Goal: Information Seeking & Learning: Understand process/instructions

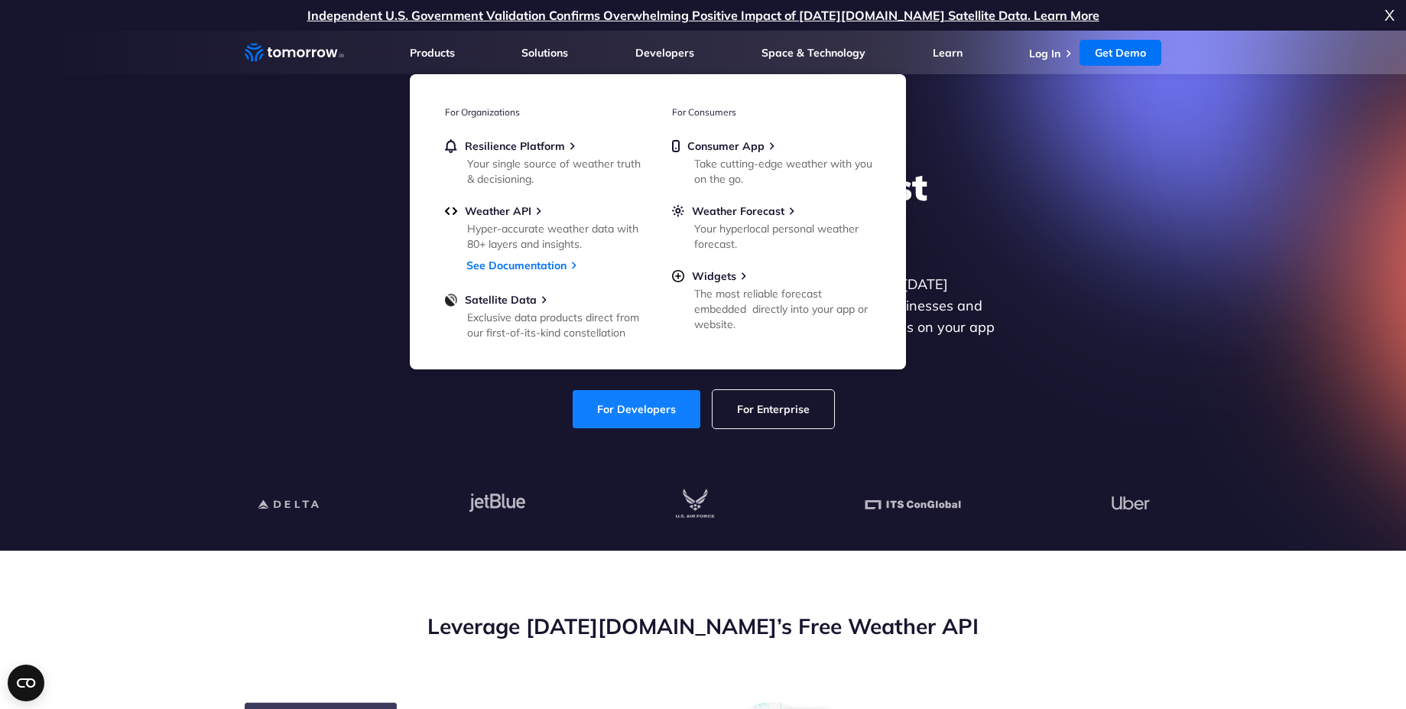
click at [638, 401] on link "For Developers" at bounding box center [637, 409] width 128 height 38
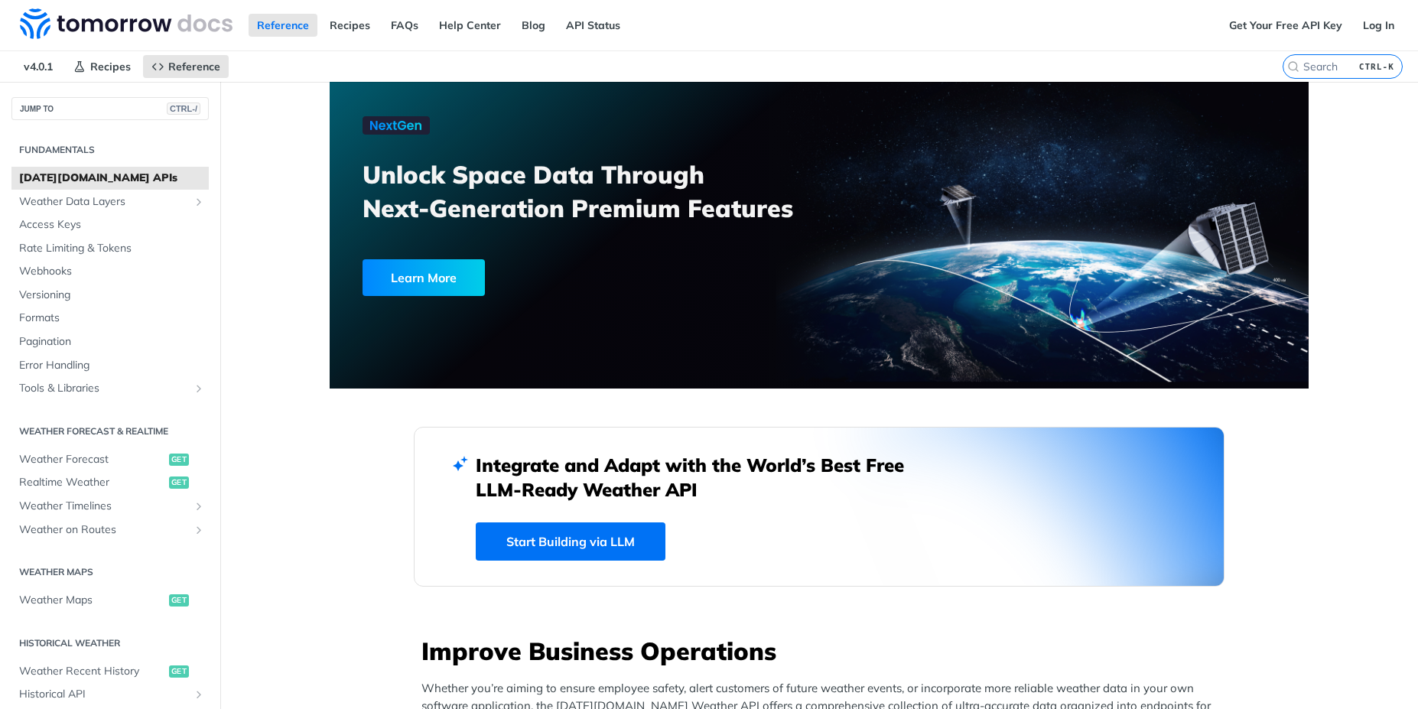
click at [1363, 37] on div "Get Your Free API Key Log In" at bounding box center [1318, 25] width 197 height 50
click at [1363, 29] on link "Log In" at bounding box center [1378, 25] width 48 height 23
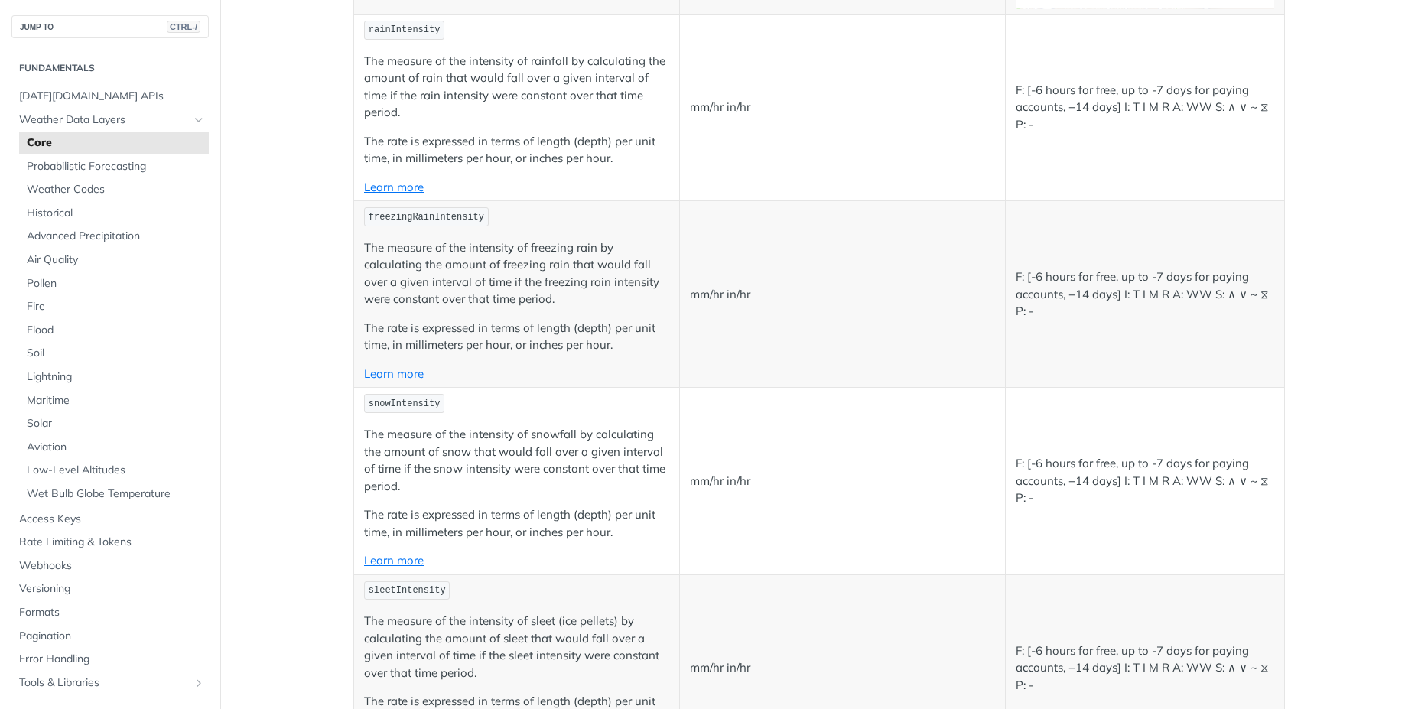
scroll to position [2891, 0]
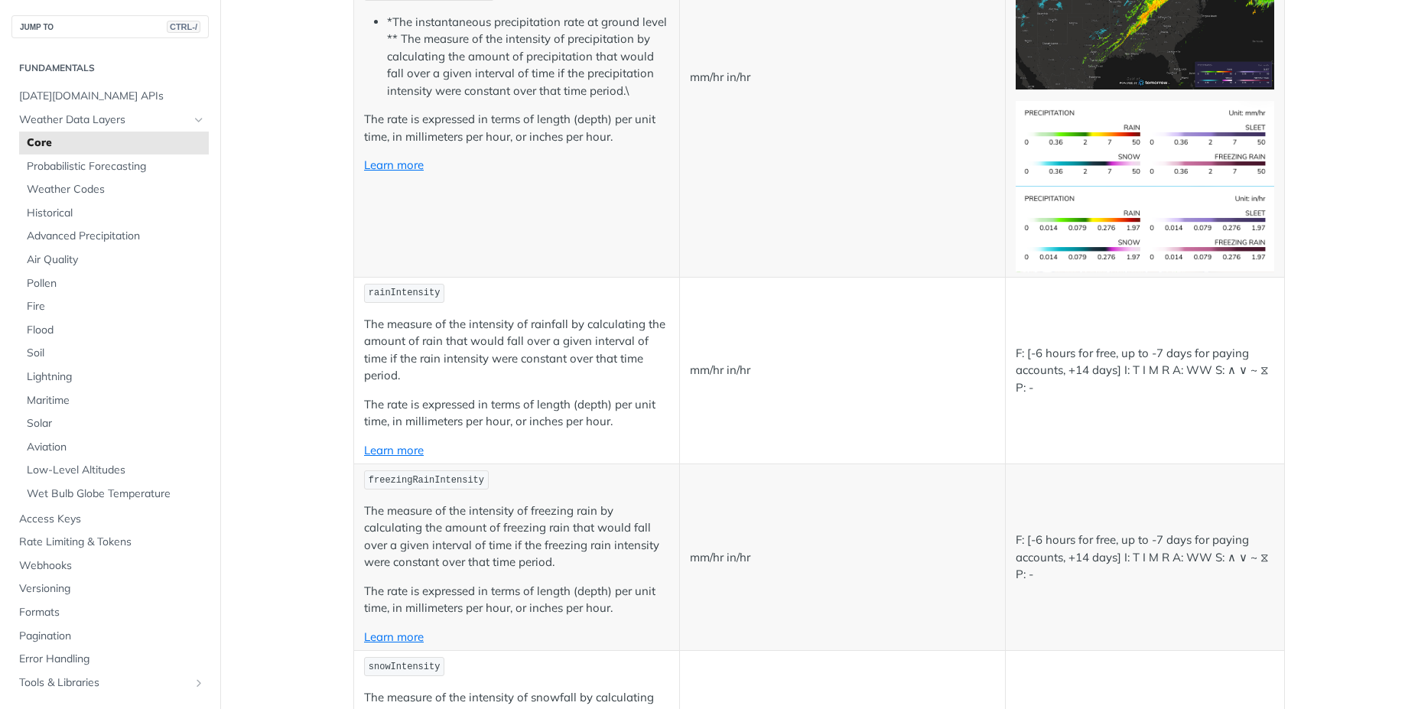
click at [399, 454] on link "Learn more" at bounding box center [394, 450] width 60 height 15
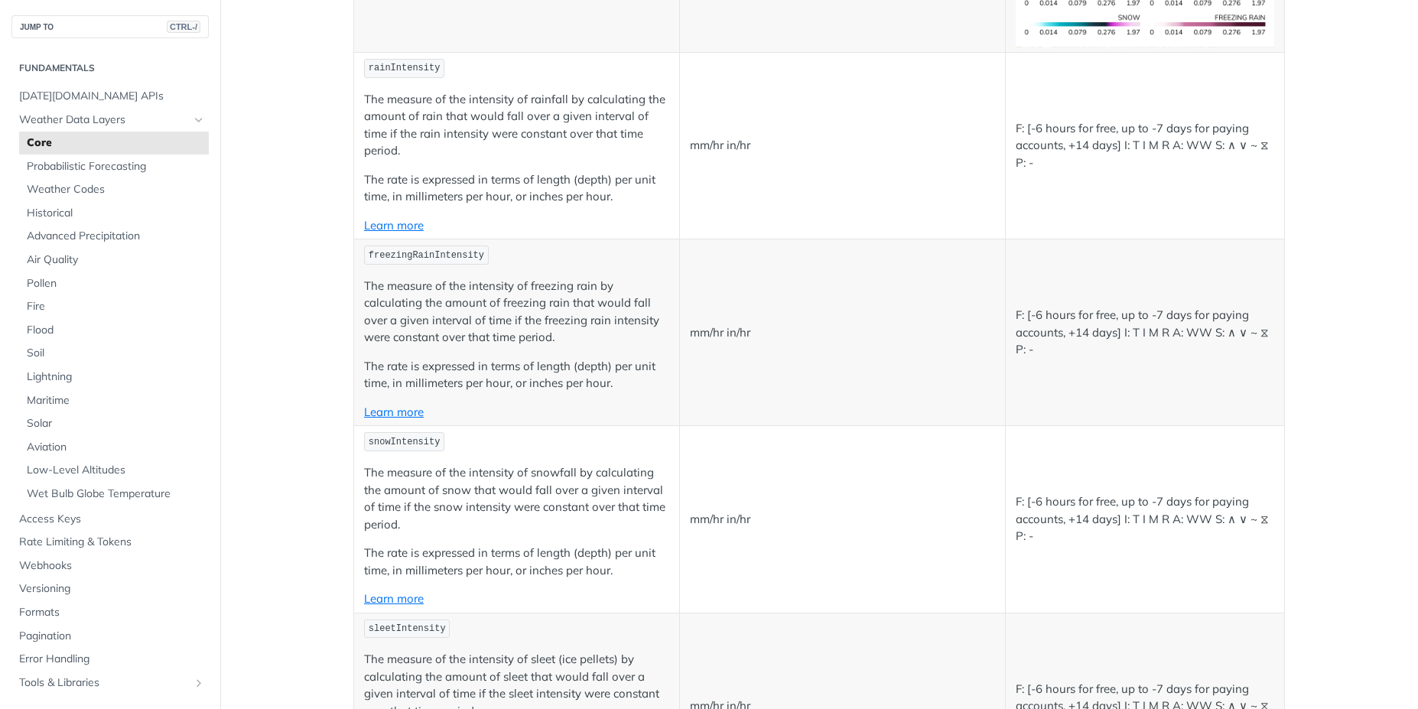
scroll to position [2891, 0]
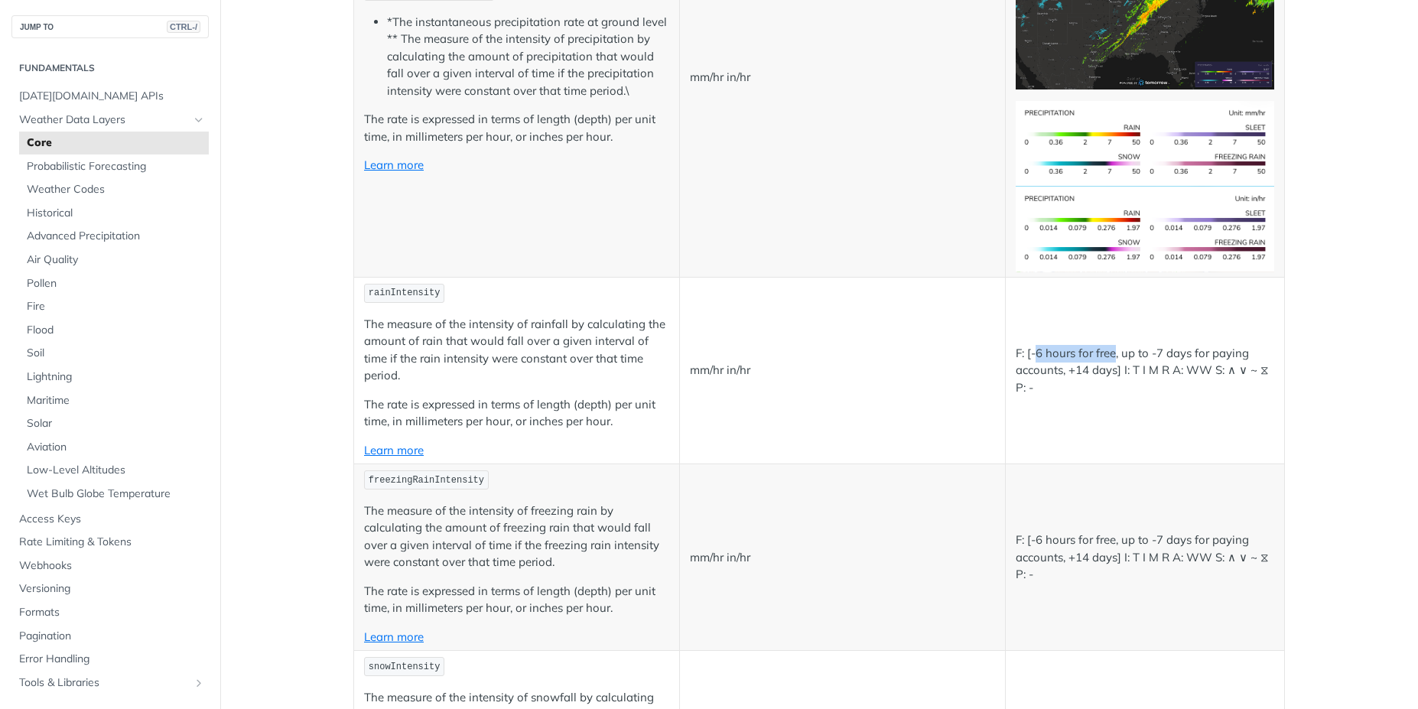
drag, startPoint x: 1031, startPoint y: 356, endPoint x: 1112, endPoint y: 358, distance: 81.1
click at [1112, 358] on p "F: [-6 hours for free, up to -7 days for paying accounts, +14 days] I: T I M R …" at bounding box center [1145, 371] width 258 height 52
click at [1062, 317] on td "F: [-6 hours for free, up to -7 days for paying accounts, +14 days] I: T I M R …" at bounding box center [1144, 370] width 279 height 187
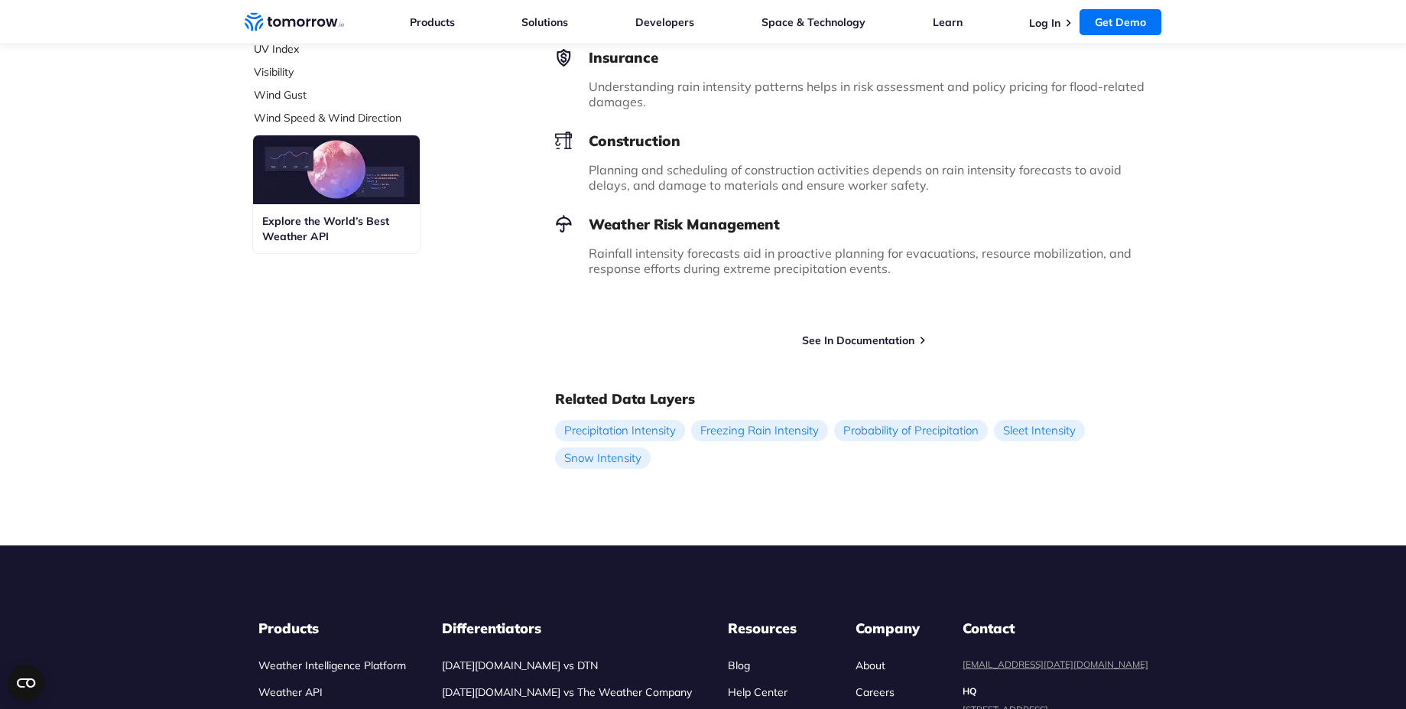
scroll to position [964, 0]
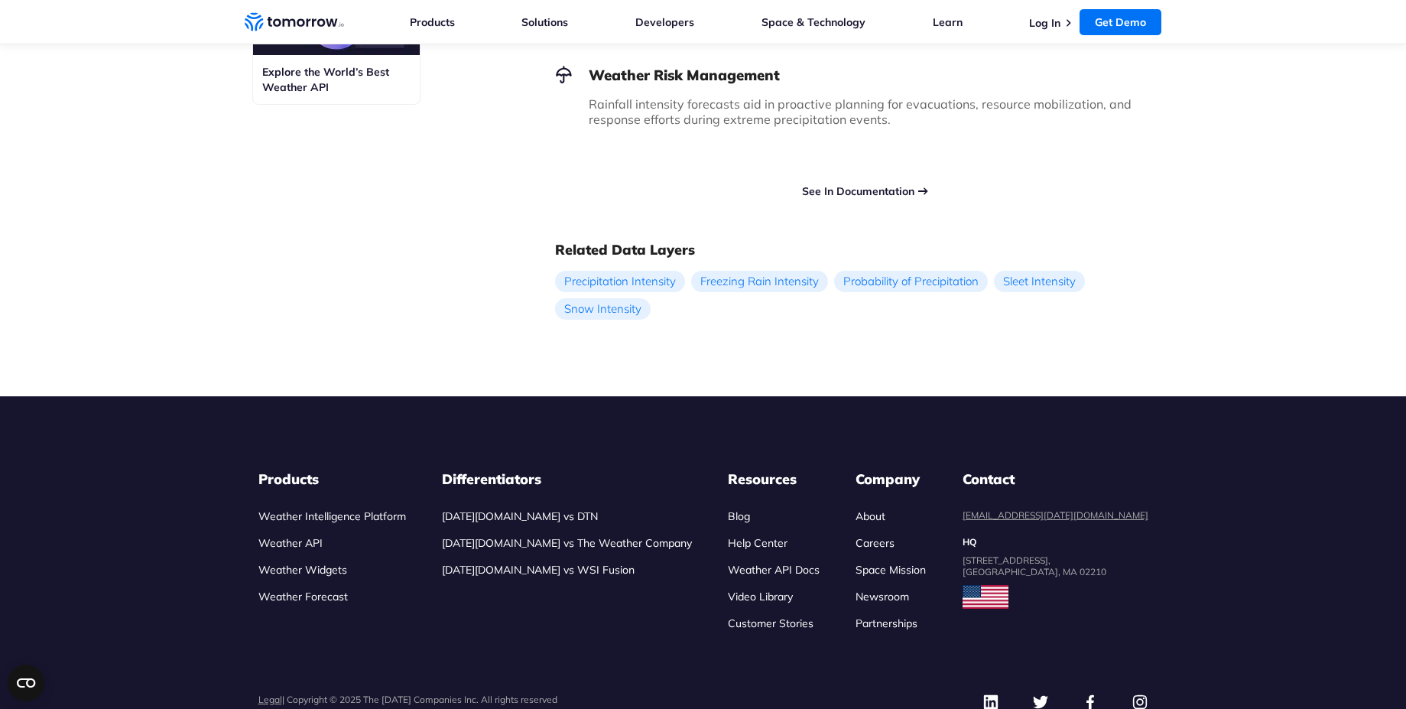
click at [870, 193] on link "See In Documentation" at bounding box center [858, 191] width 112 height 14
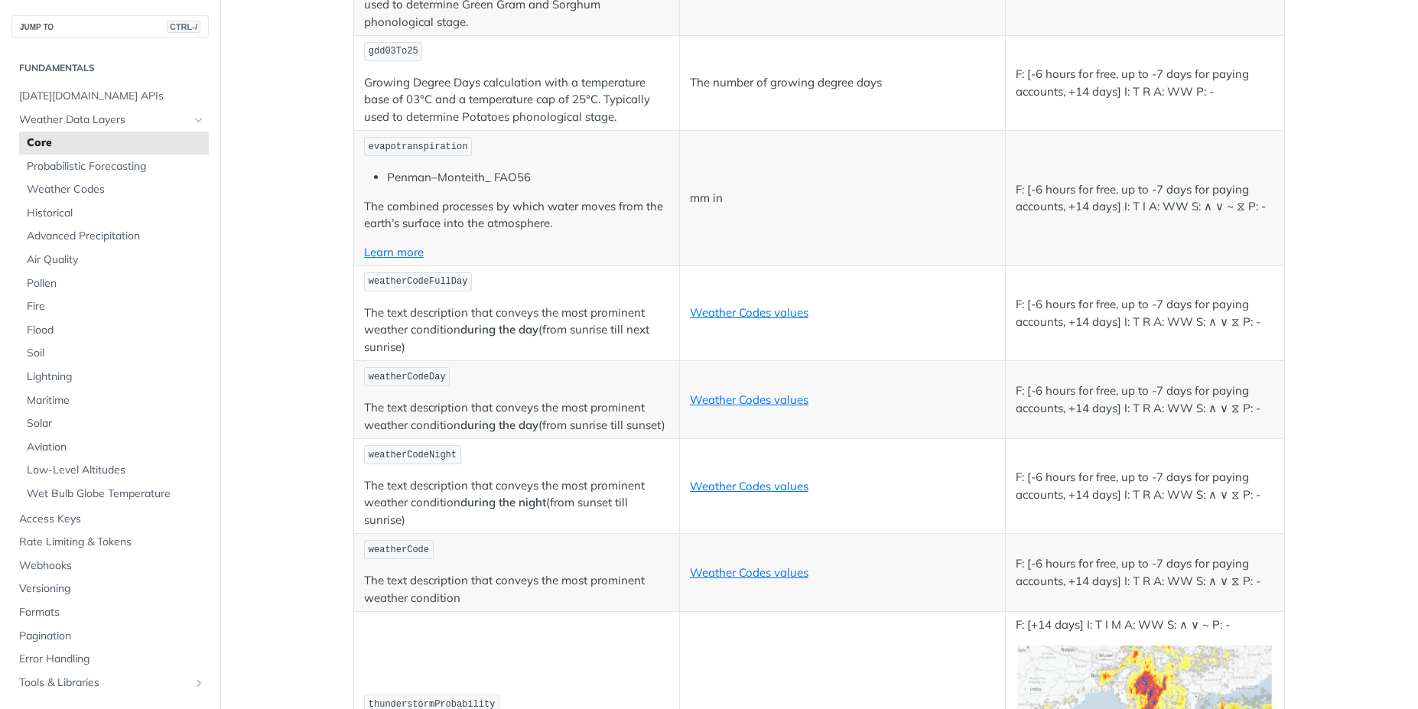
scroll to position [8121, 0]
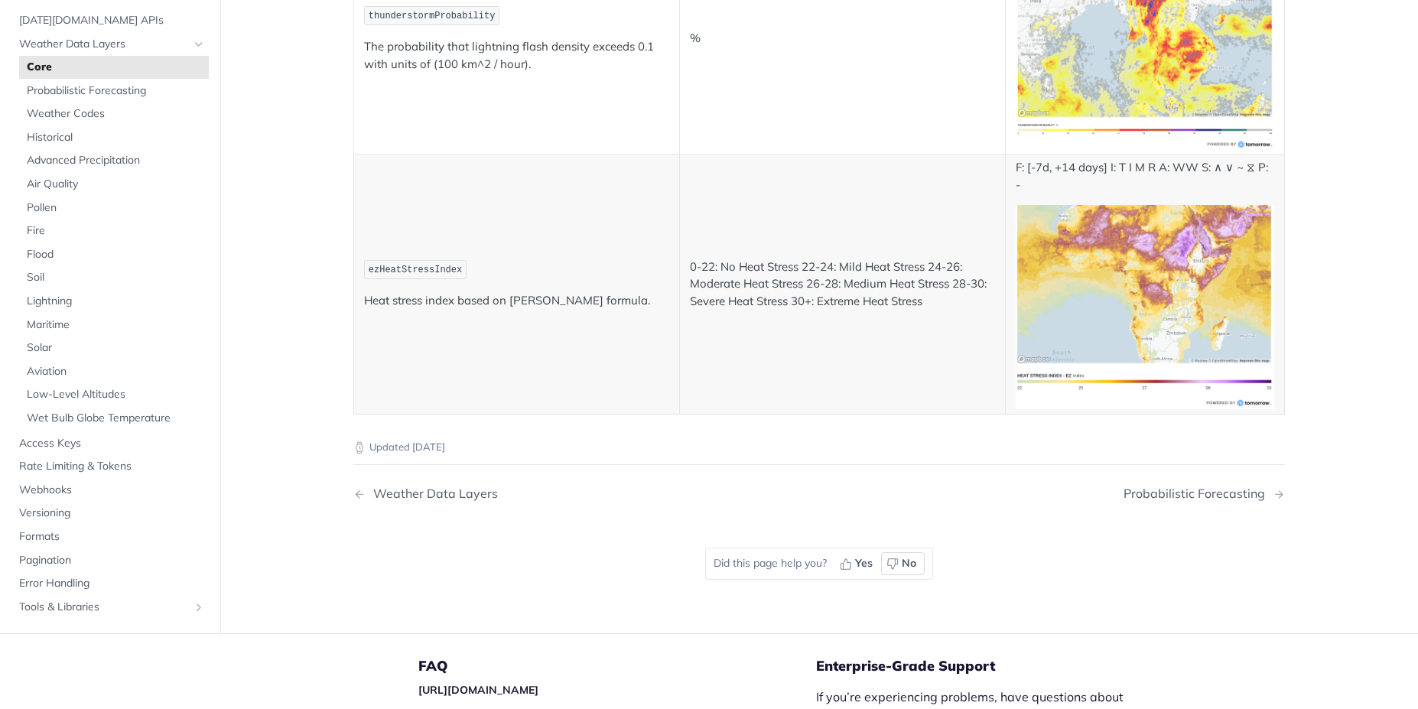
drag, startPoint x: 886, startPoint y: 559, endPoint x: 1019, endPoint y: 570, distance: 133.5
click at [886, 559] on icon "button" at bounding box center [892, 563] width 12 height 12
type textarea "Missing examples"
click at [890, 525] on button "Vote" at bounding box center [905, 529] width 174 height 23
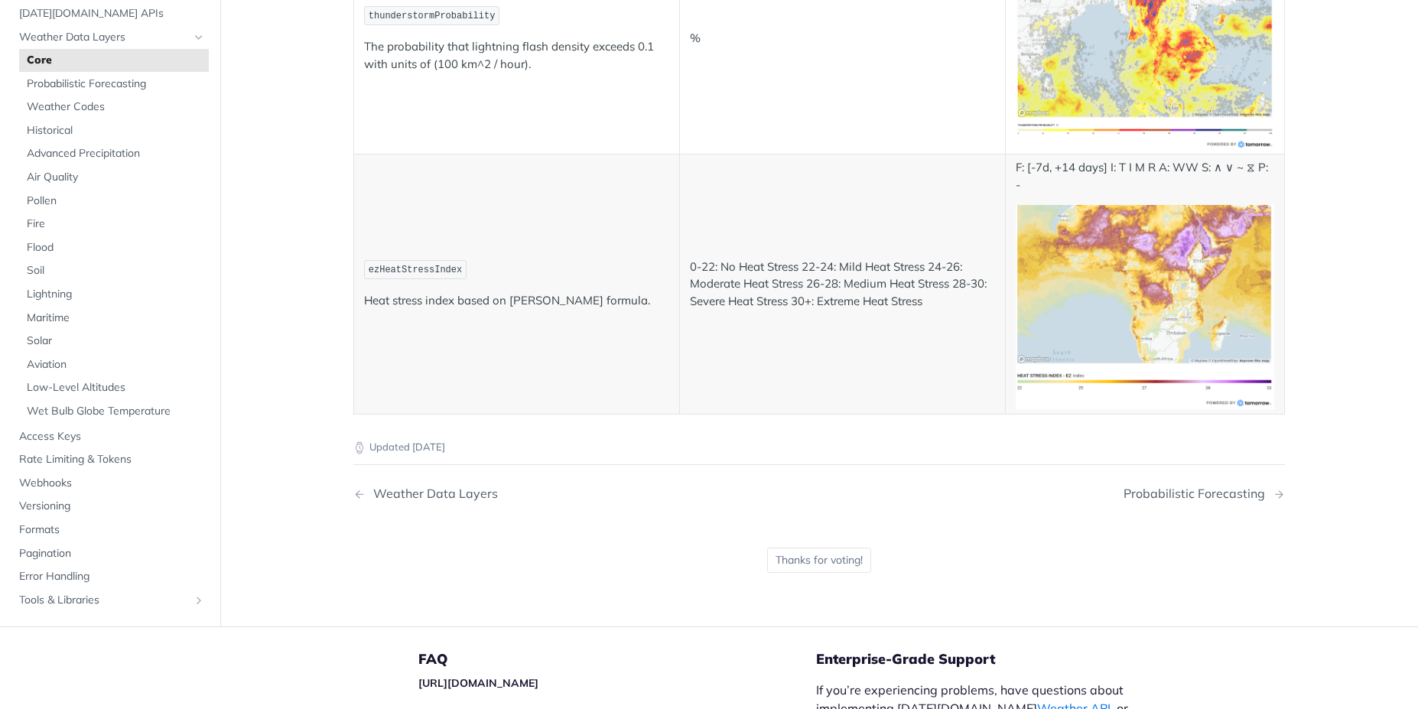
scroll to position [8315, 0]
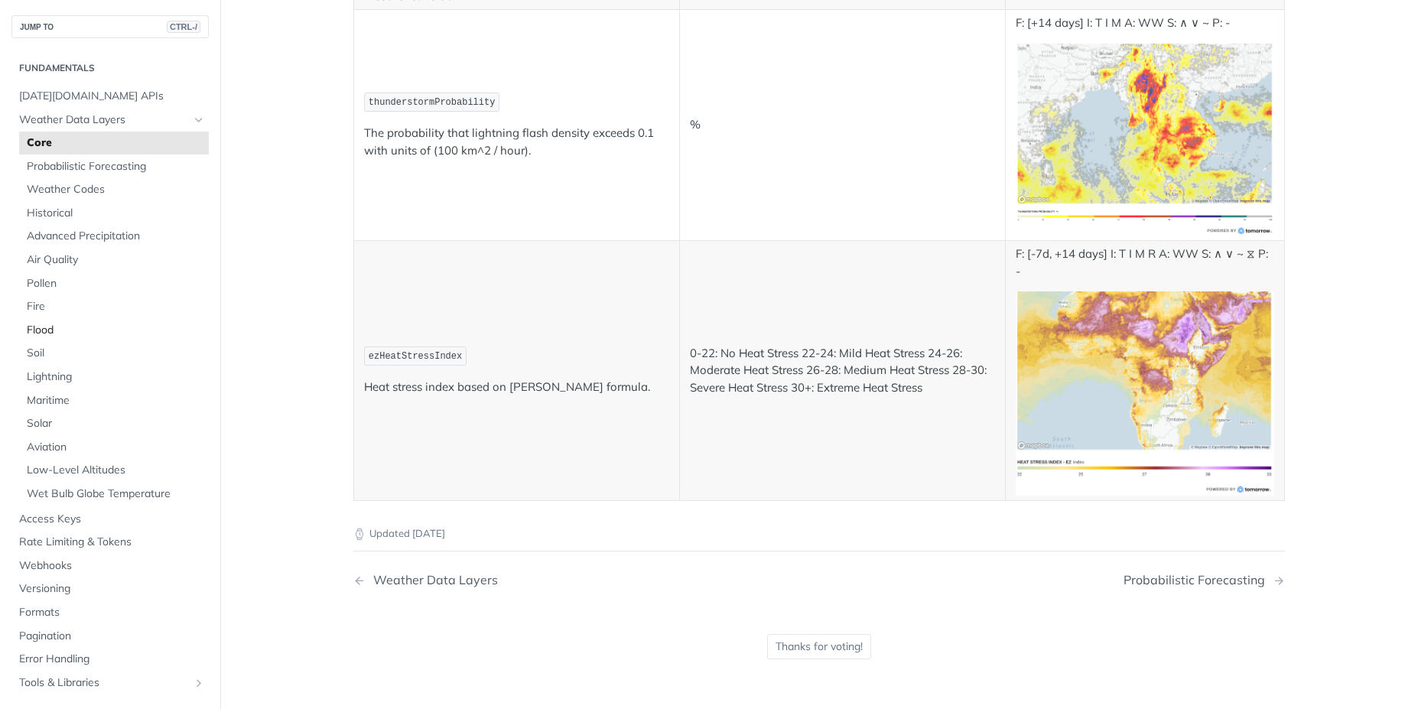
scroll to position [7764, 0]
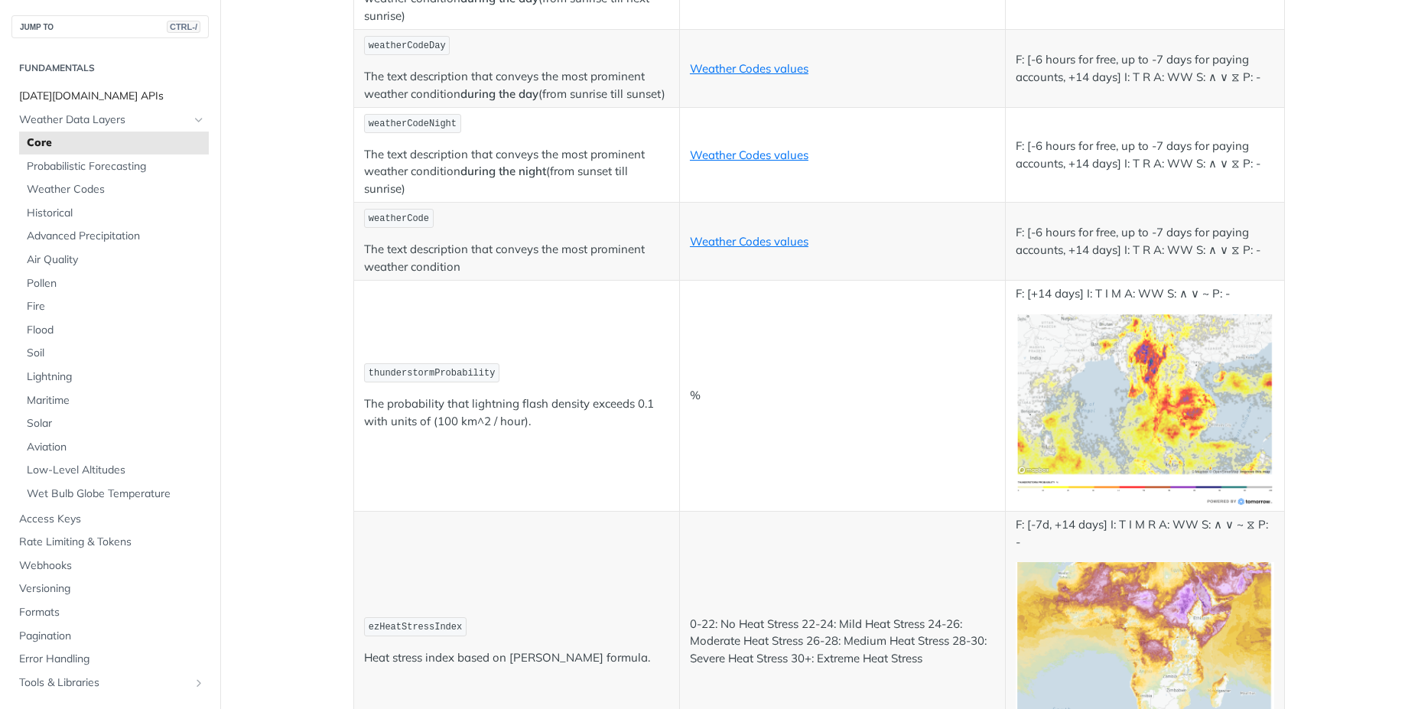
click at [63, 99] on span "[DATE][DOMAIN_NAME] APIs" at bounding box center [112, 96] width 186 height 15
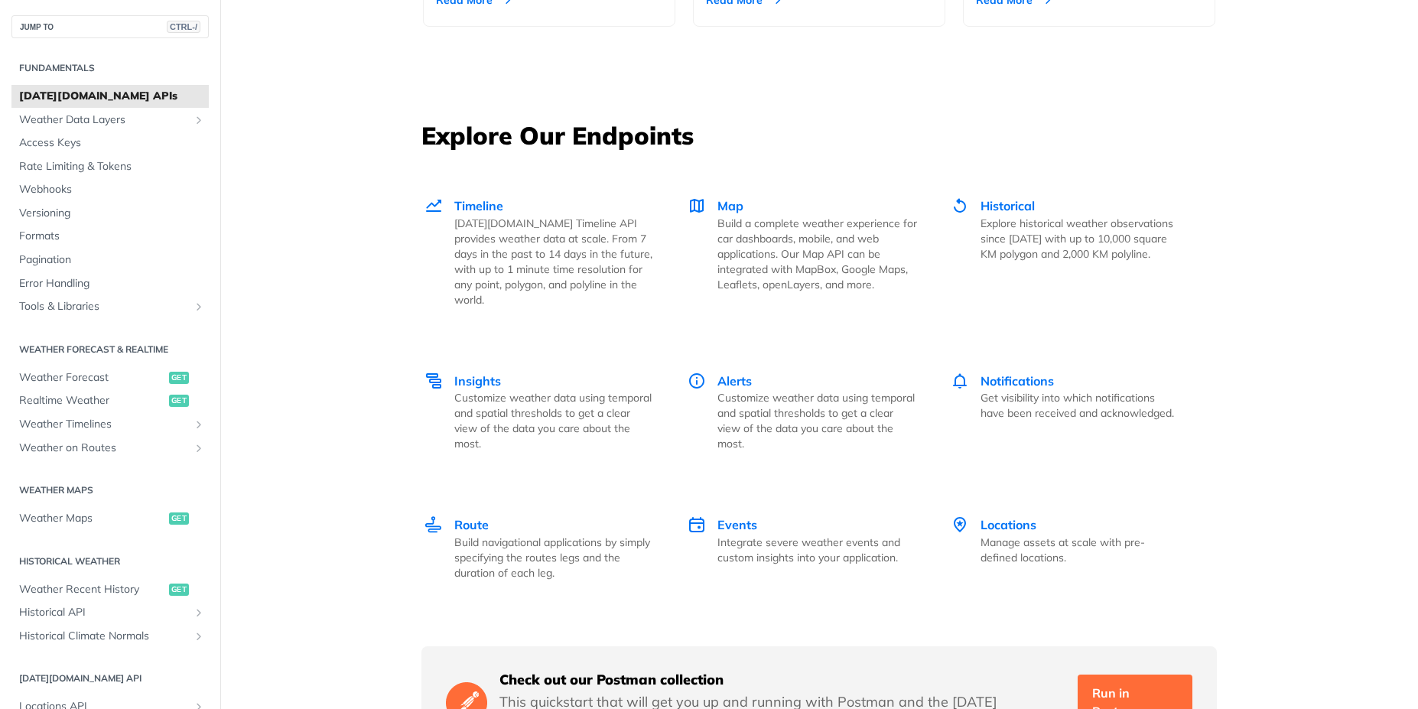
scroll to position [2065, 0]
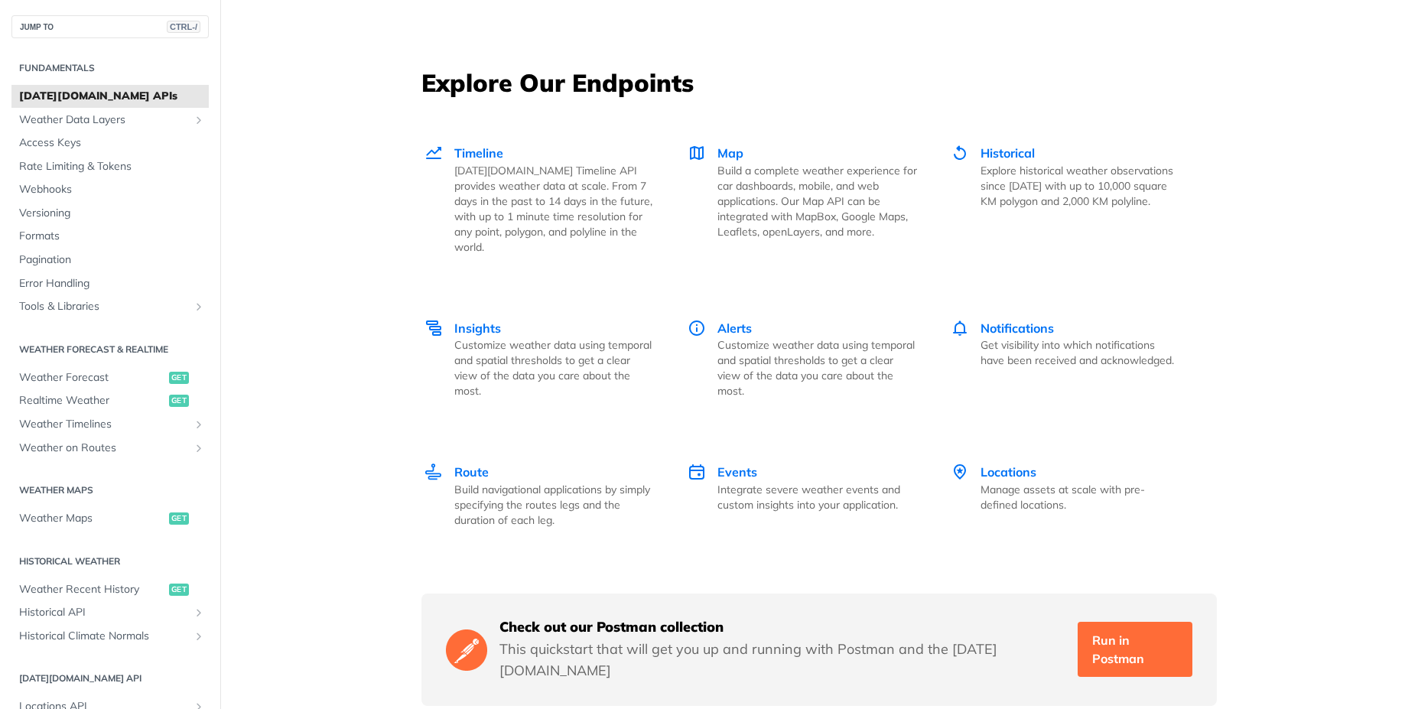
click at [291, 192] on main "JUMP TO CTRL-/ Fundamentals [DATE][DOMAIN_NAME] APIs Weather Data Layers Core P…" at bounding box center [709, 16] width 1418 height 3999
click at [459, 148] on span "Timeline" at bounding box center [478, 152] width 49 height 15
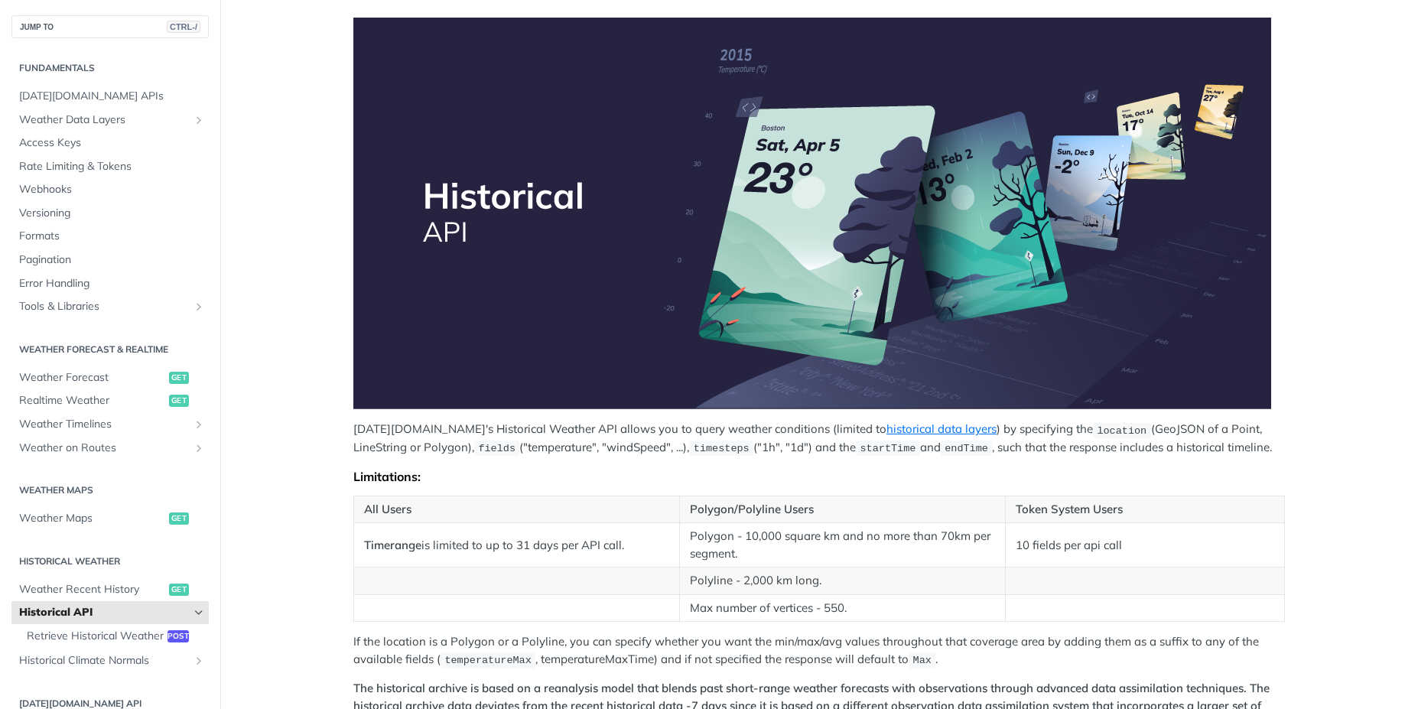
scroll to position [275, 0]
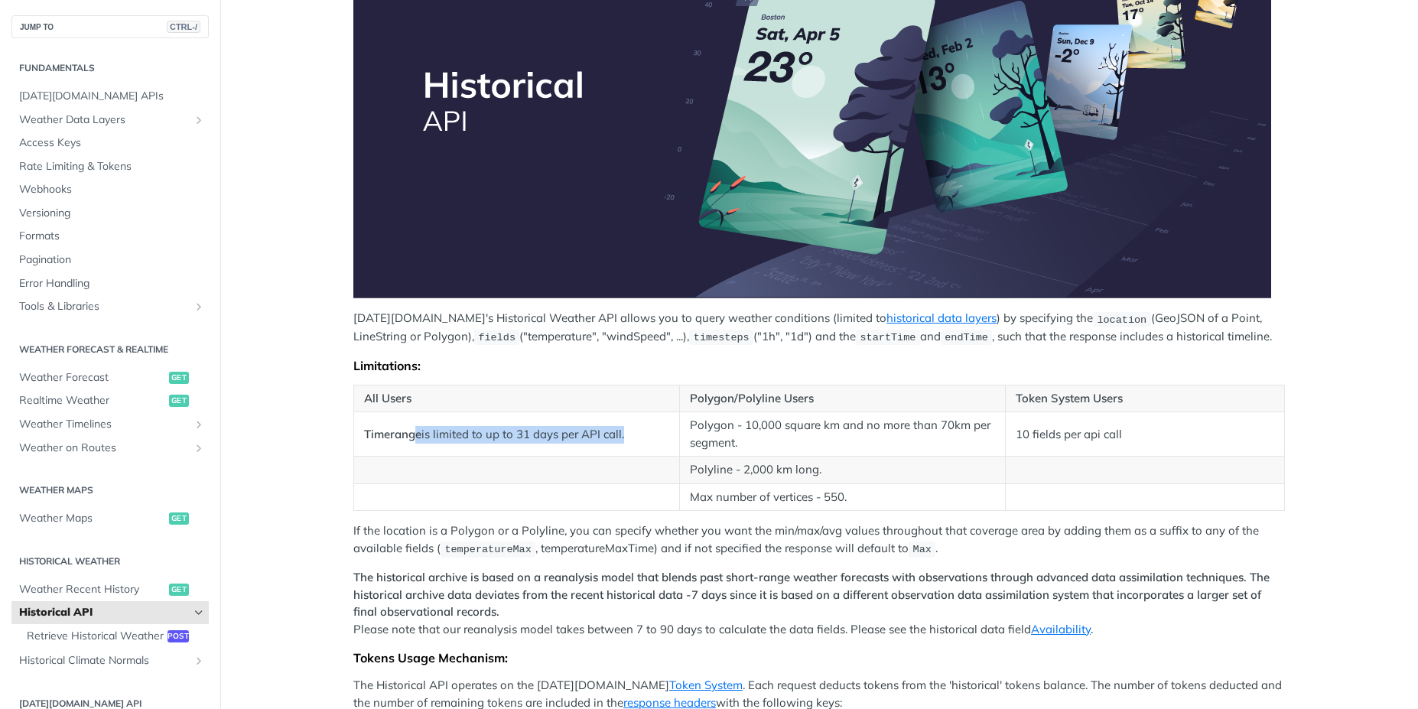
drag, startPoint x: 618, startPoint y: 436, endPoint x: 409, endPoint y: 435, distance: 208.8
click at [409, 435] on td "Timerange is limited to up to 31 days per API call." at bounding box center [517, 434] width 326 height 44
click at [272, 68] on main "JUMP TO CTRL-/ Fundamentals Tomorrow.io APIs Weather Data Layers Core Probabili…" at bounding box center [709, 422] width 1418 height 1230
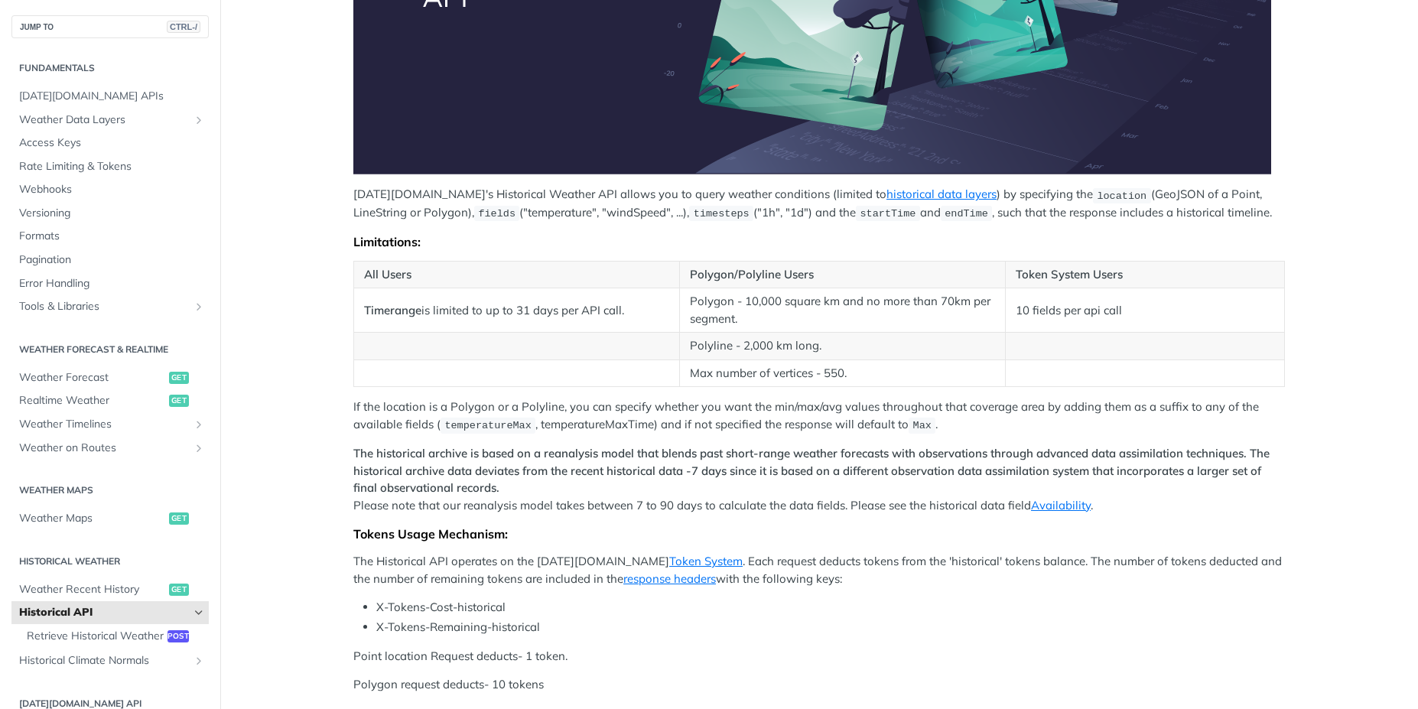
scroll to position [551, 0]
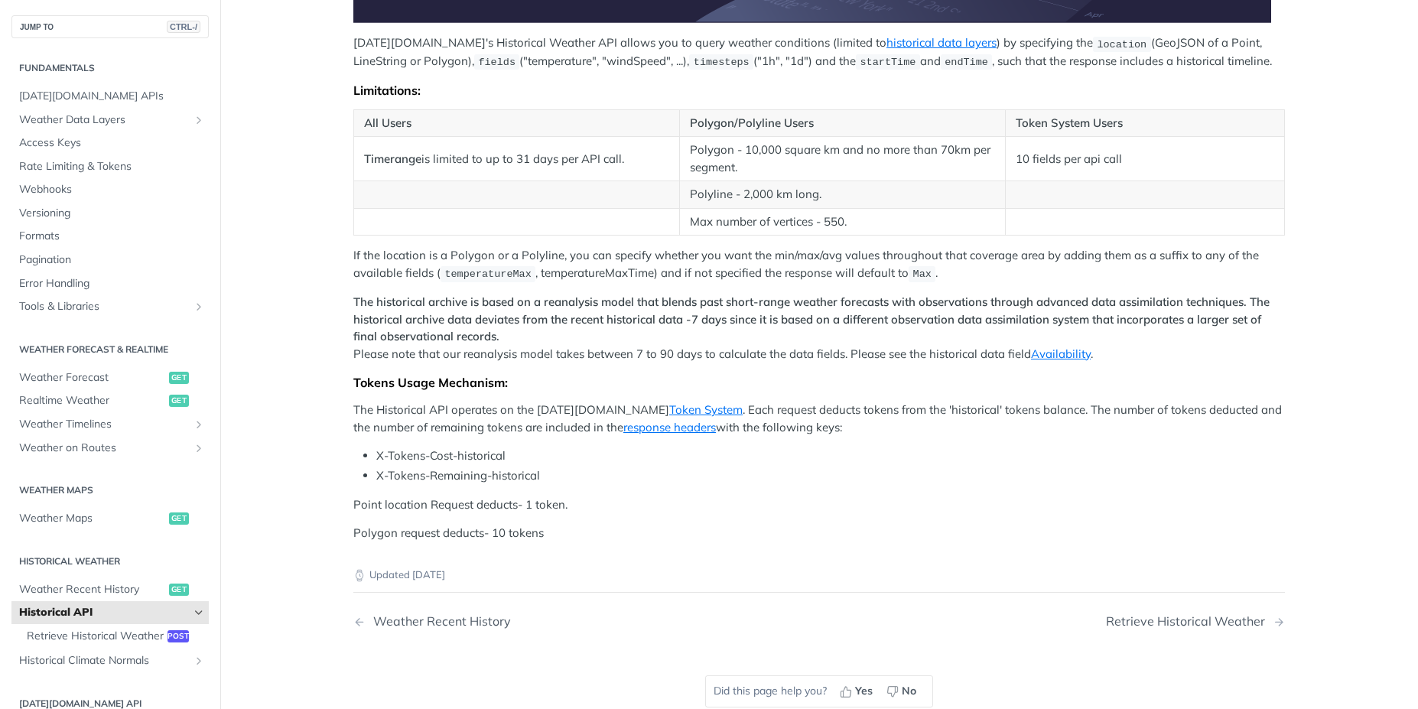
click at [264, 123] on main "JUMP TO CTRL-/ Fundamentals Tomorrow.io APIs Weather Data Layers Core Probabili…" at bounding box center [709, 146] width 1418 height 1230
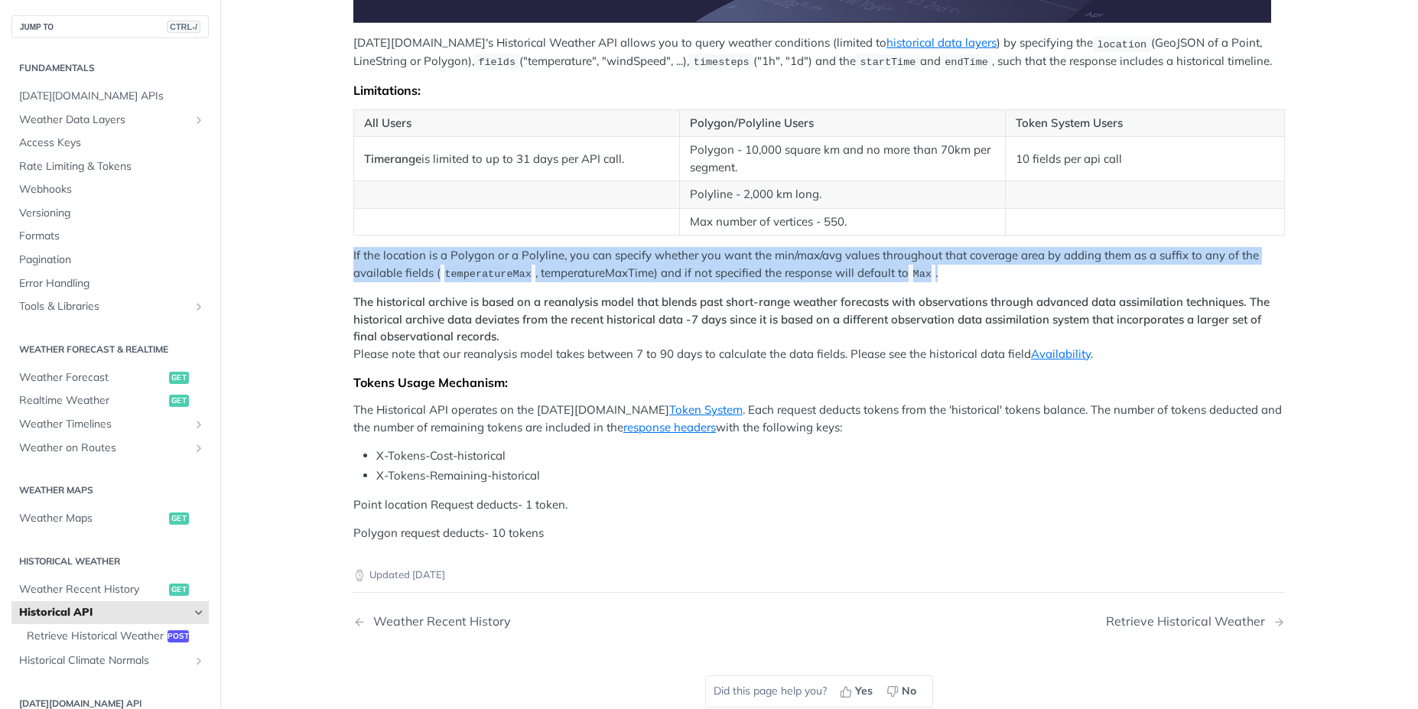
drag, startPoint x: 327, startPoint y: 254, endPoint x: 993, endPoint y: 281, distance: 666.6
click at [993, 281] on article "Historical API Tomorrow.io's Historical Weather API allows you to query weather…" at bounding box center [819, 146] width 979 height 1230
click at [295, 206] on main "JUMP TO CTRL-/ Fundamentals Tomorrow.io APIs Weather Data Layers Core Probabili…" at bounding box center [709, 146] width 1418 height 1230
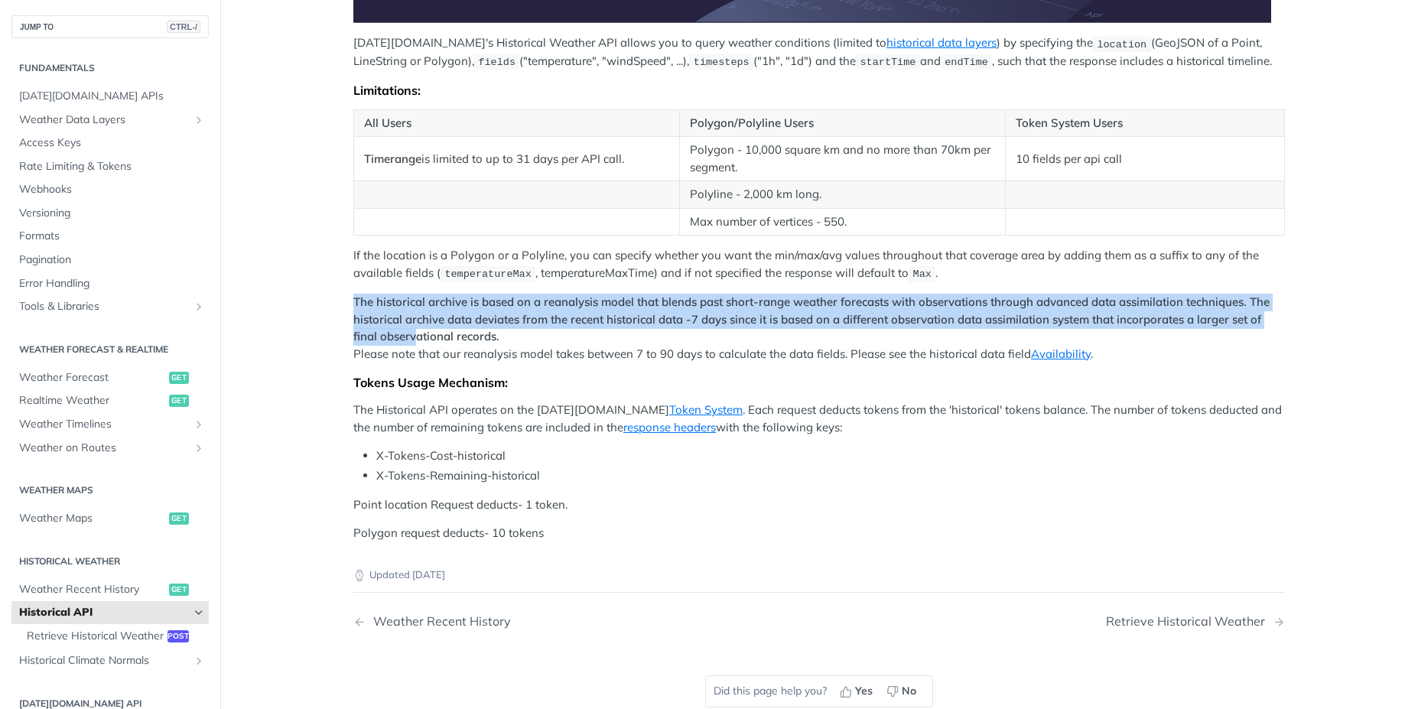
drag, startPoint x: 414, startPoint y: 300, endPoint x: 417, endPoint y: 331, distance: 31.4
click at [414, 336] on main "JUMP TO CTRL-/ Fundamentals Tomorrow.io APIs Weather Data Layers Core Probabili…" at bounding box center [709, 146] width 1418 height 1230
click at [375, 314] on strong "The historical archive is based on a reanalysis model that blends past short-ra…" at bounding box center [811, 318] width 916 height 49
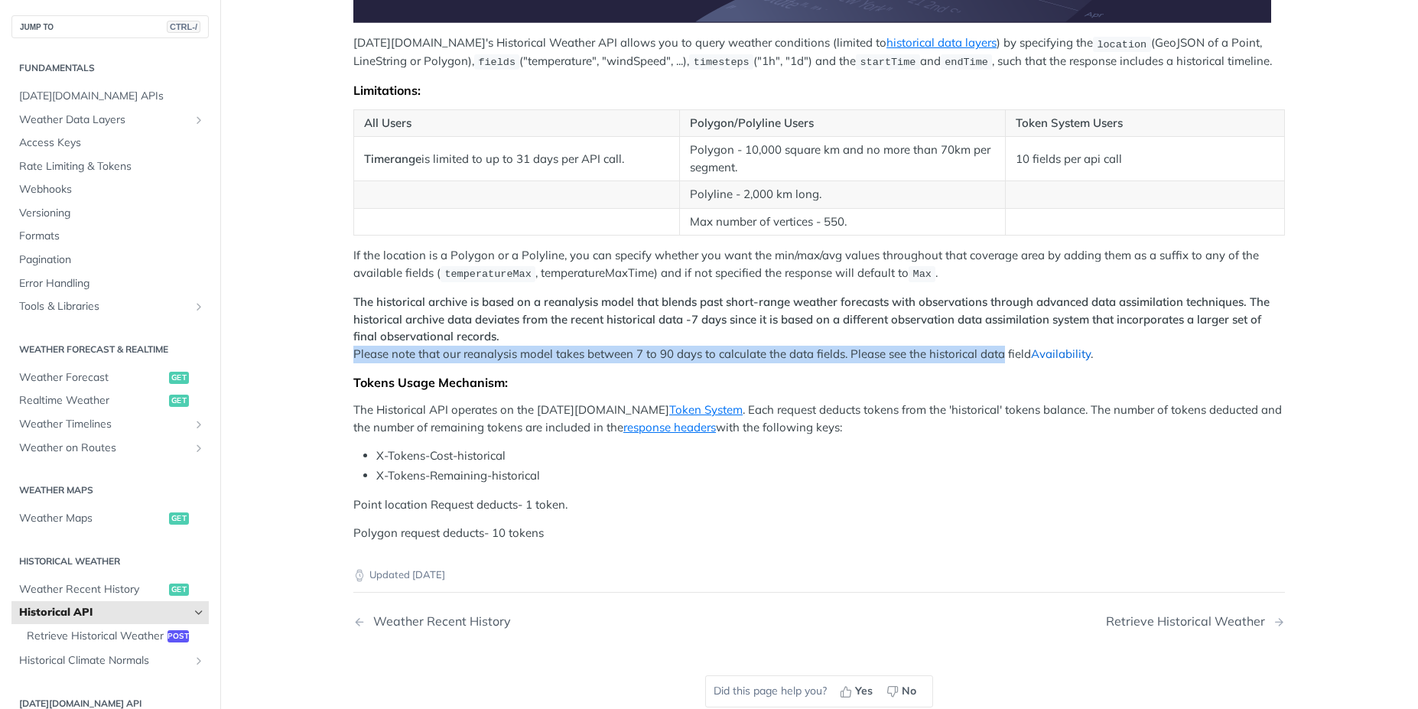
drag, startPoint x: 349, startPoint y: 354, endPoint x: 1056, endPoint y: 353, distance: 707.4
click at [1006, 353] on article "Historical API Tomorrow.io's Historical Weather API allows you to query weather…" at bounding box center [819, 146] width 979 height 1230
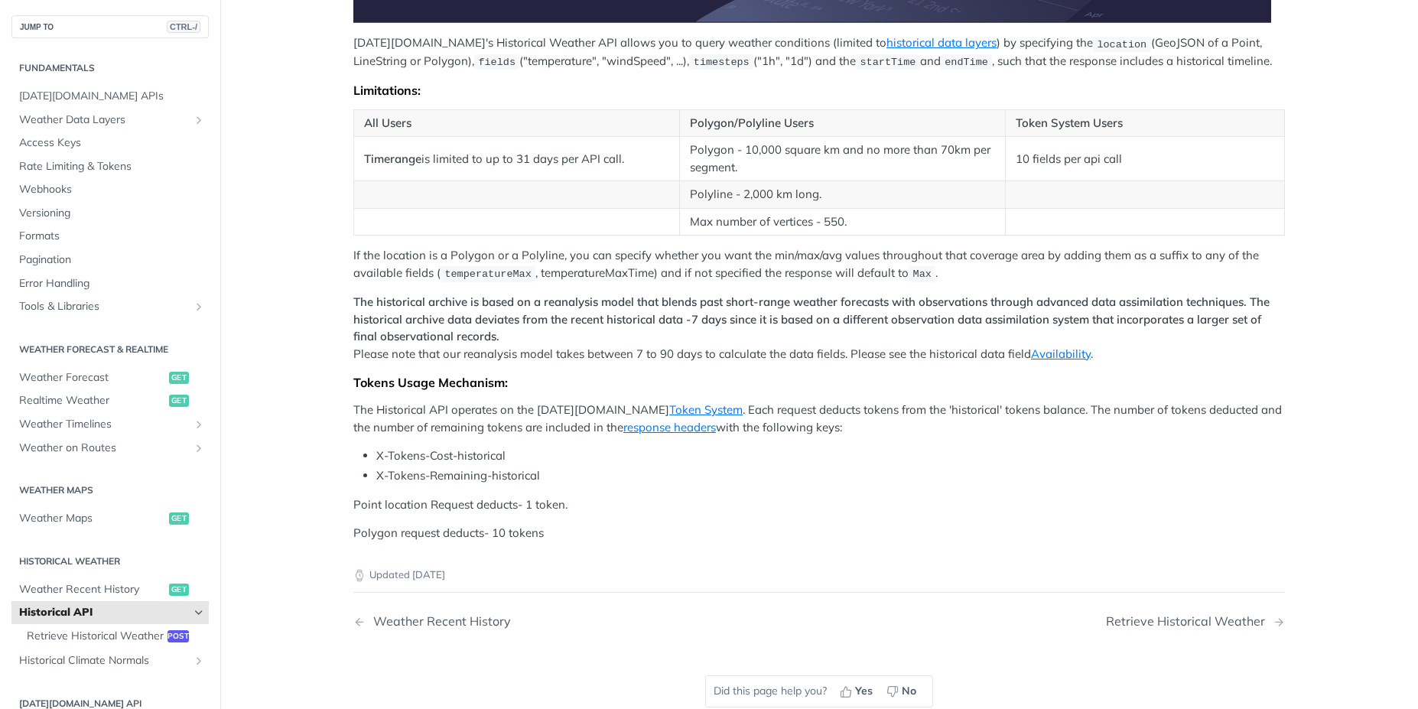
click at [1156, 353] on p "The historical archive is based on a reanalysis model that blends past short-ra…" at bounding box center [818, 328] width 931 height 69
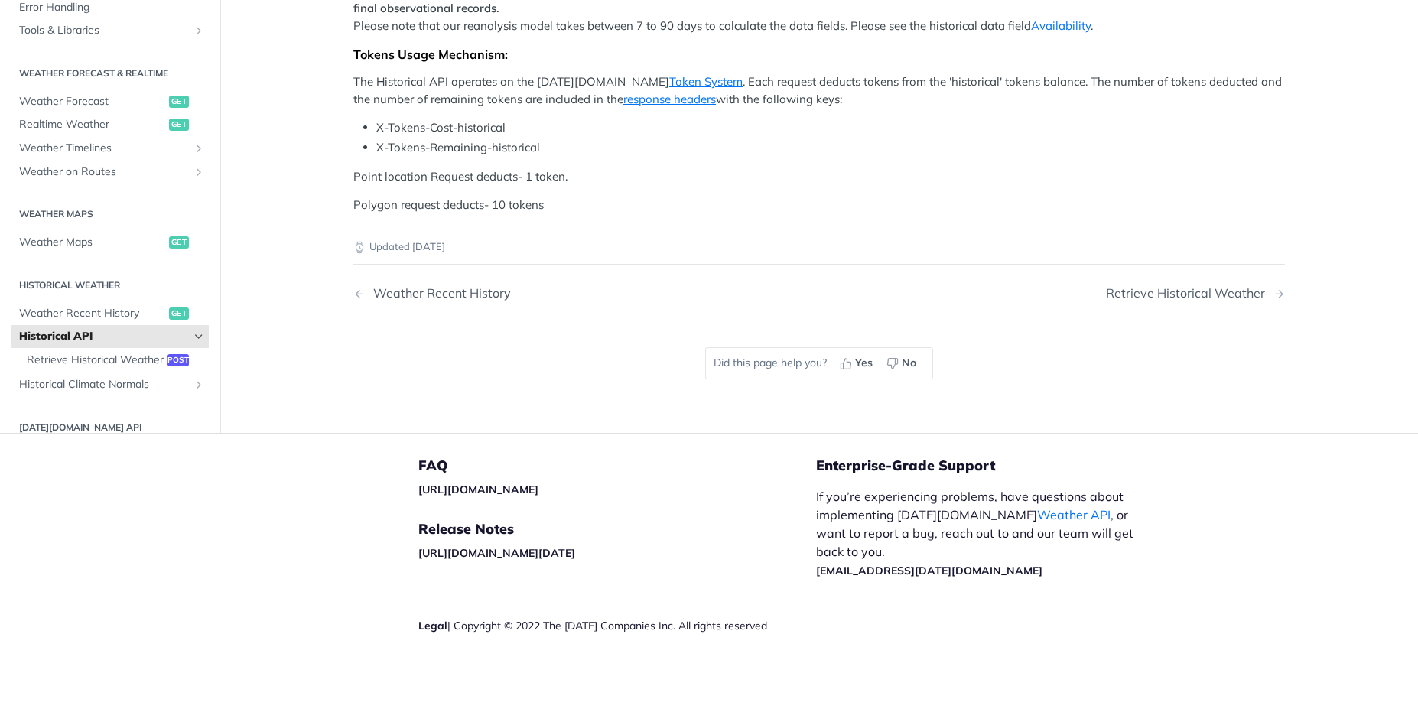
scroll to position [466, 0]
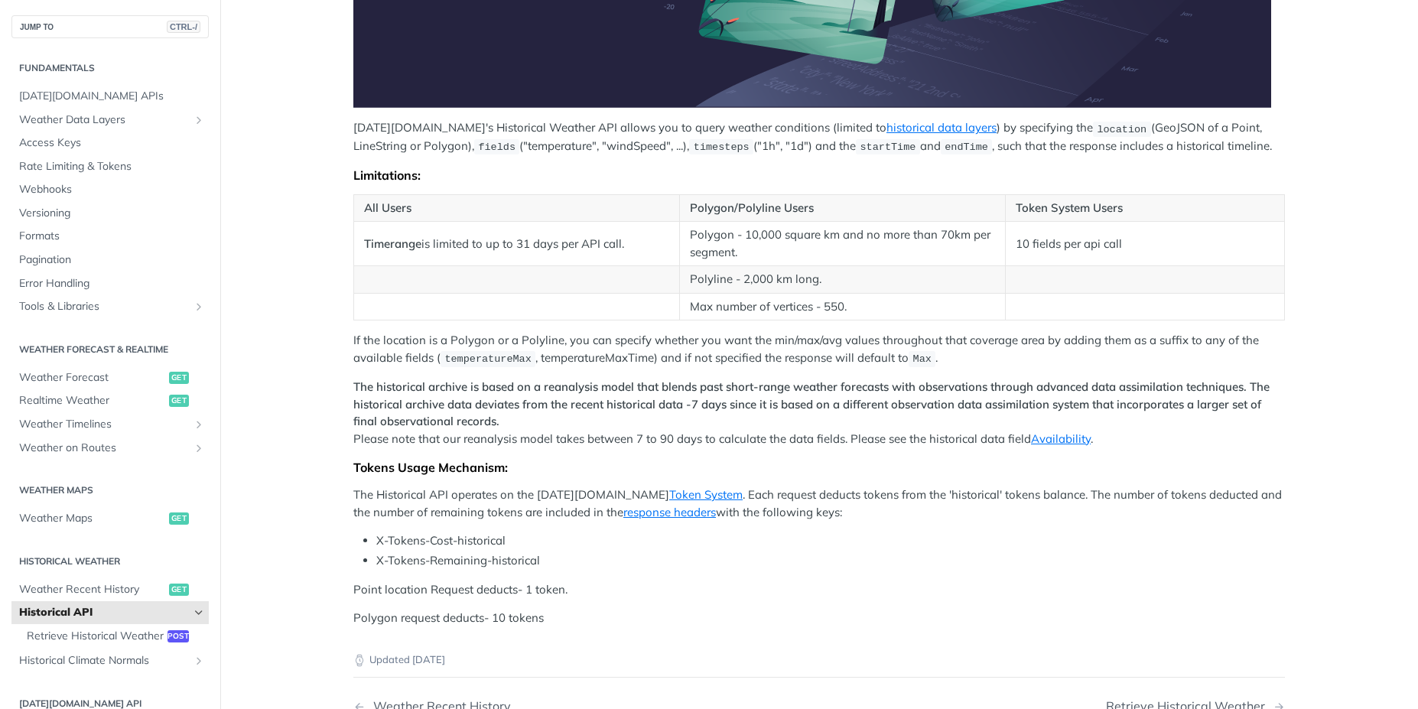
click at [294, 245] on main "JUMP TO CTRL-/ Fundamentals [DATE][DOMAIN_NAME] APIs Weather Data Layers Core P…" at bounding box center [709, 231] width 1418 height 1230
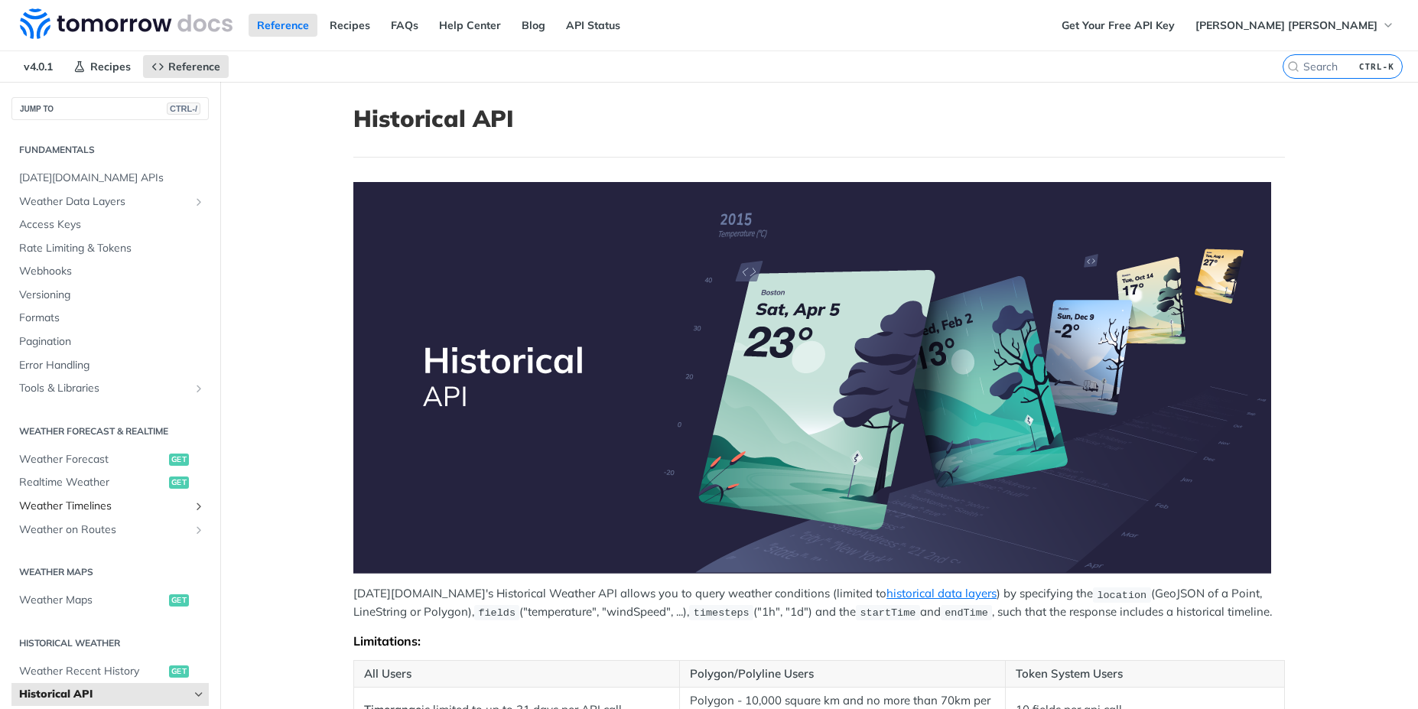
scroll to position [347, 0]
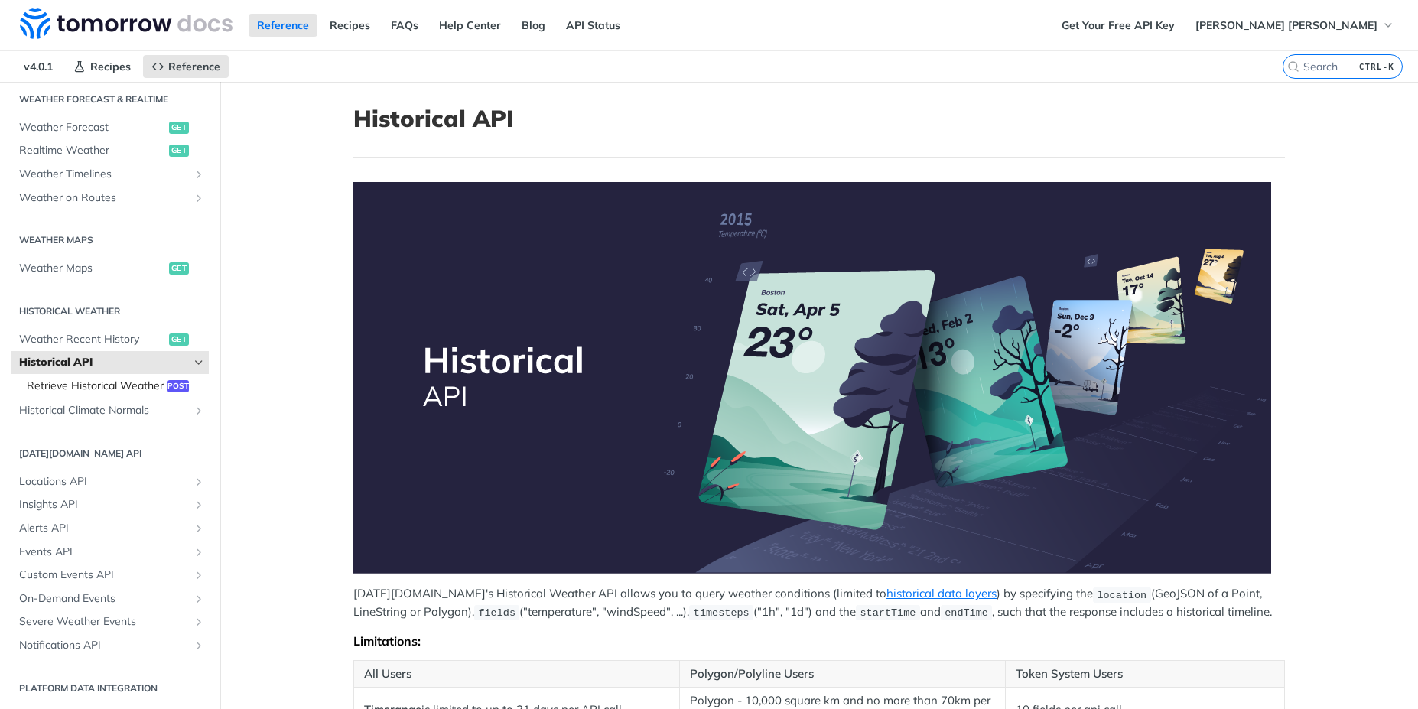
click at [103, 379] on span "Retrieve Historical Weather" at bounding box center [95, 386] width 137 height 15
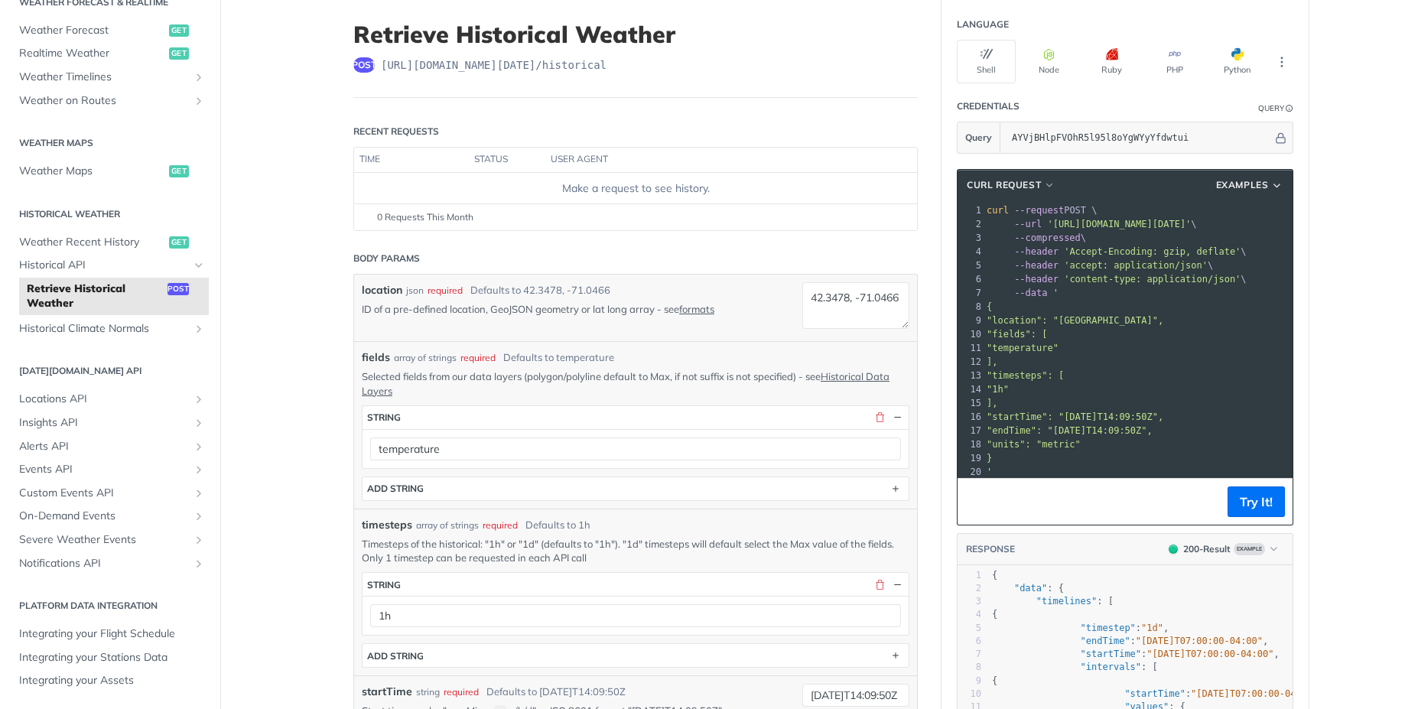
scroll to position [138, 0]
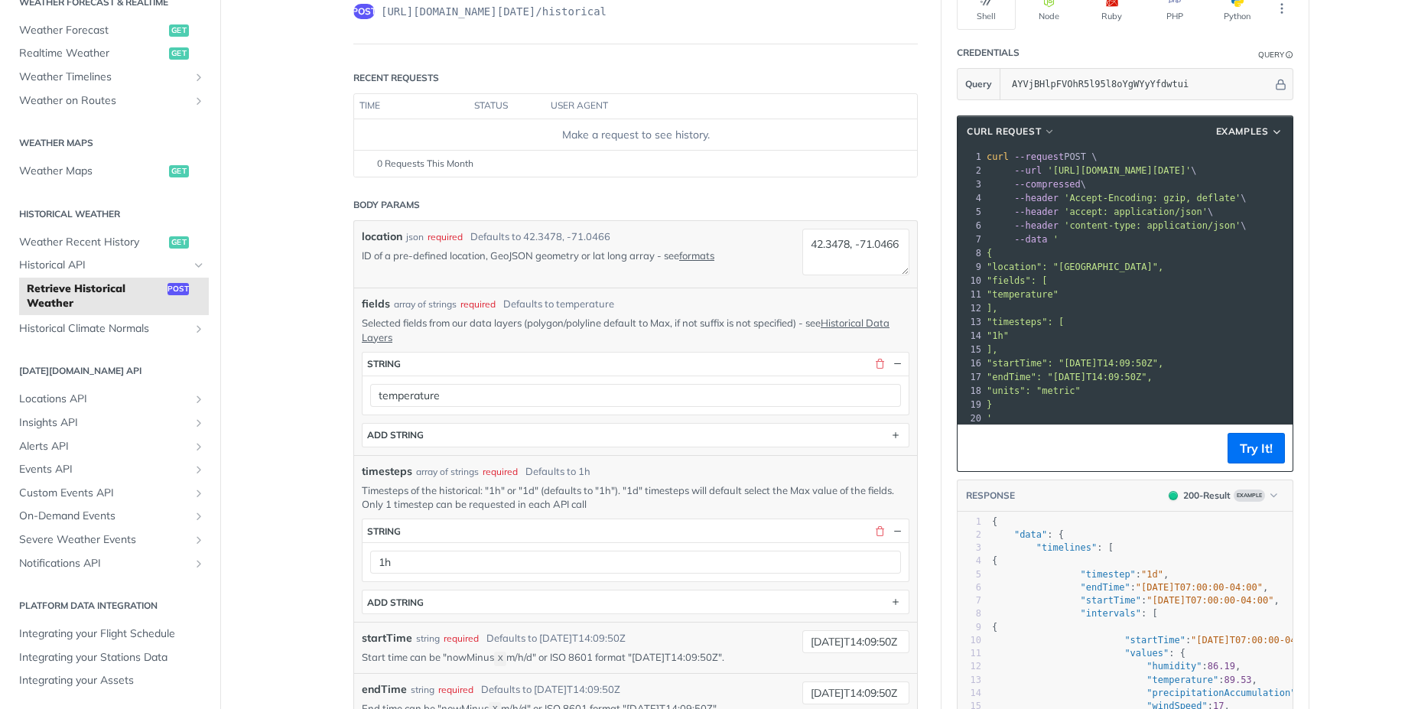
click at [275, 200] on main "JUMP TO CTRL-/ Fundamentals [DATE][DOMAIN_NAME] APIs Weather Data Layers Core P…" at bounding box center [709, 655] width 1418 height 1422
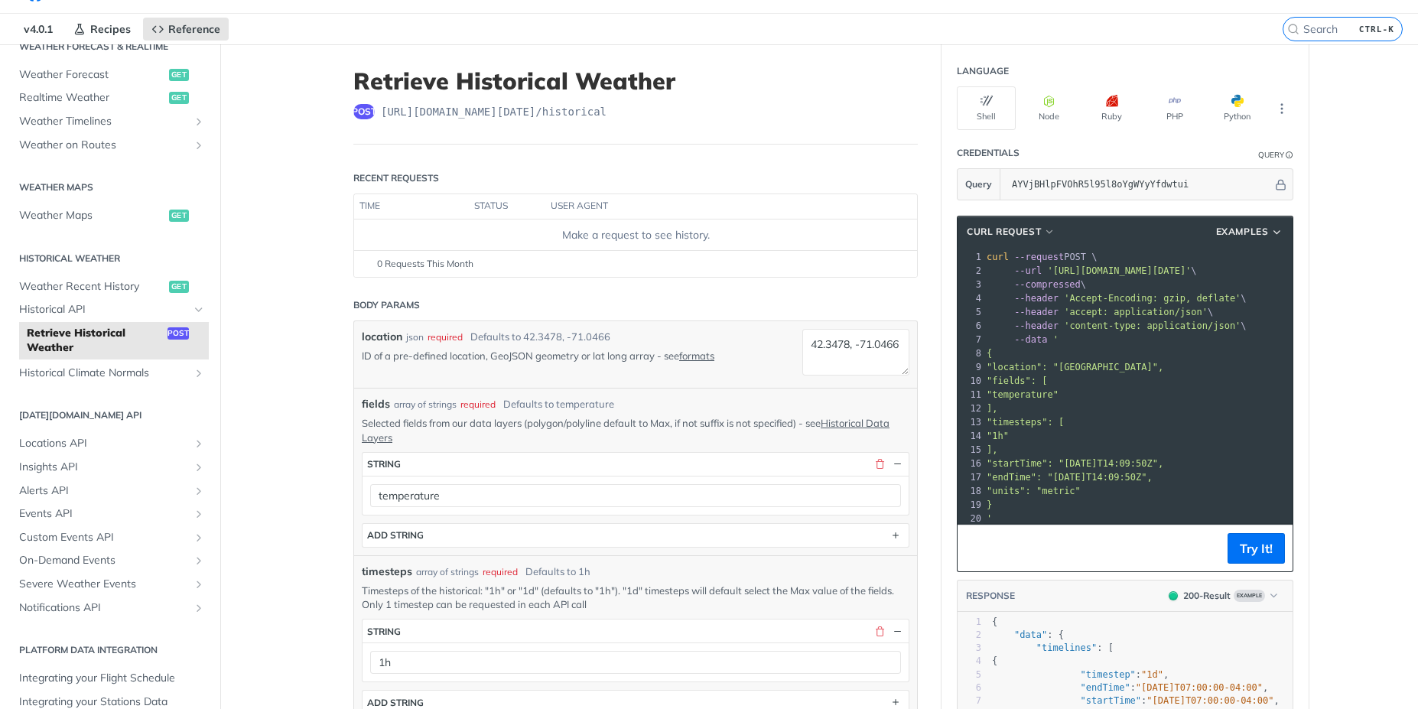
scroll to position [0, 0]
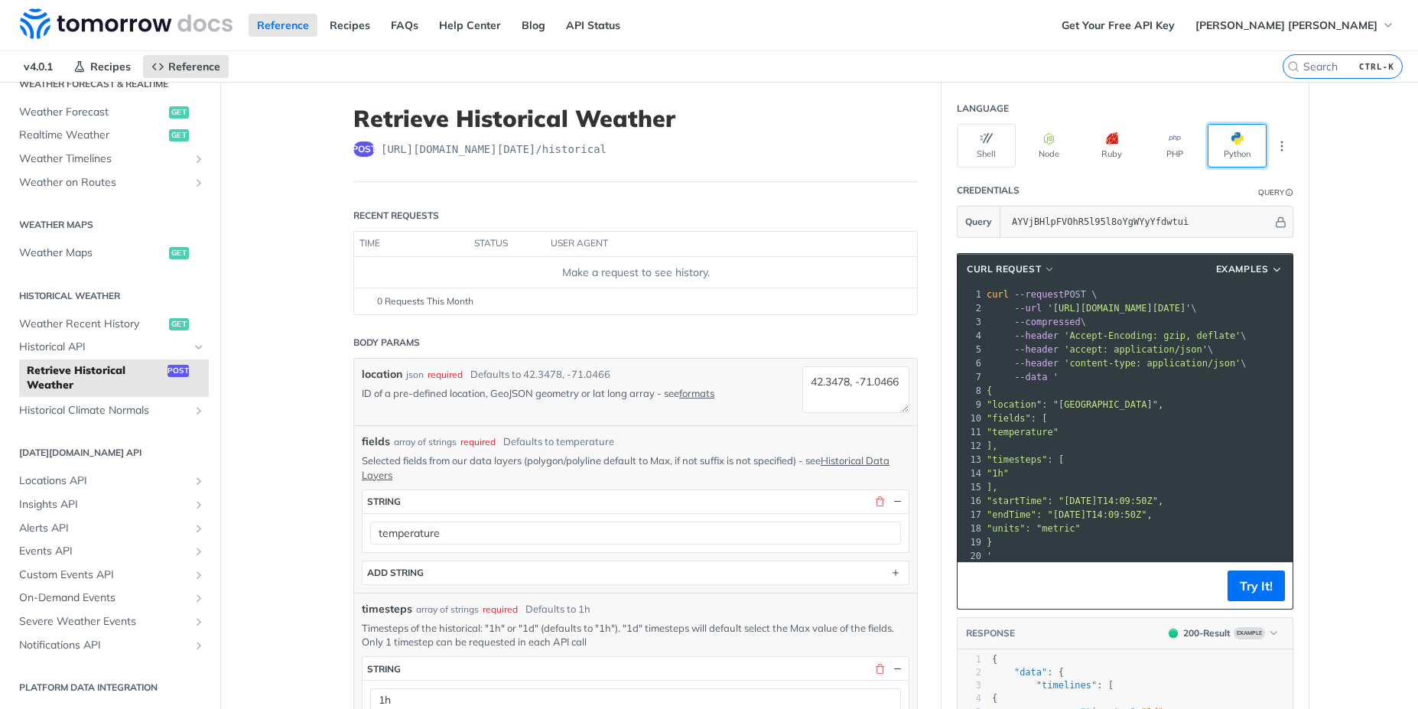
click at [1224, 144] on button "Python" at bounding box center [1236, 146] width 59 height 44
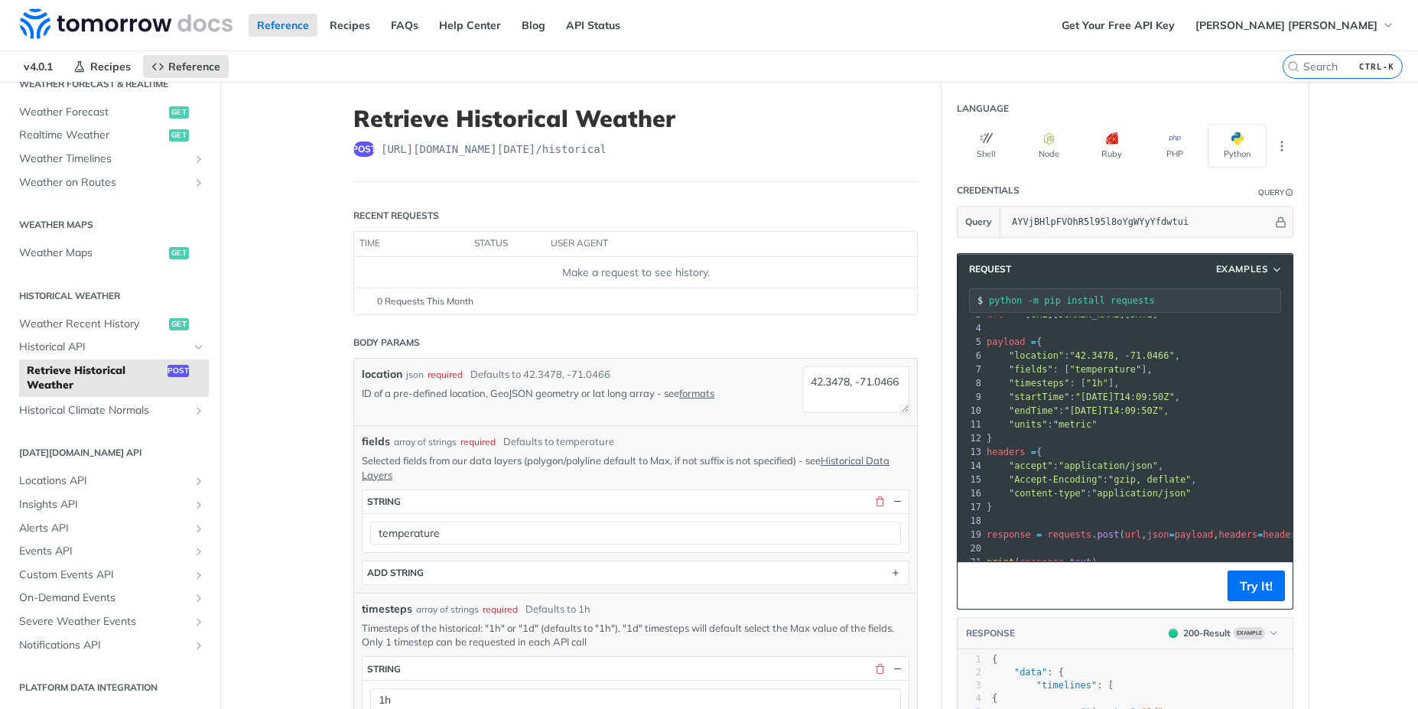
scroll to position [61, 0]
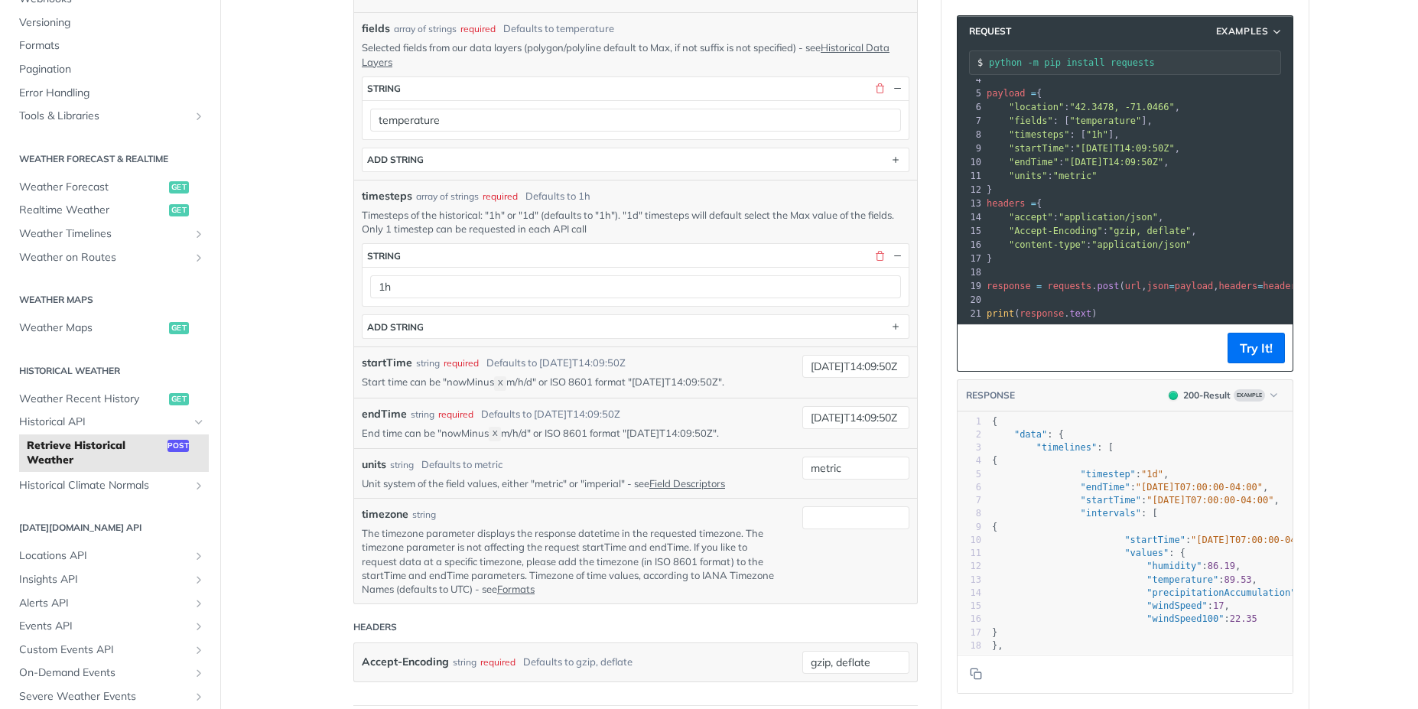
scroll to position [72, 0]
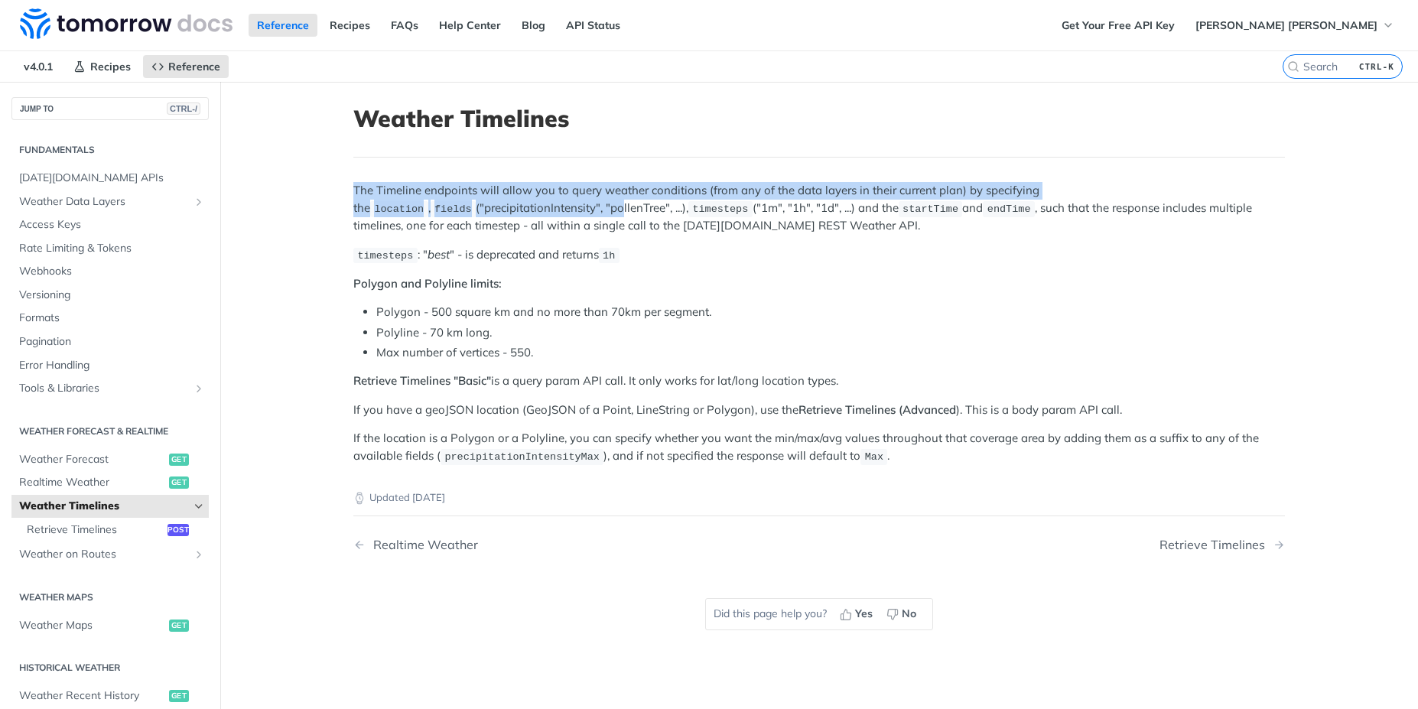
drag, startPoint x: 336, startPoint y: 191, endPoint x: 489, endPoint y: 203, distance: 153.4
click at [489, 203] on article "Weather Timelines The Timeline endpoints will allow you to query weather condit…" at bounding box center [819, 436] width 979 height 709
click at [681, 194] on p "The Timeline endpoints will allow you to query weather conditions (from any of …" at bounding box center [818, 208] width 931 height 52
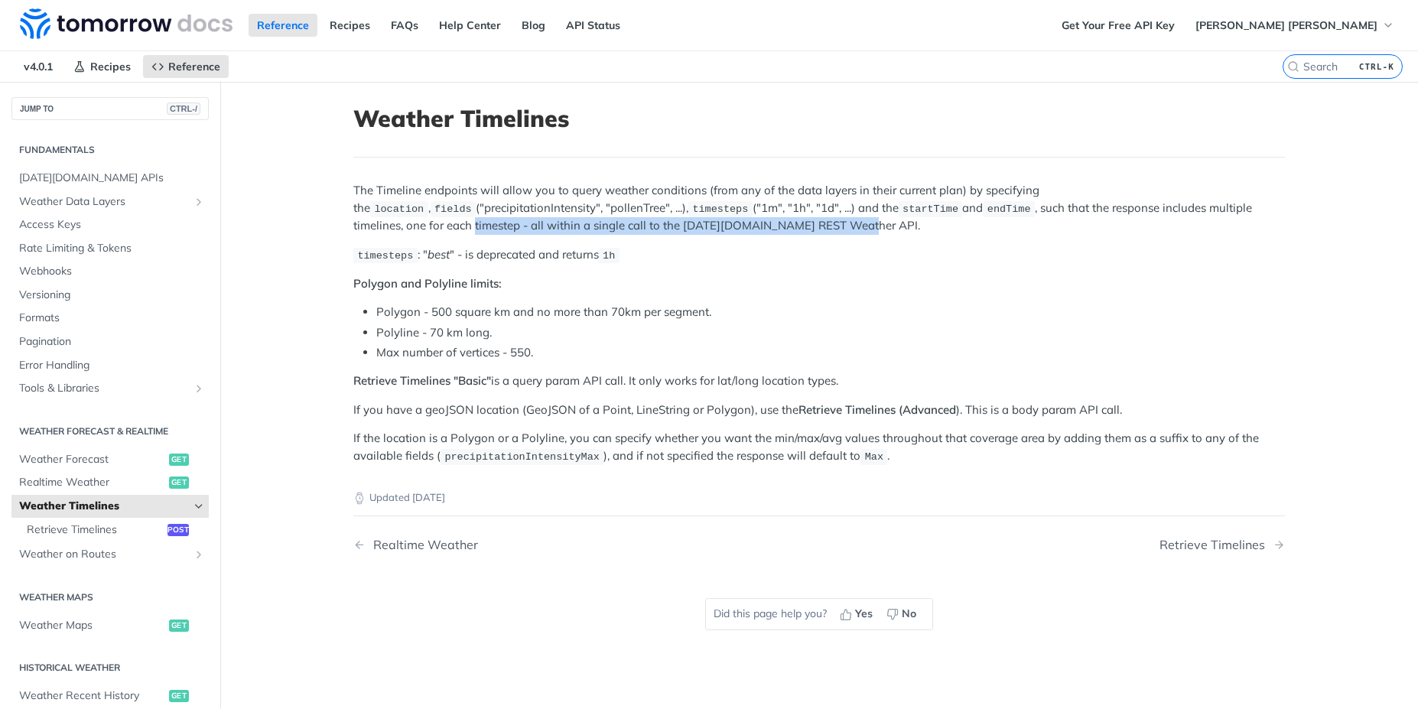
drag, startPoint x: 428, startPoint y: 230, endPoint x: 735, endPoint y: 230, distance: 306.7
click at [735, 230] on p "The Timeline endpoints will allow you to query weather conditions (from any of …" at bounding box center [818, 208] width 931 height 52
click at [853, 246] on p "timesteps : " best " - is deprecated and returns 1h" at bounding box center [818, 255] width 931 height 18
drag, startPoint x: 391, startPoint y: 380, endPoint x: 897, endPoint y: 385, distance: 506.3
click at [895, 385] on article "Weather Timelines The Timeline endpoints will allow you to query weather condit…" at bounding box center [819, 436] width 979 height 709
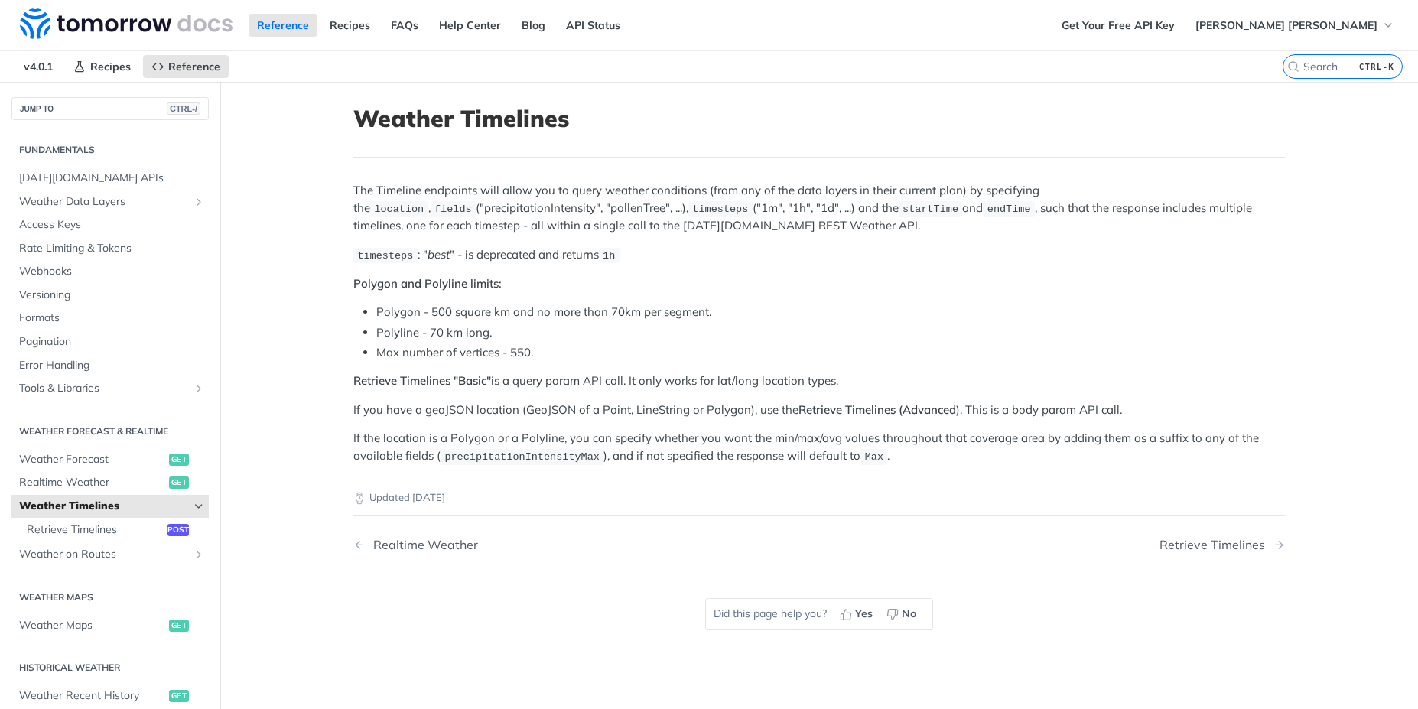
click at [915, 361] on li "Max number of vertices - 550." at bounding box center [830, 353] width 908 height 18
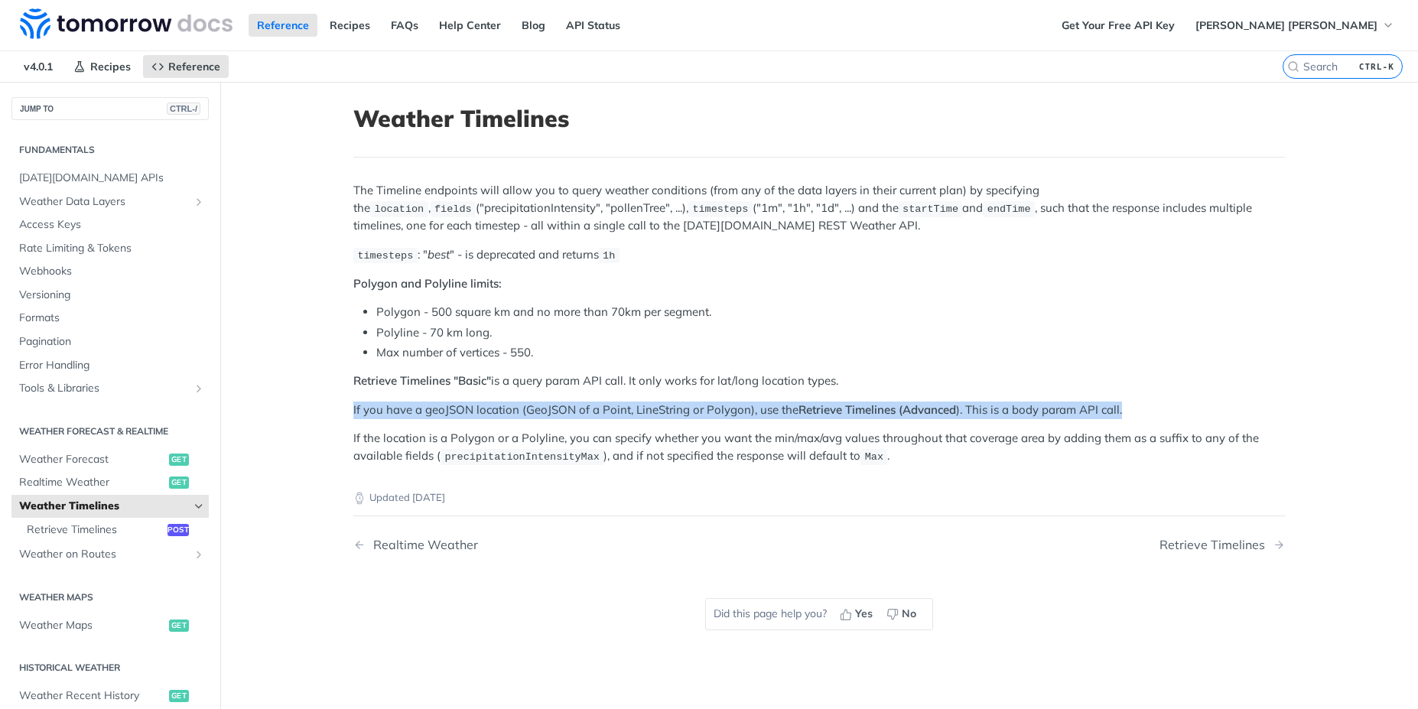
drag, startPoint x: 348, startPoint y: 413, endPoint x: 1138, endPoint y: 409, distance: 790.0
click at [1138, 409] on article "Weather Timelines The Timeline endpoints will allow you to query weather condit…" at bounding box center [819, 436] width 979 height 709
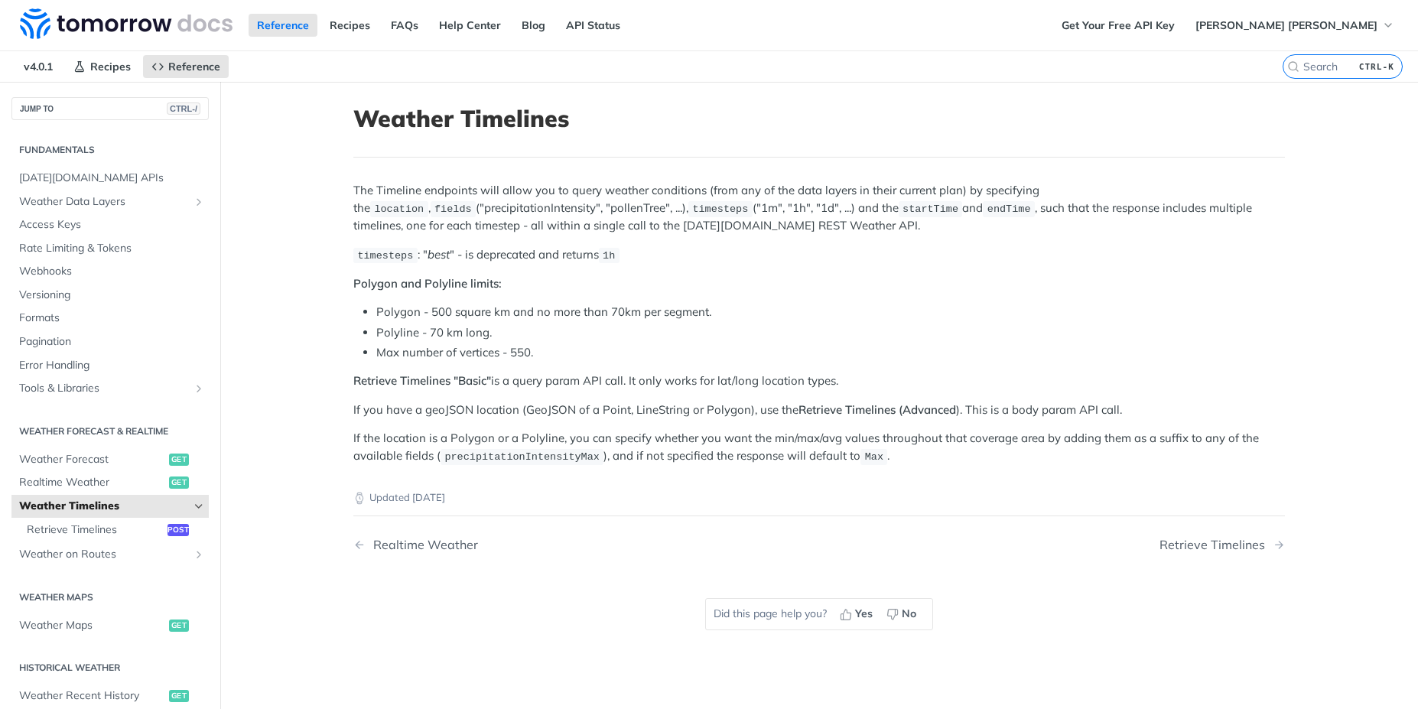
click at [981, 352] on li "Max number of vertices - 550." at bounding box center [830, 353] width 908 height 18
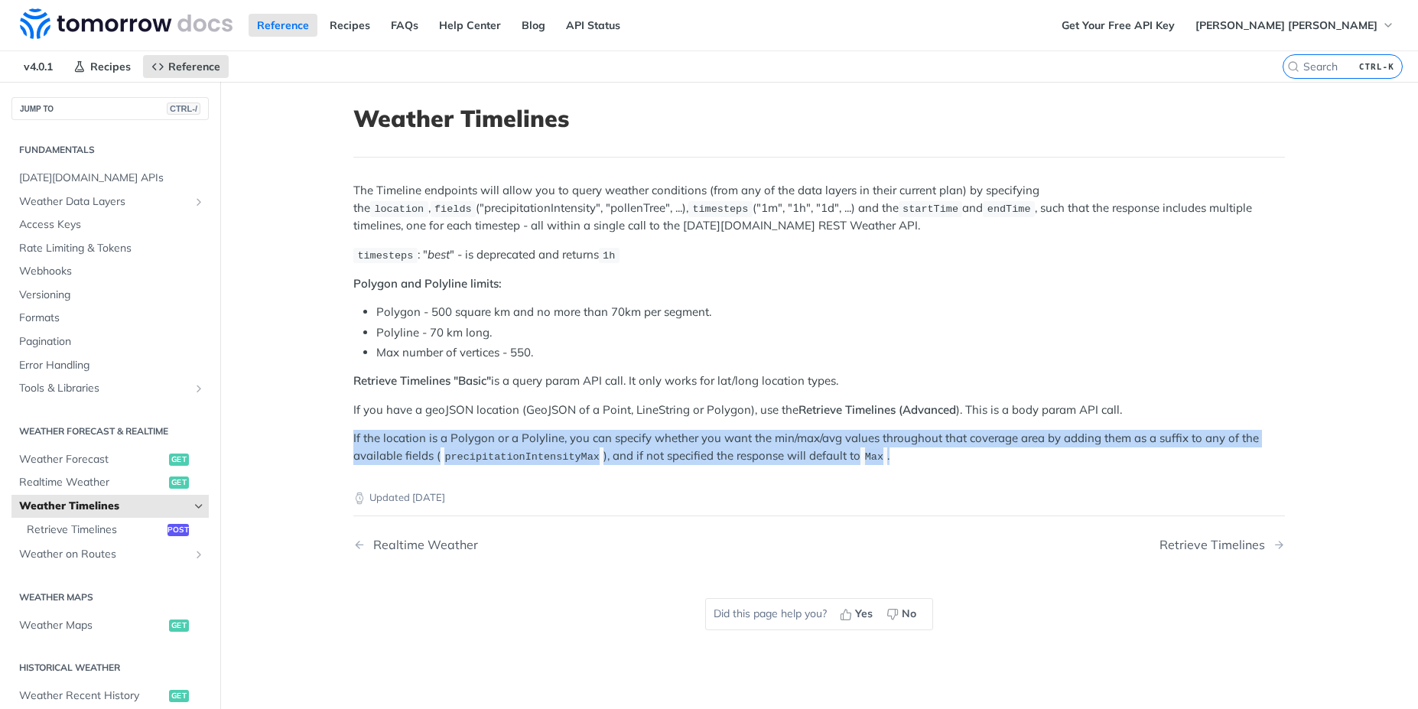
drag, startPoint x: 405, startPoint y: 436, endPoint x: 1058, endPoint y: 463, distance: 653.7
click at [1055, 465] on article "Weather Timelines The Timeline endpoints will allow you to query weather condit…" at bounding box center [819, 436] width 979 height 709
click at [1063, 460] on p "If the location is a Polygon or a Polyline, you can specify whether you want th…" at bounding box center [818, 447] width 931 height 35
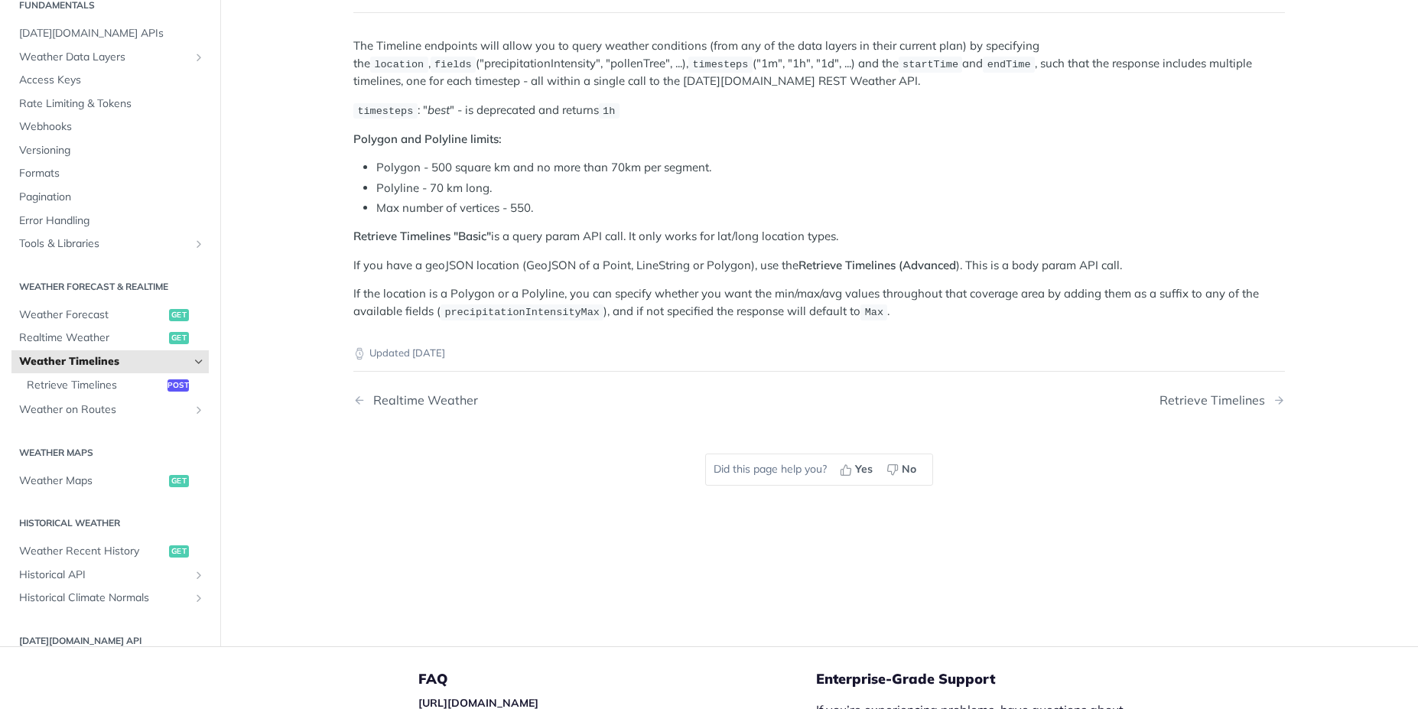
scroll to position [83, 0]
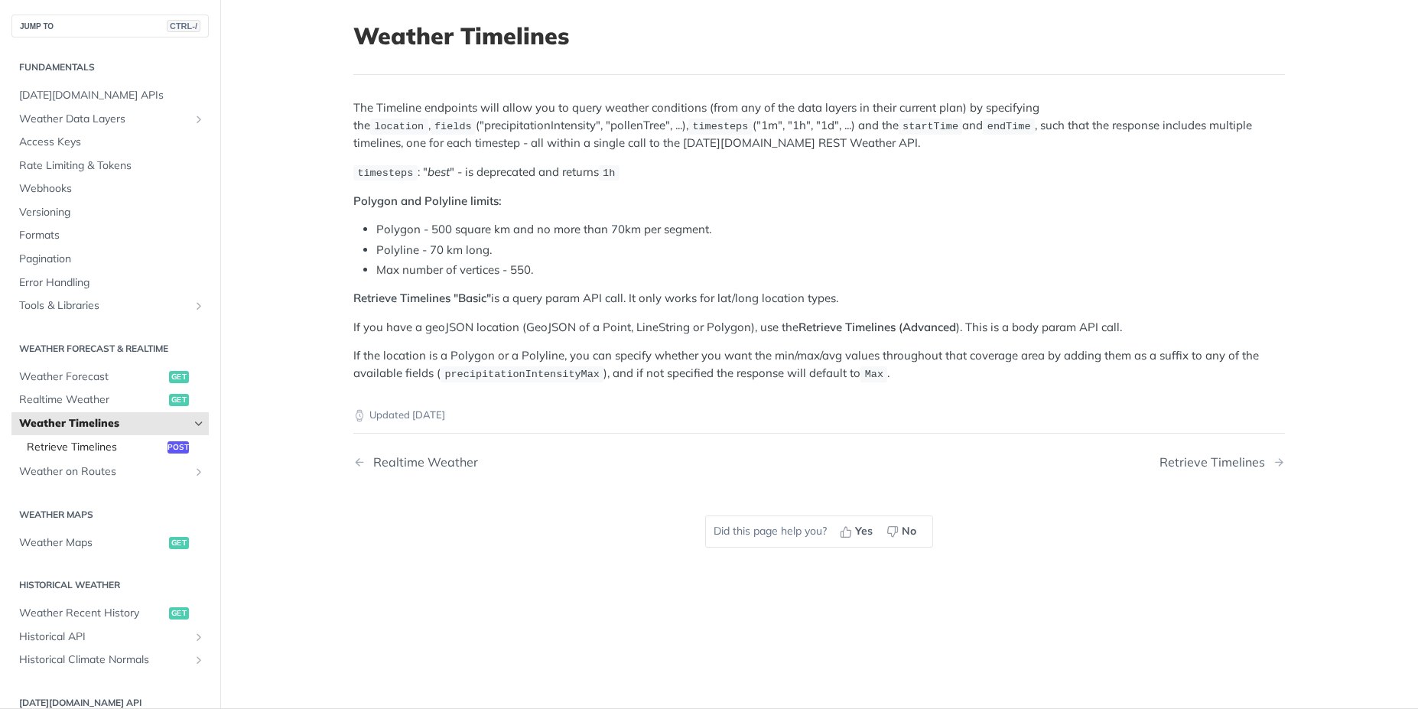
click at [113, 453] on span "Retrieve Timelines" at bounding box center [95, 447] width 137 height 15
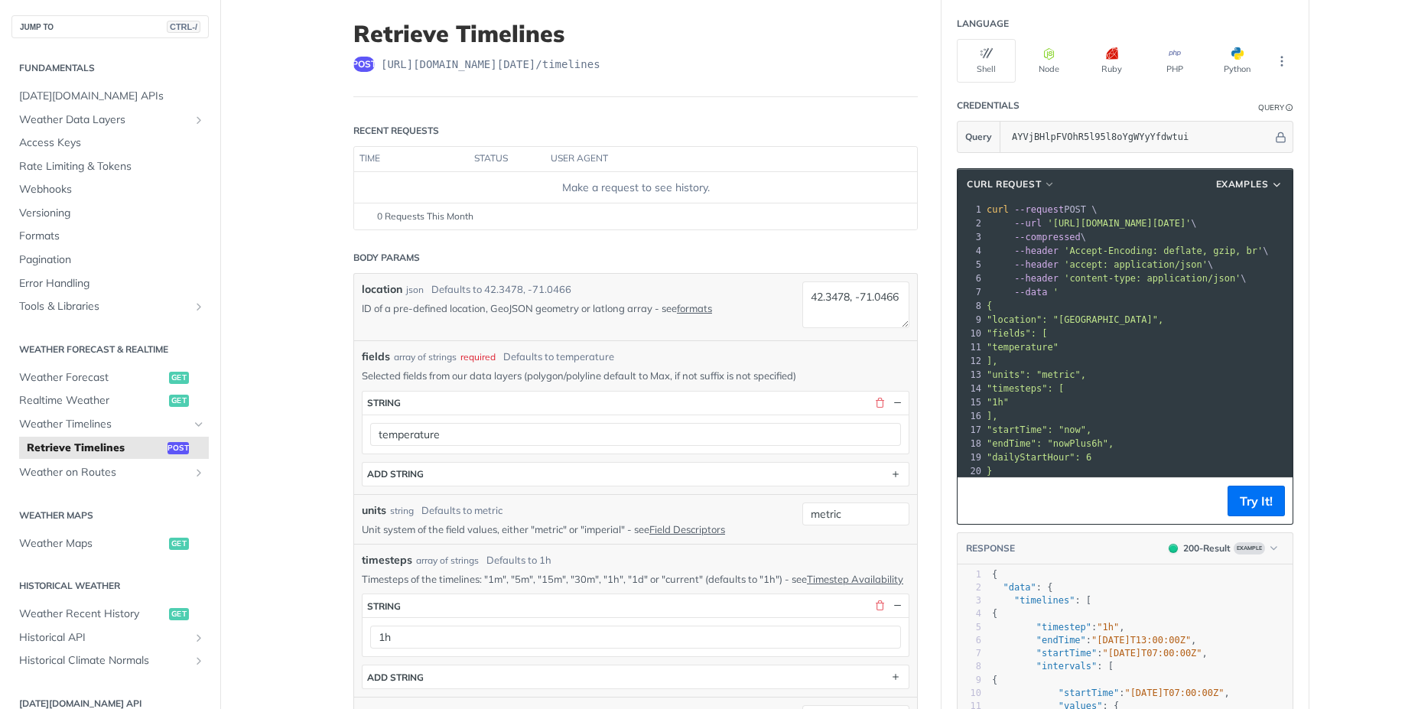
scroll to position [138, 0]
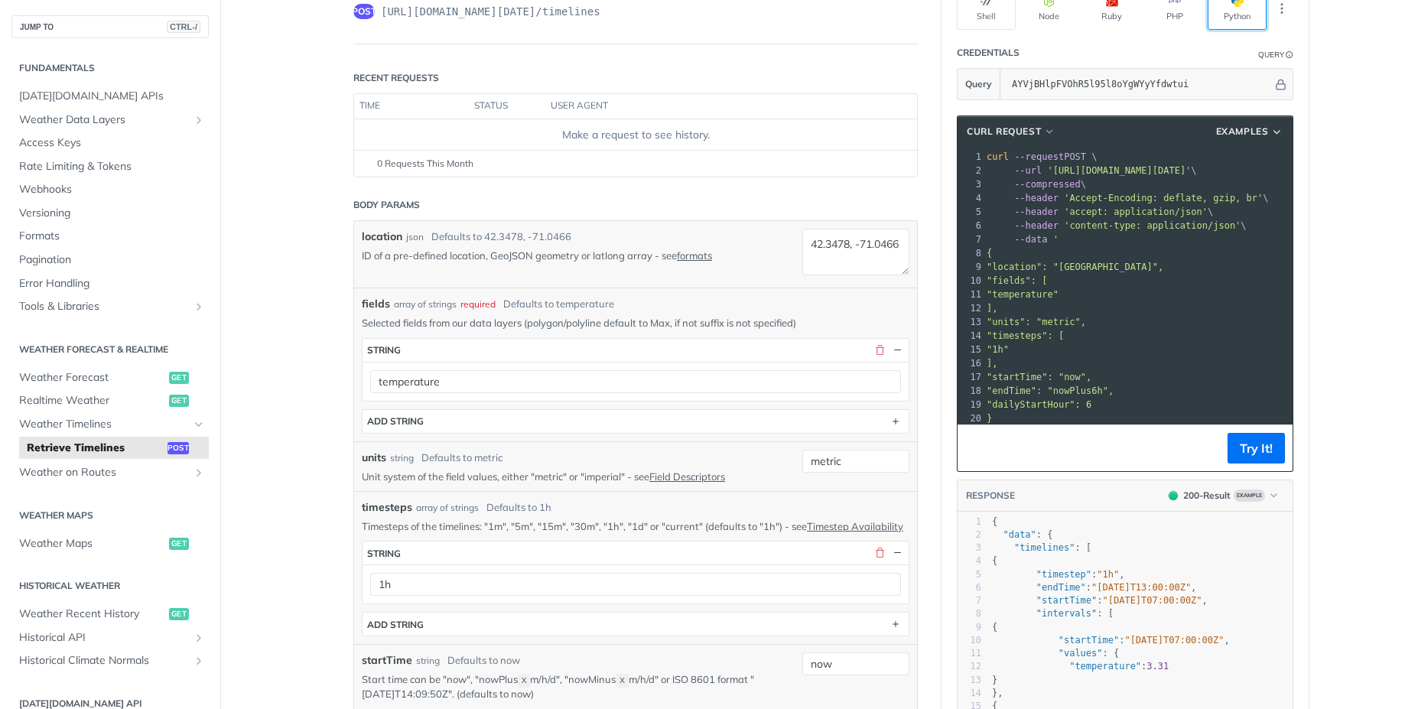
click at [1231, 17] on button "Python" at bounding box center [1236, 8] width 59 height 44
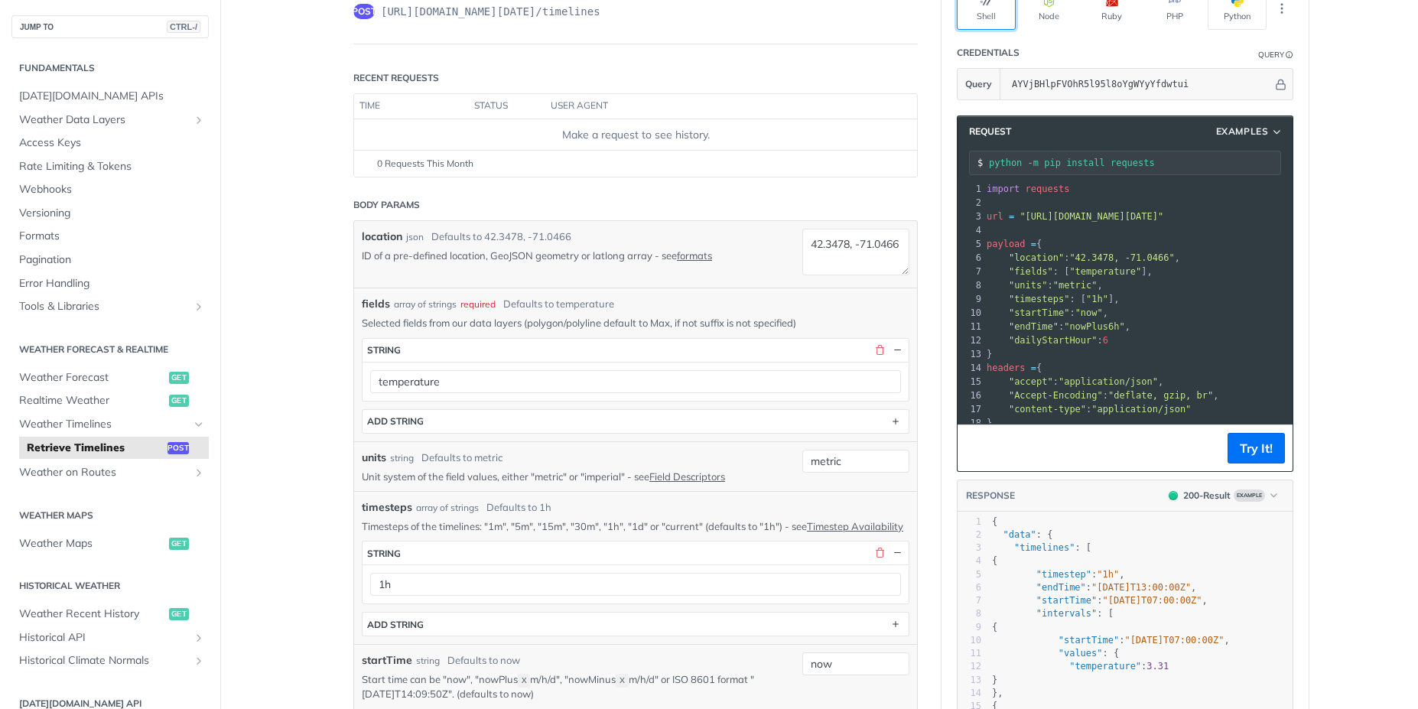
click at [1000, 13] on button "Shell" at bounding box center [986, 8] width 59 height 44
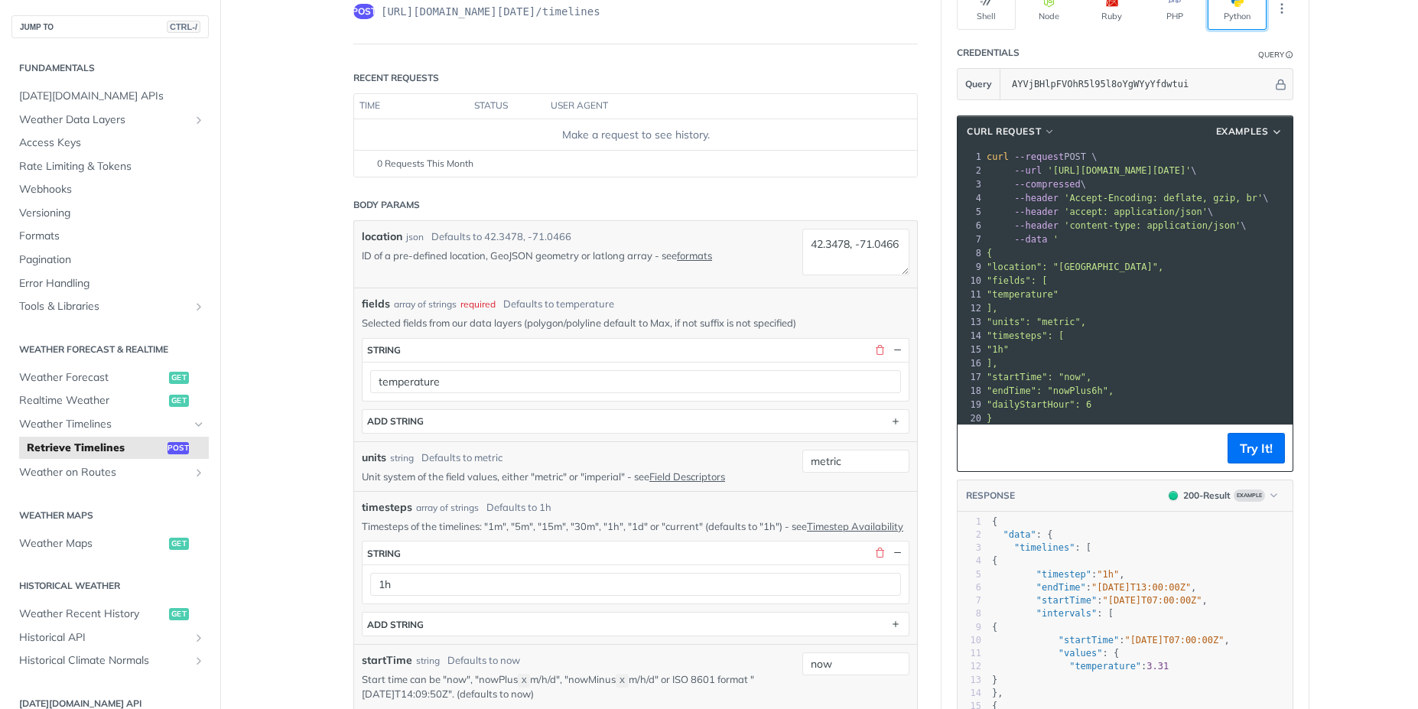
click at [1243, 5] on span "button" at bounding box center [1243, 1] width 0 height 12
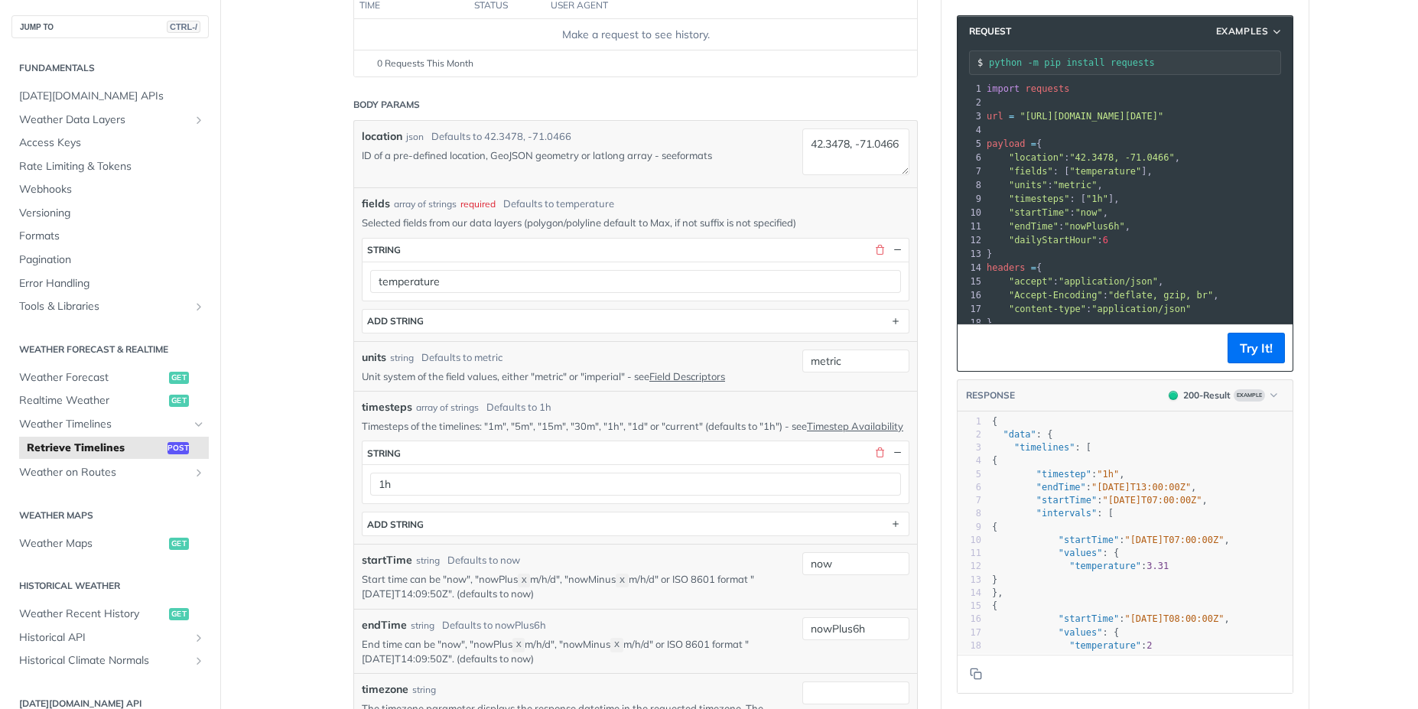
scroll to position [275, 0]
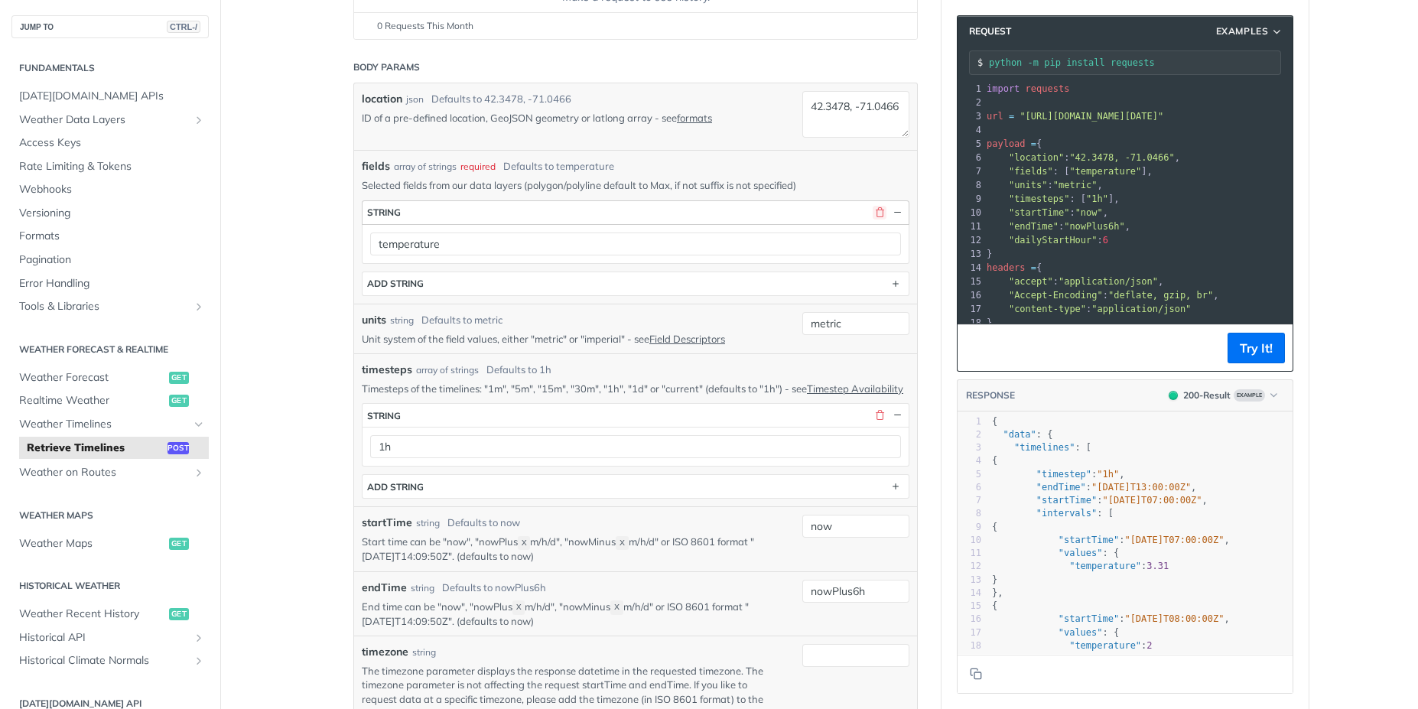
click at [873, 212] on button "button" at bounding box center [880, 213] width 14 height 14
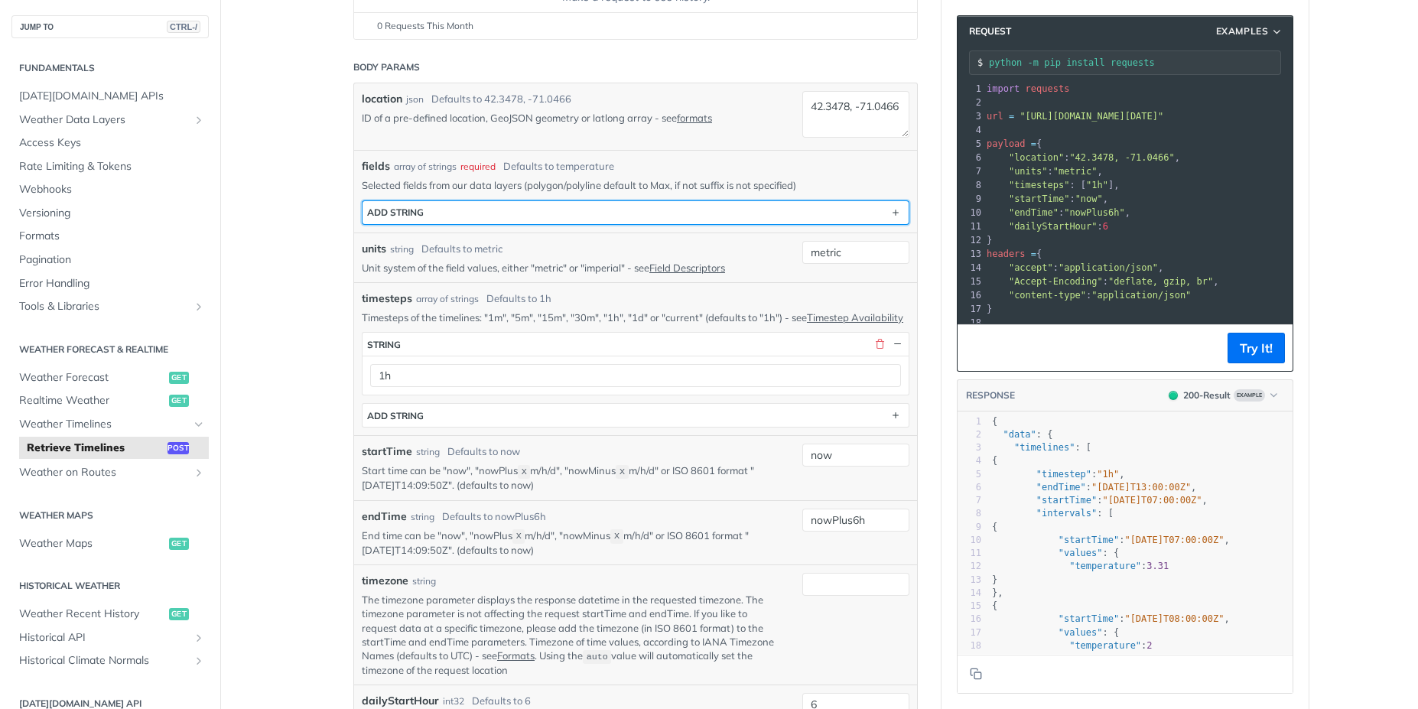
click at [659, 214] on button "ADD string" at bounding box center [635, 212] width 546 height 23
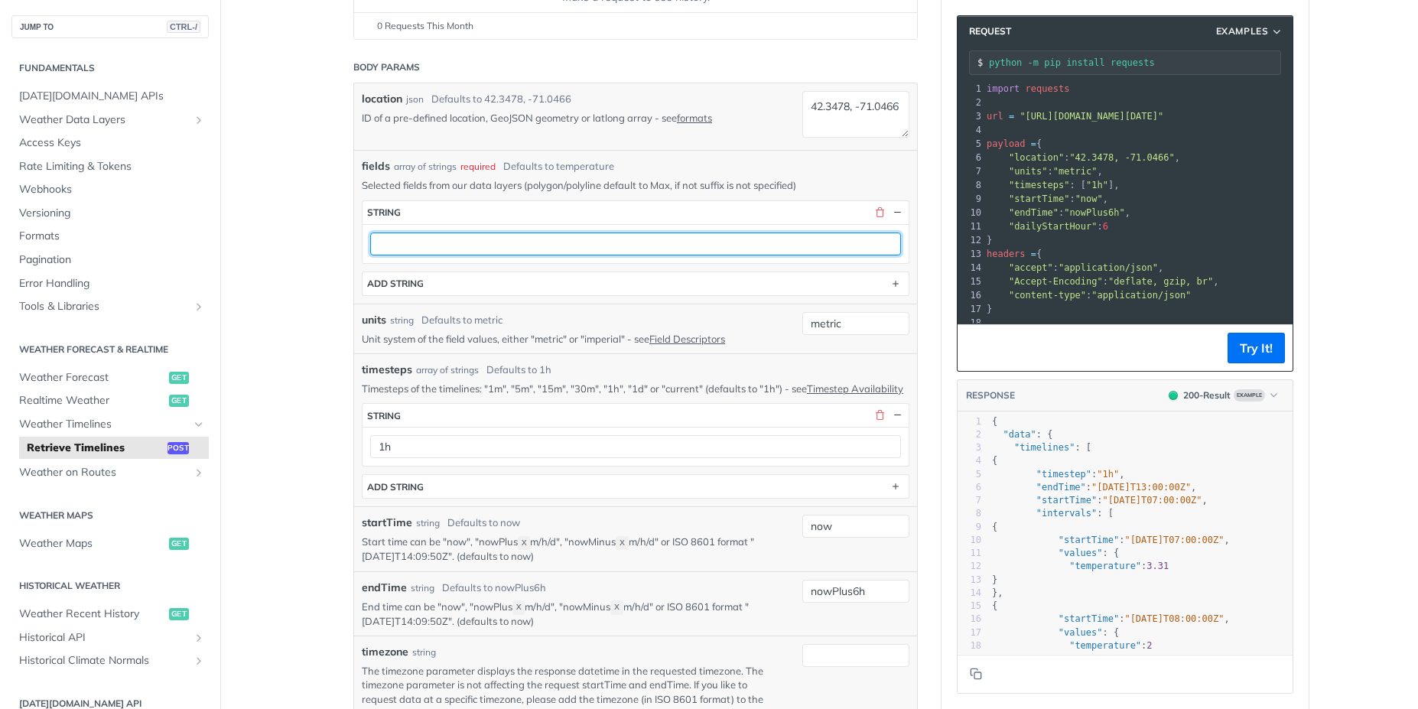
click at [553, 245] on input "text" at bounding box center [635, 243] width 531 height 23
type input "rainIntensity"
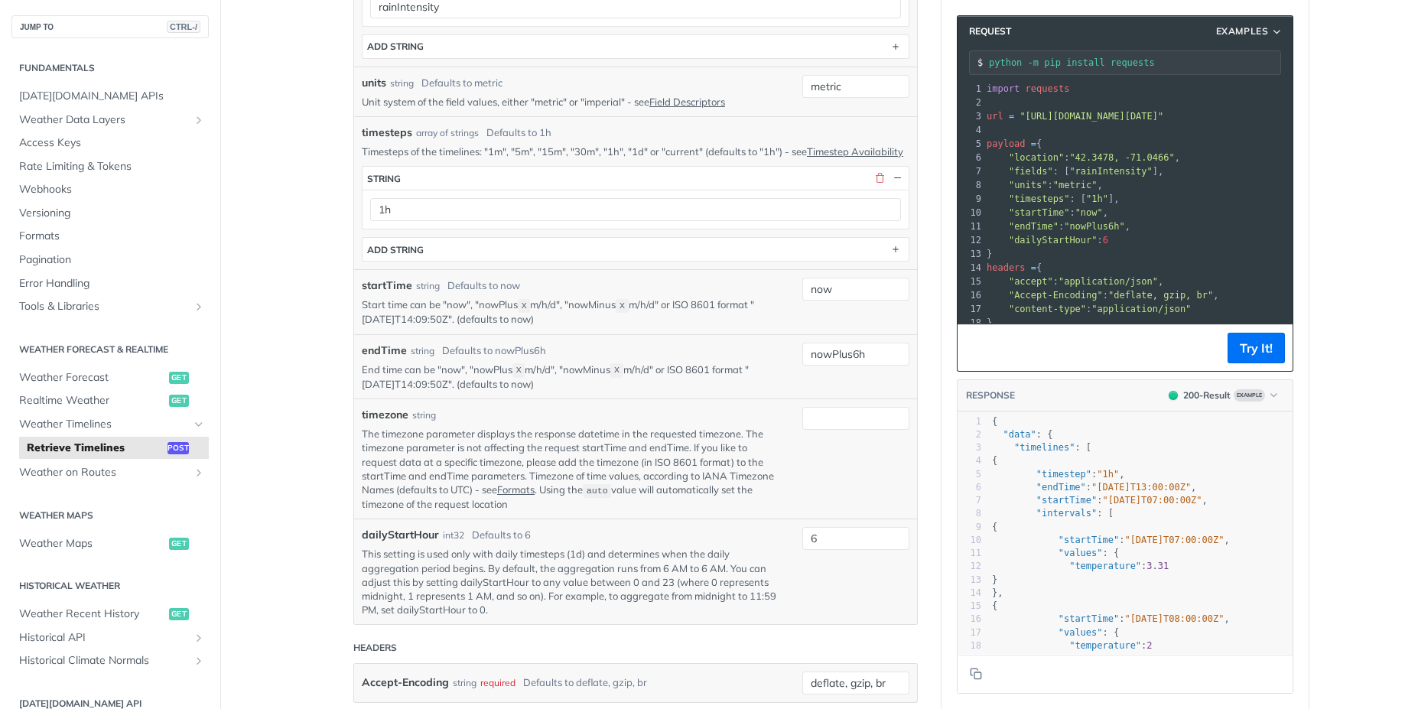
scroll to position [551, 0]
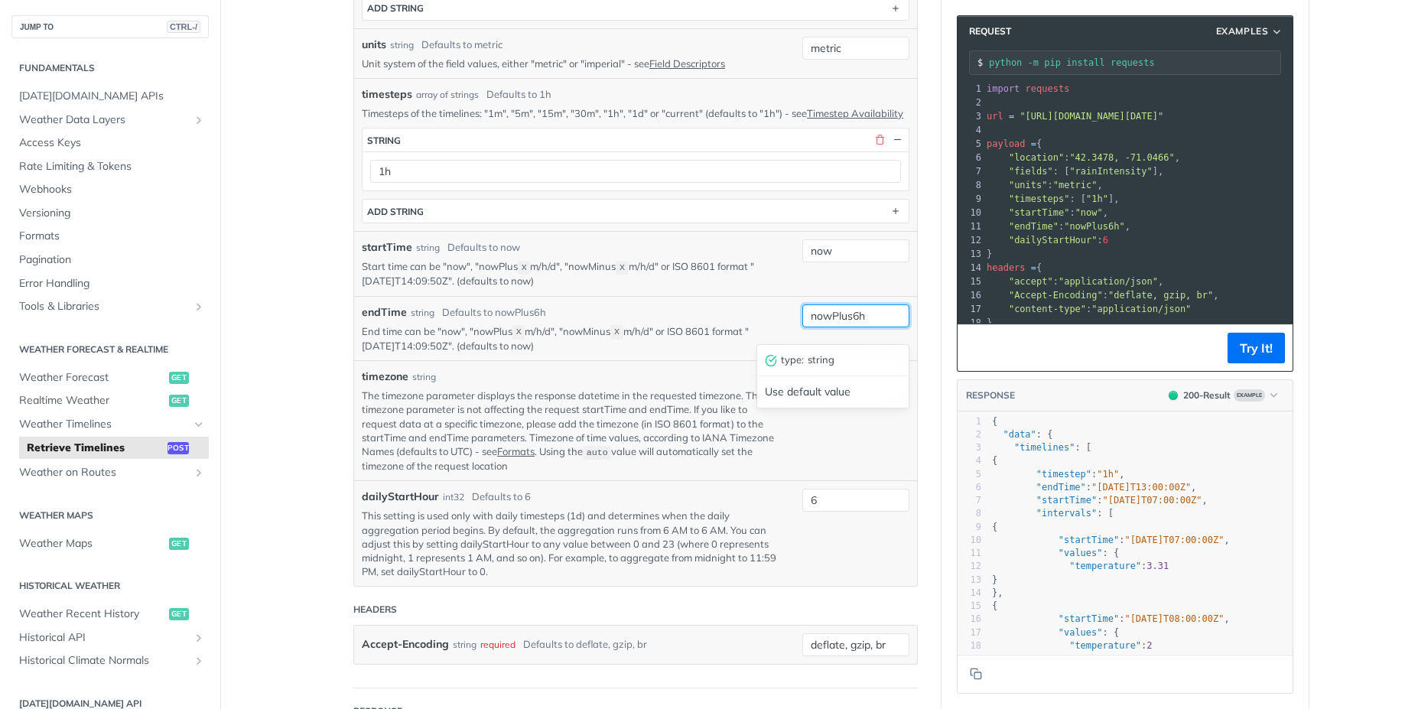
drag, startPoint x: 876, startPoint y: 328, endPoint x: 827, endPoint y: 334, distance: 49.3
click at [827, 327] on input "nowPlus6h" at bounding box center [855, 315] width 107 height 23
type input "nowMinus30d"
click at [787, 321] on div "endTime string Defaults to nowPlus6h End time can be "now", "nowPlus X m/h/d", …" at bounding box center [636, 328] width 548 height 49
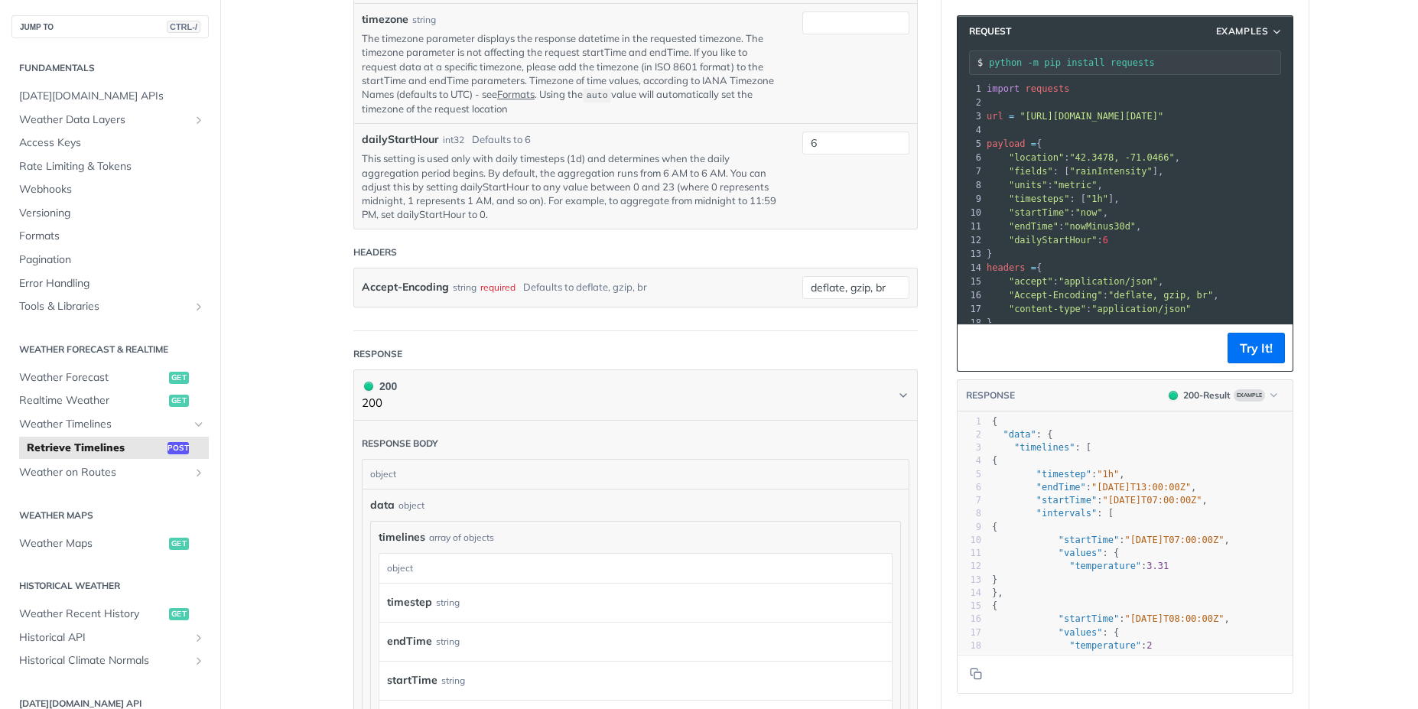
scroll to position [964, 0]
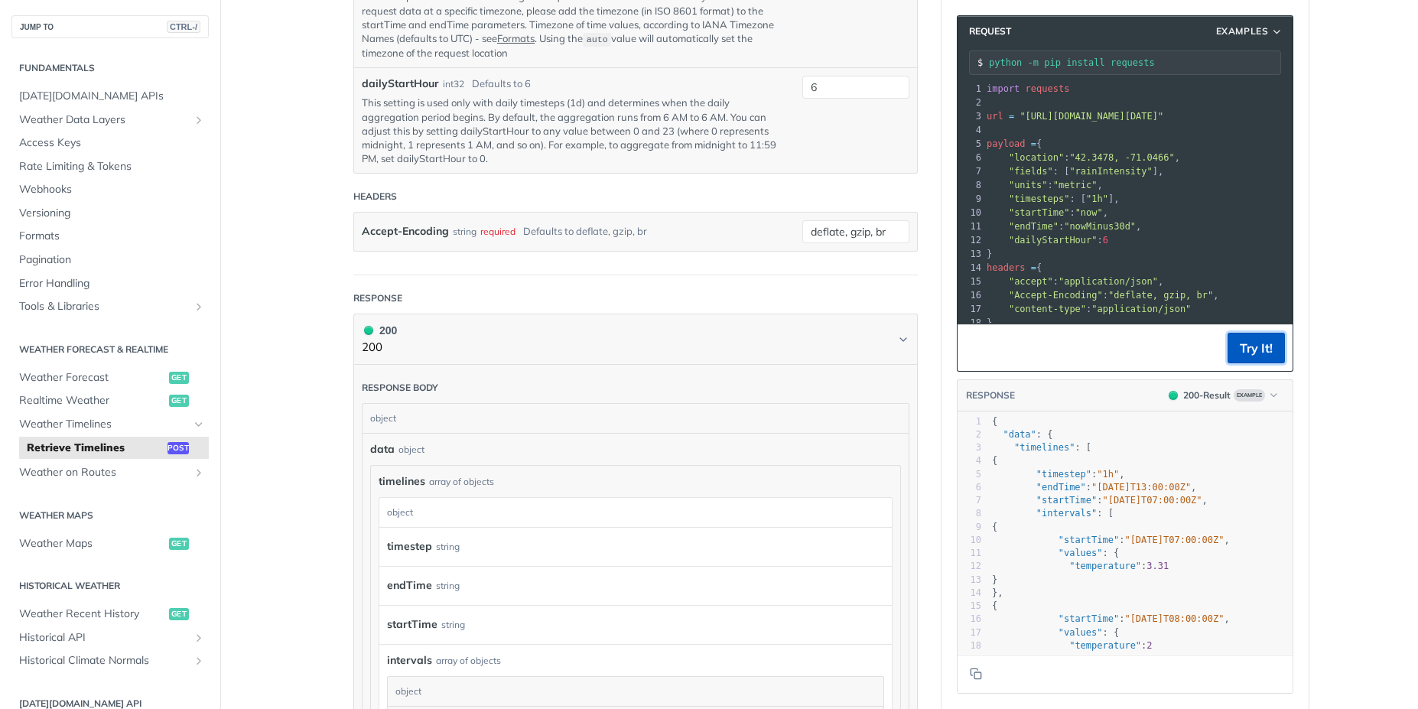
click at [1258, 351] on button "Try It!" at bounding box center [1255, 348] width 57 height 31
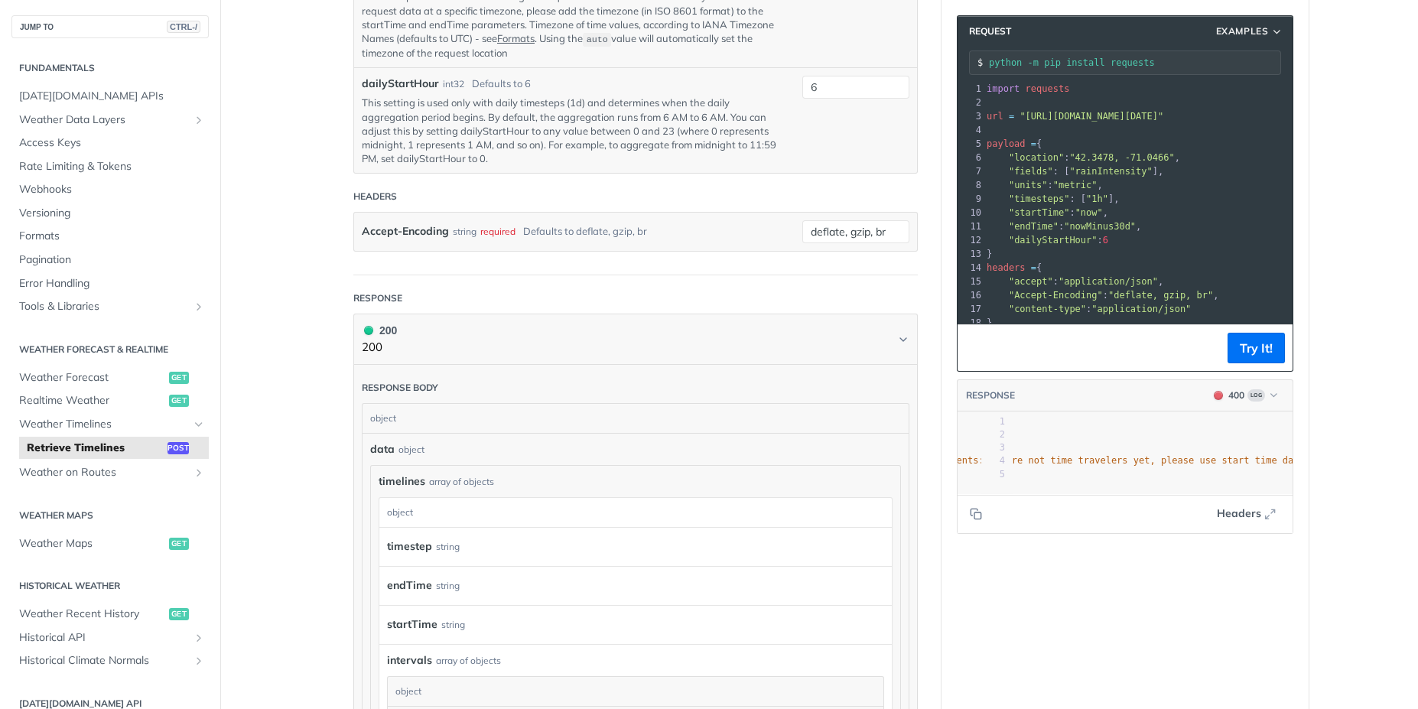
scroll to position [0, 0]
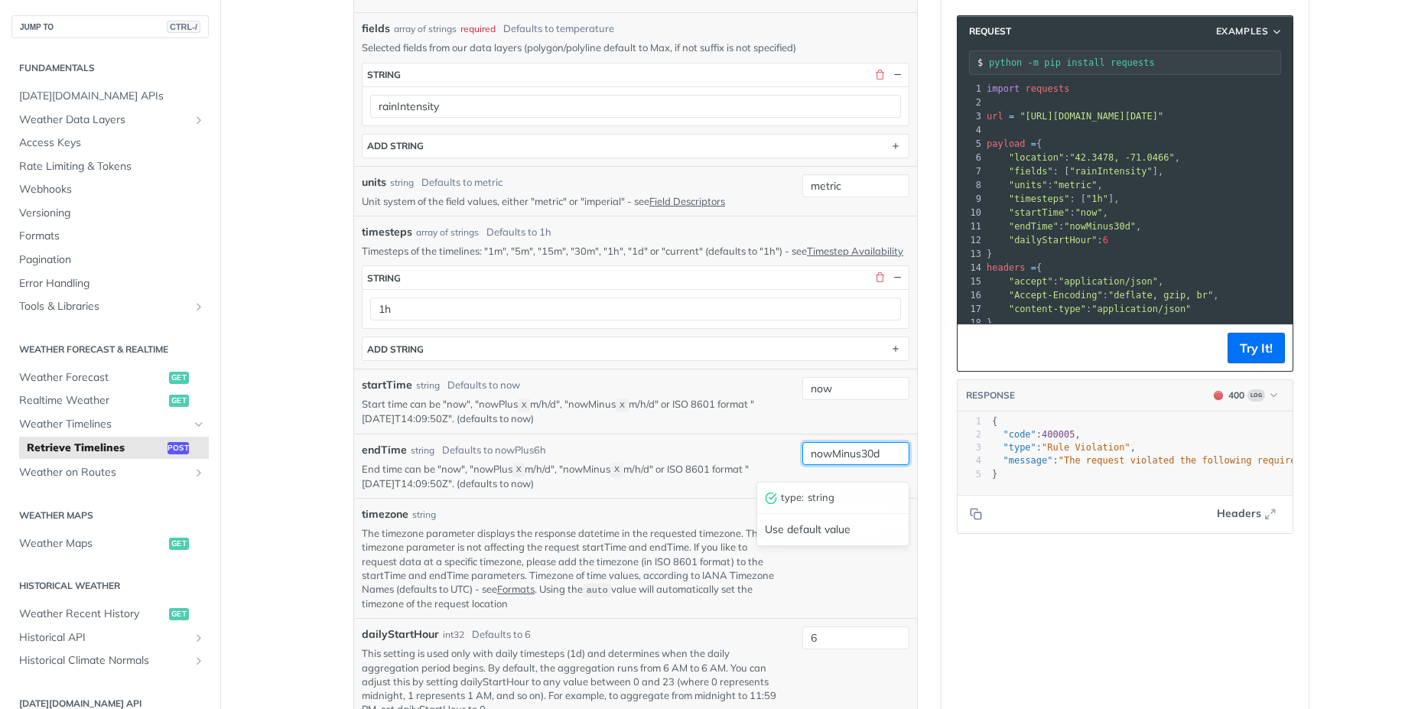
click at [886, 465] on div "nowMinus30d type : string Use default value" at bounding box center [855, 453] width 107 height 23
click at [886, 478] on div "type : string Use default value" at bounding box center [832, 514] width 161 height 72
click at [886, 465] on div "nowMinus30d type : string Use default value" at bounding box center [855, 453] width 107 height 23
click at [844, 396] on input "now" at bounding box center [855, 388] width 107 height 23
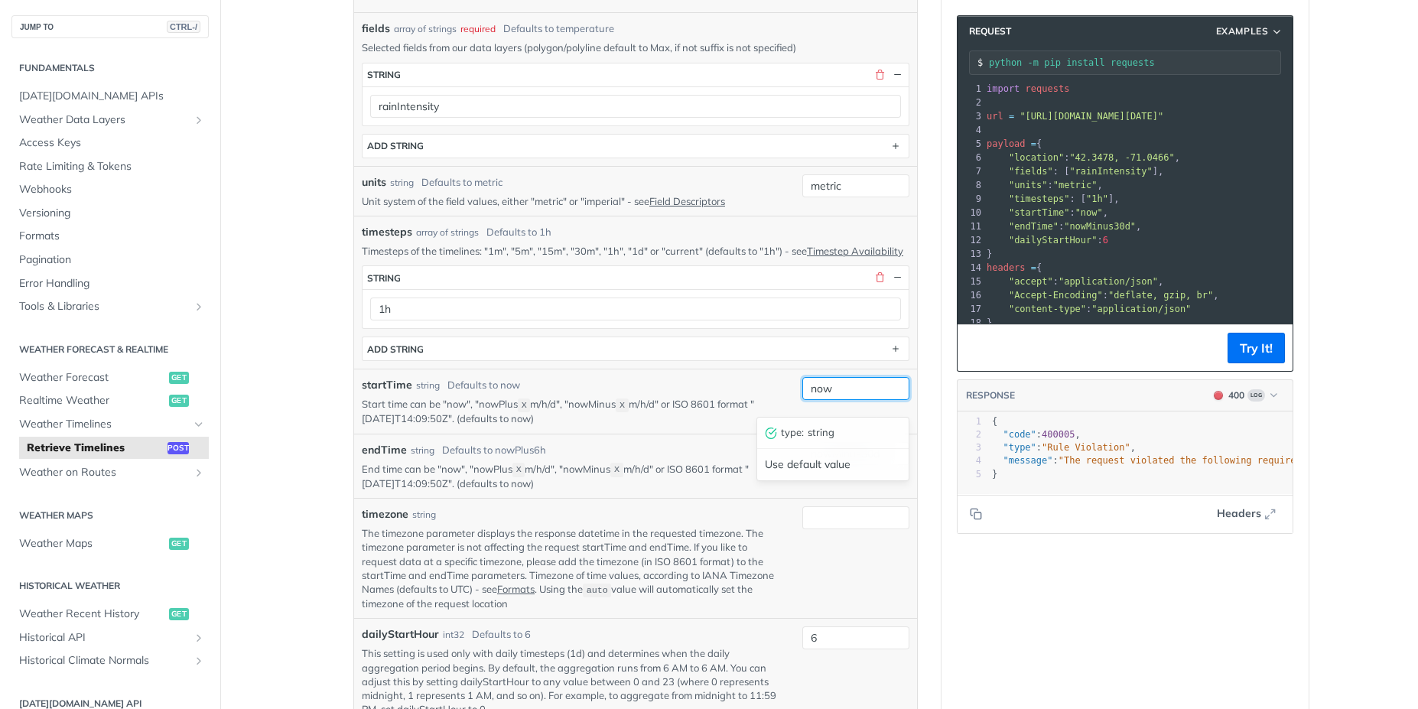
paste input "Minus30d"
type input "nowMinus30d"
drag, startPoint x: 903, startPoint y: 514, endPoint x: 897, endPoint y: 495, distance: 20.1
click at [903, 513] on div "timezone string The timezone parameter displays the response datetime in the re…" at bounding box center [635, 558] width 563 height 120
drag, startPoint x: 883, startPoint y: 459, endPoint x: 799, endPoint y: 470, distance: 84.8
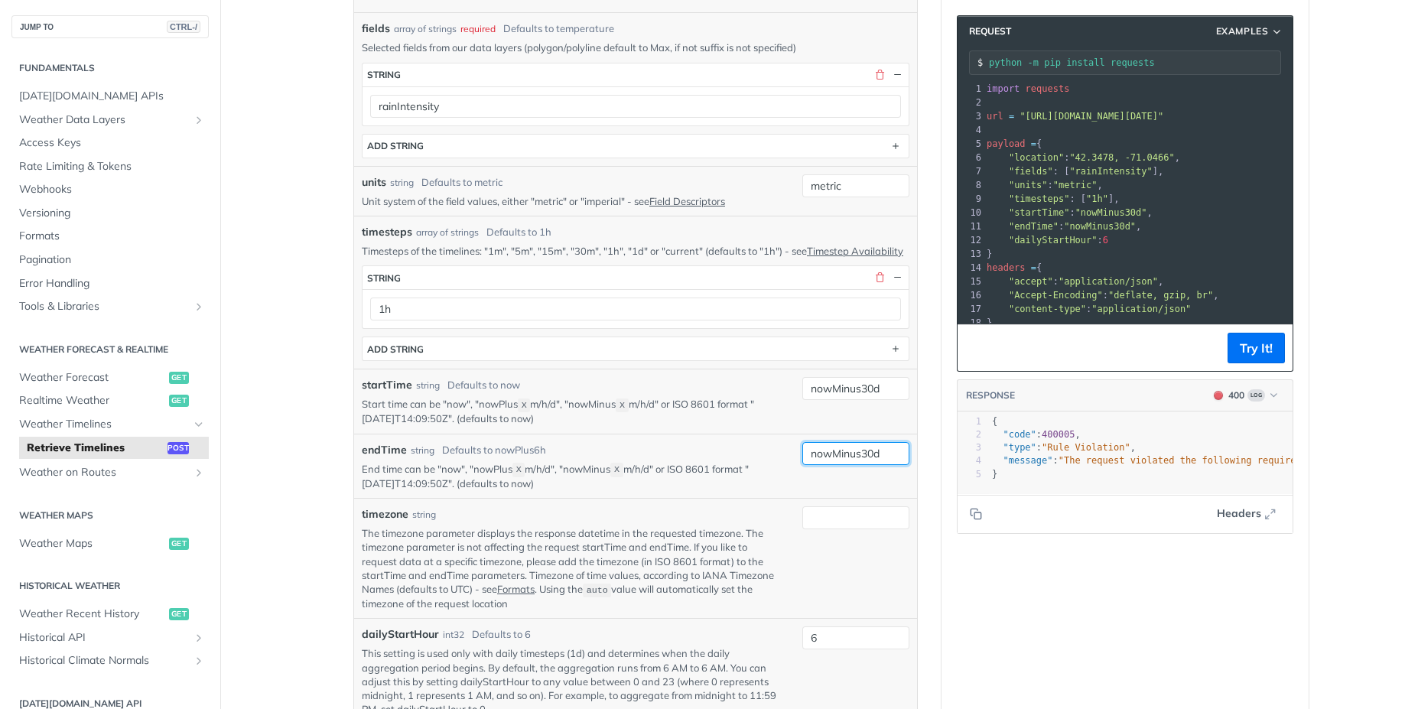
click at [763, 463] on div "endTime string Defaults to nowPlus6h End time can be "now", "nowPlus X m/h/d", …" at bounding box center [636, 466] width 548 height 49
click at [884, 465] on input "nowMinus30d" at bounding box center [855, 453] width 107 height 23
click at [883, 465] on input "nowMinus30d" at bounding box center [855, 453] width 107 height 23
type input "now"
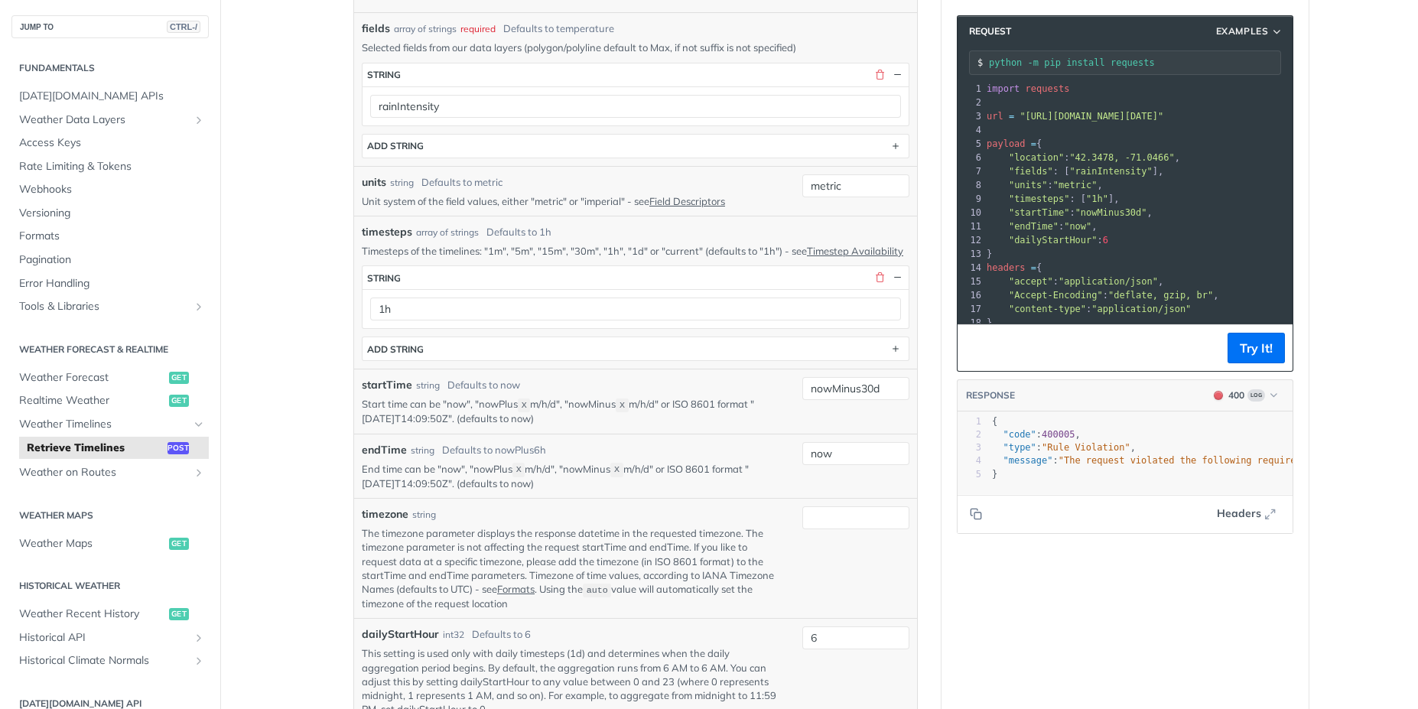
click at [1088, 618] on div "Language Shell Node Ruby PHP Python Credentials Query Query AYVjBHlpFVOhR5l95l8…" at bounding box center [1124, 639] width 367 height 1946
click at [1246, 339] on button "Try It!" at bounding box center [1255, 348] width 57 height 31
drag, startPoint x: 884, startPoint y: 398, endPoint x: 856, endPoint y: 402, distance: 28.7
click at [856, 400] on input "nowMinus30d" at bounding box center [855, 388] width 107 height 23
type input "nowMinus24h"
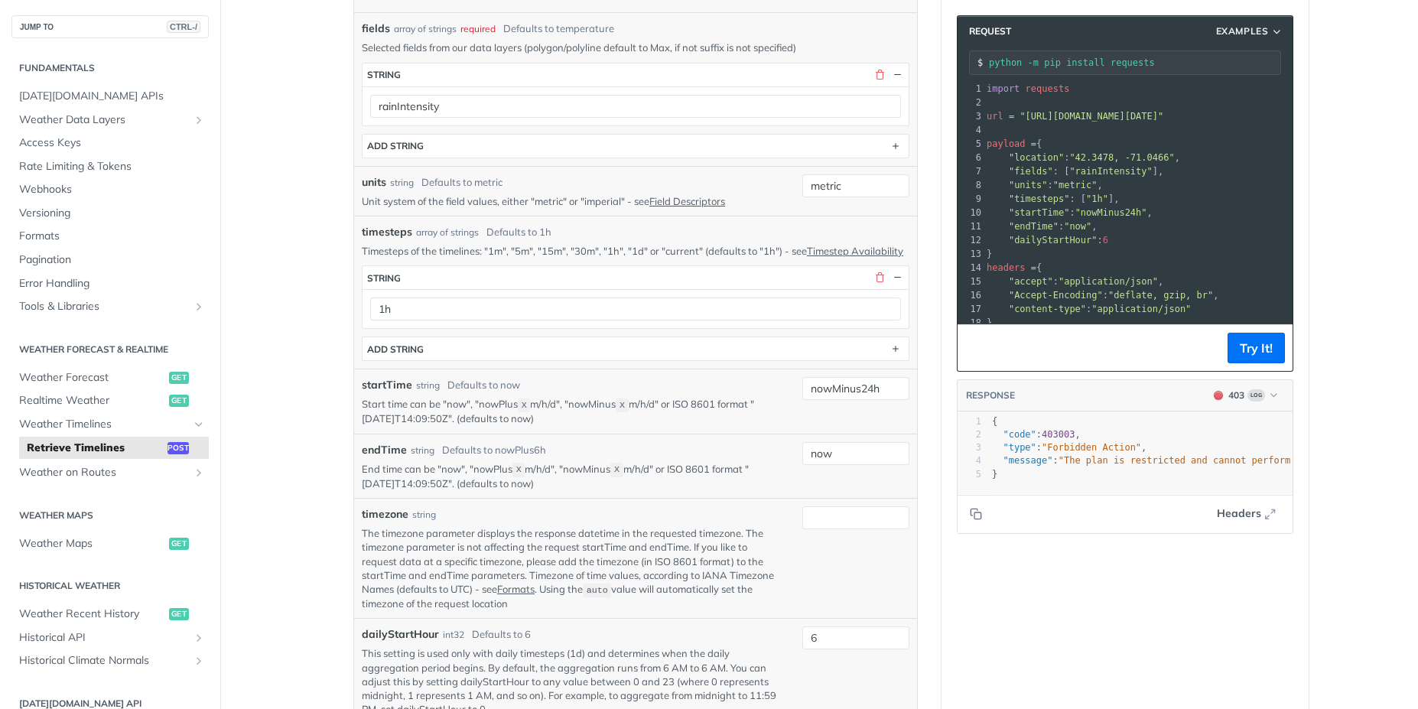
click at [1298, 366] on section "Request Examples python -m pip install requests xxxxxxxxxx 21 1 import requests…" at bounding box center [1124, 274] width 367 height 549
click at [1269, 354] on button "Try It!" at bounding box center [1255, 348] width 57 height 31
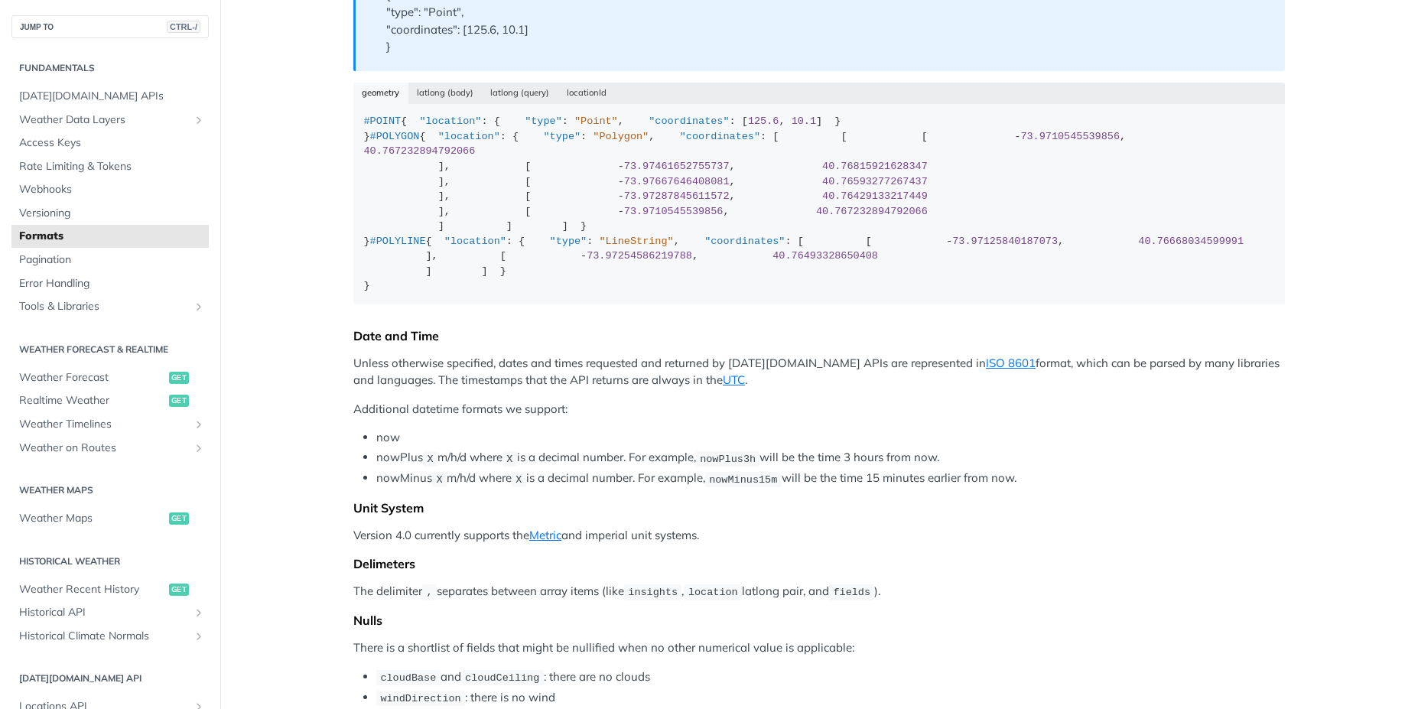
scroll to position [688, 0]
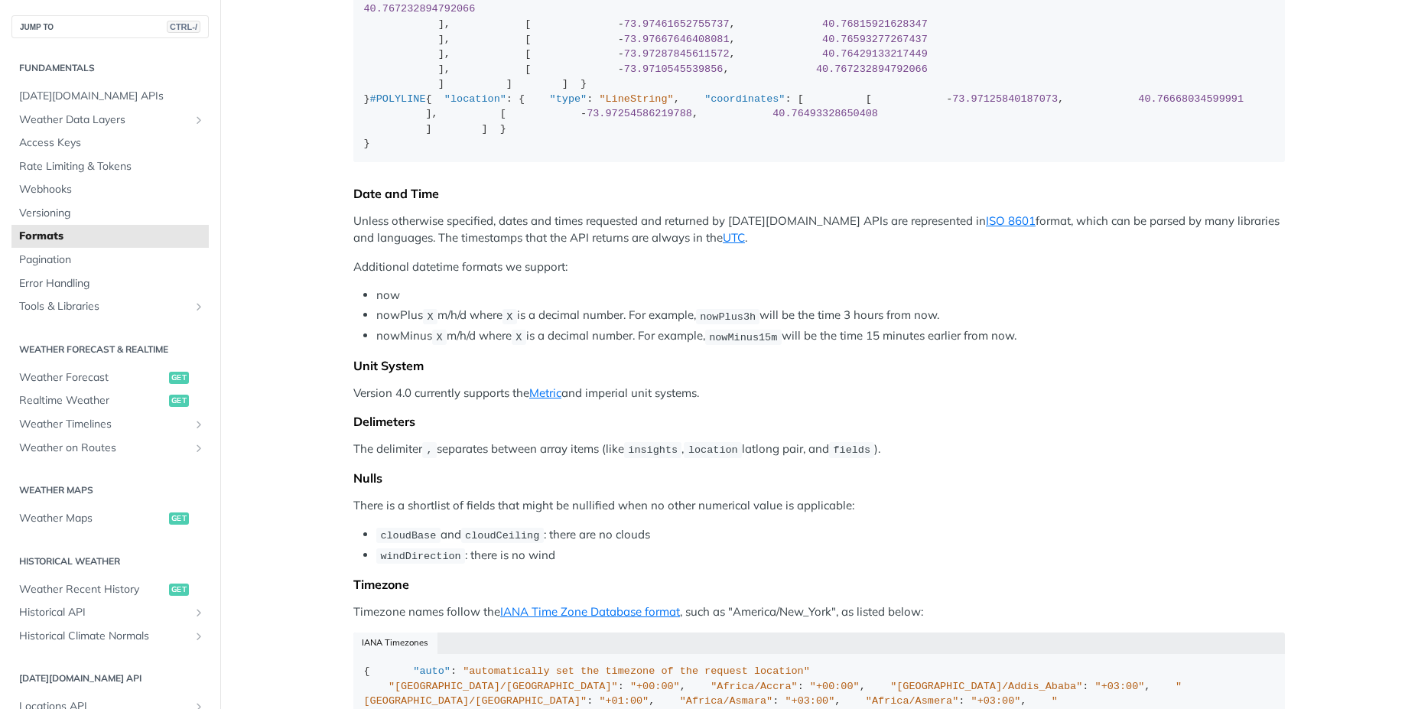
click at [249, 141] on main "JUMP TO CTRL-/ Fundamentals [DATE][DOMAIN_NAME] APIs Weather Data Layers Core P…" at bounding box center [709, 458] width 1418 height 2128
click at [1340, 141] on main "JUMP TO CTRL-/ Fundamentals [DATE][DOMAIN_NAME] APIs Weather Data Layers Core P…" at bounding box center [709, 458] width 1418 height 2128
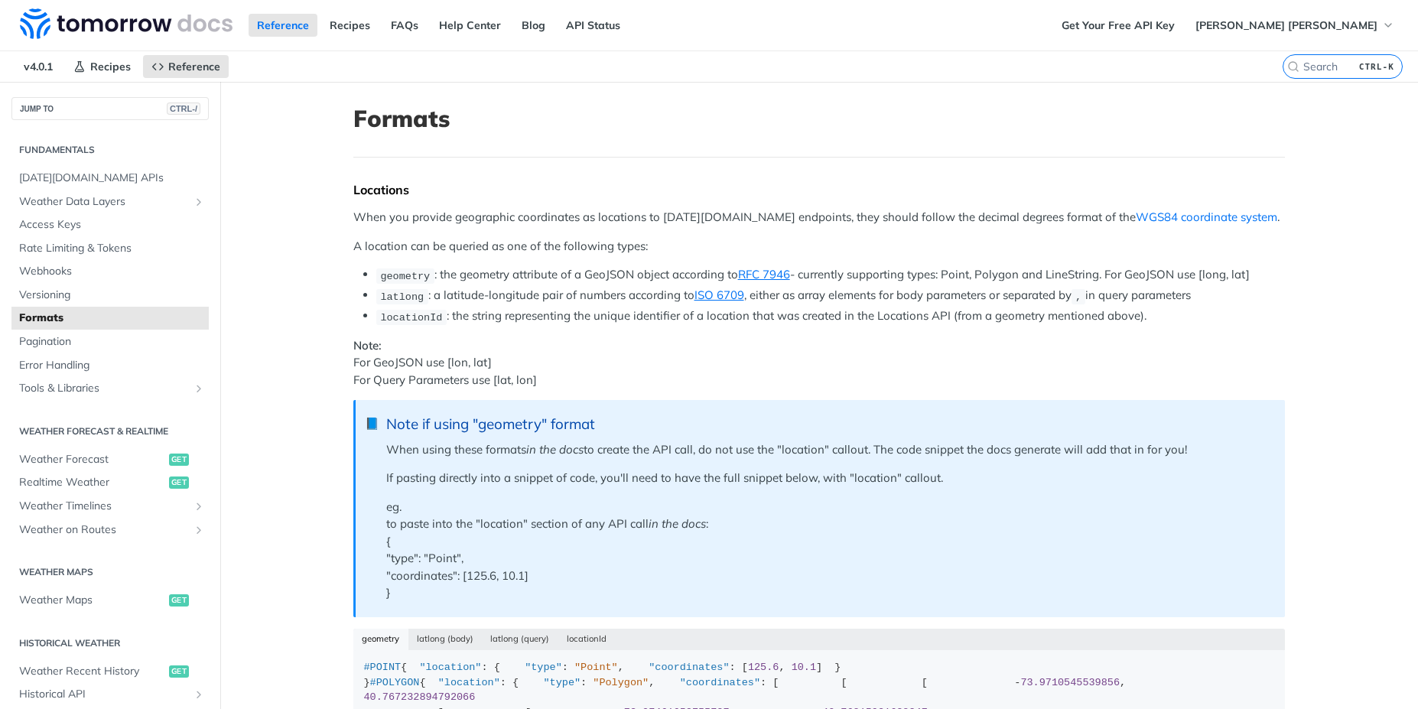
scroll to position [275, 0]
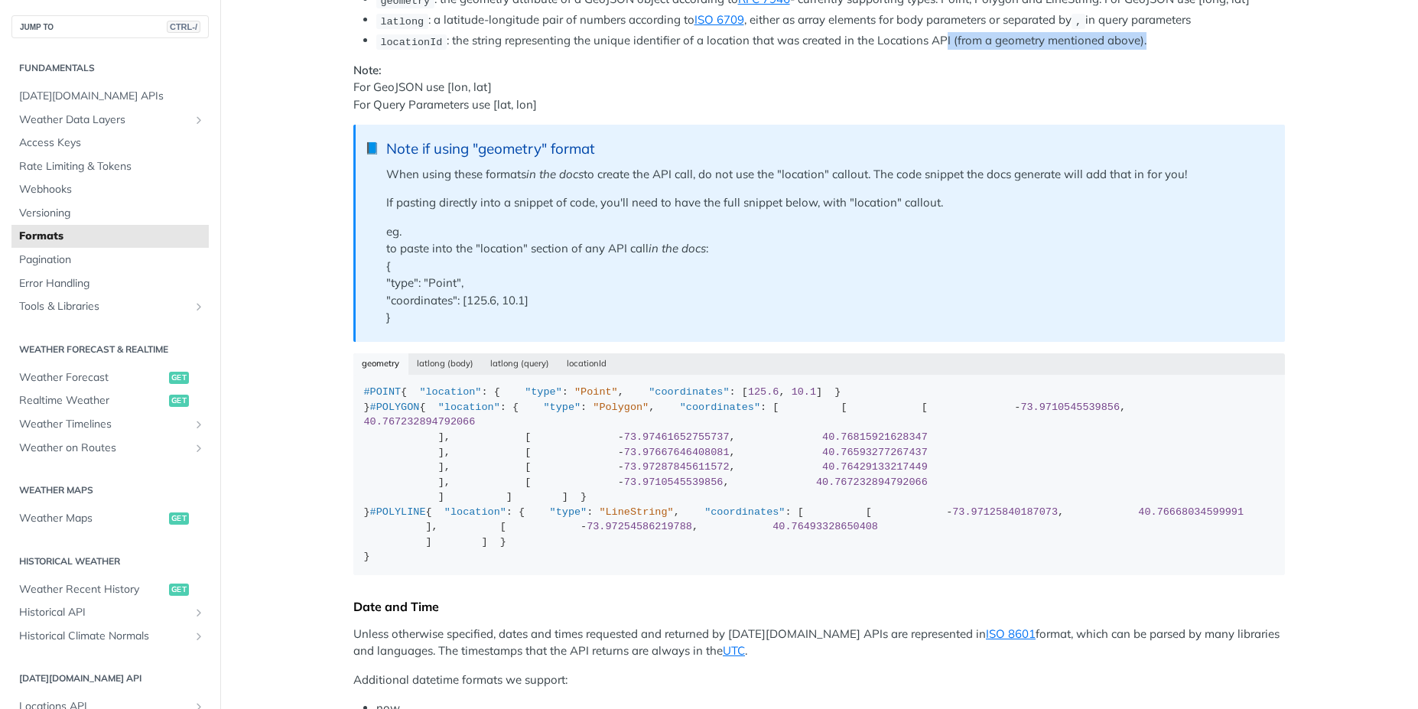
drag, startPoint x: 937, startPoint y: 38, endPoint x: 1240, endPoint y: 34, distance: 302.9
click at [1197, 34] on li "locationId : the string representing the unique identifier of a location that w…" at bounding box center [830, 41] width 908 height 18
click at [1268, 41] on li "locationId : the string representing the unique identifier of a location that w…" at bounding box center [830, 41] width 908 height 18
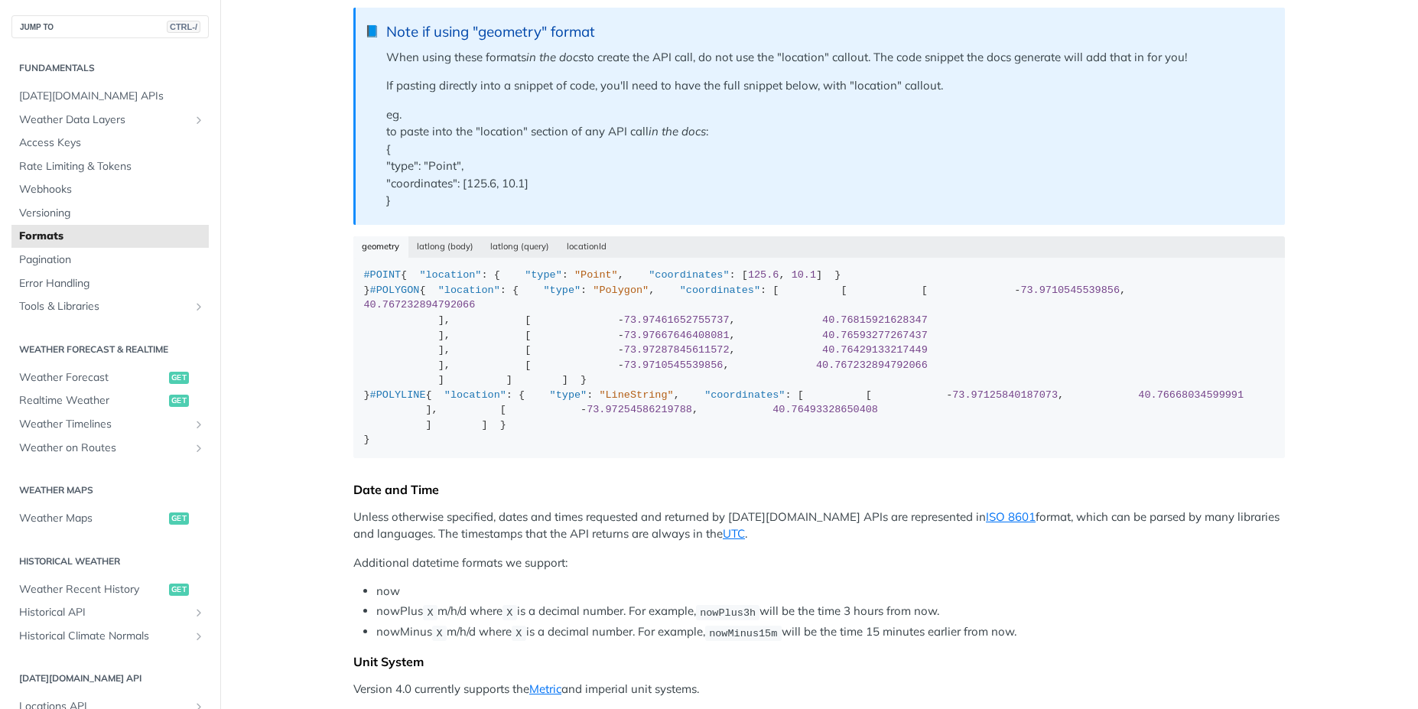
scroll to position [688, 0]
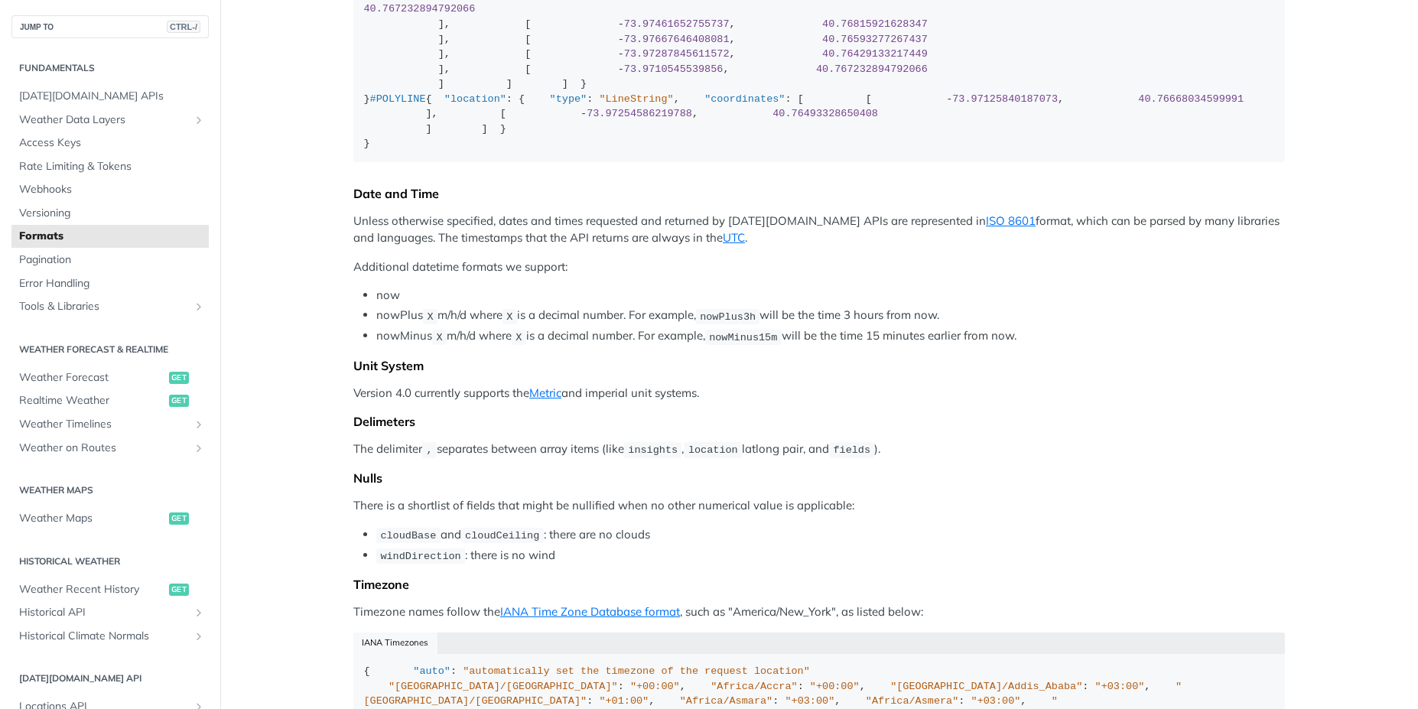
click at [1329, 168] on main "JUMP TO CTRL-/ Fundamentals [DATE][DOMAIN_NAME] APIs Weather Data Layers Core P…" at bounding box center [709, 458] width 1418 height 2128
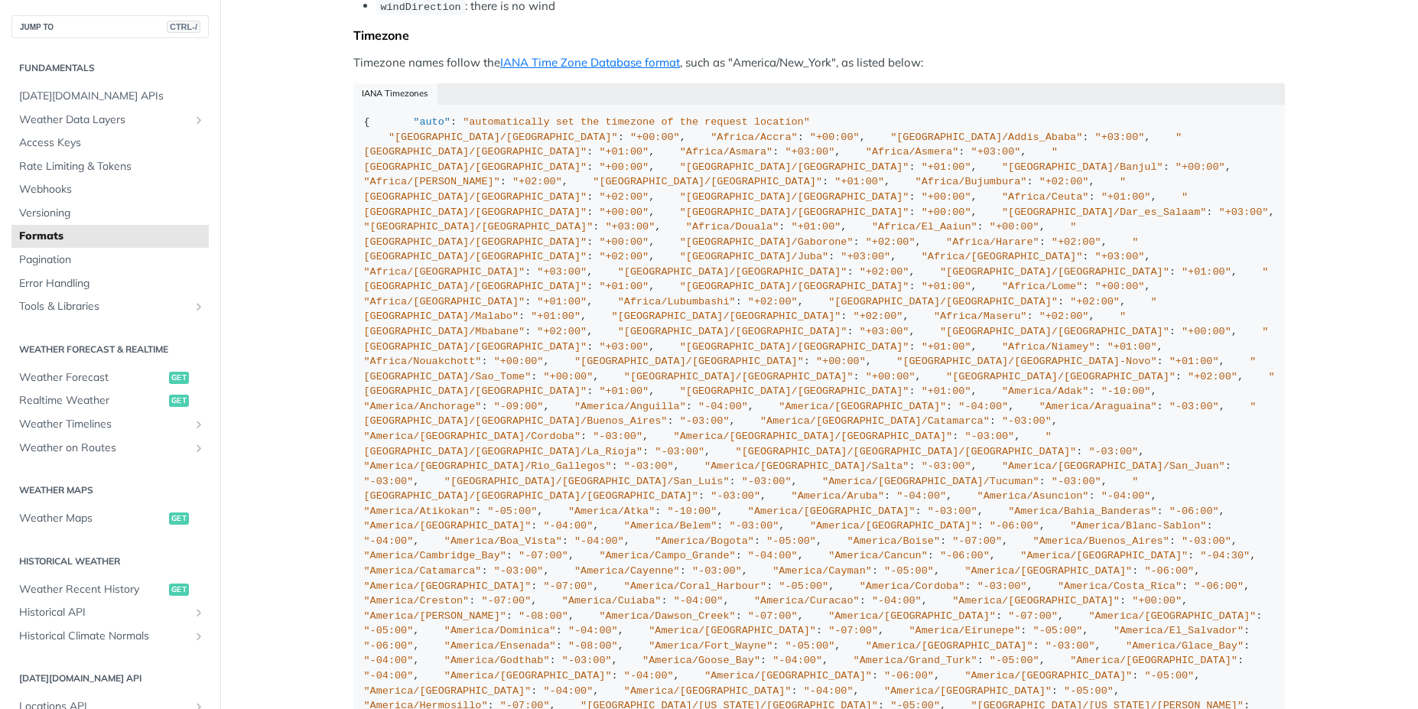
scroll to position [1239, 0]
drag, startPoint x: 458, startPoint y: 104, endPoint x: 1240, endPoint y: 119, distance: 782.4
drag, startPoint x: 459, startPoint y: 132, endPoint x: 657, endPoint y: 128, distance: 198.1
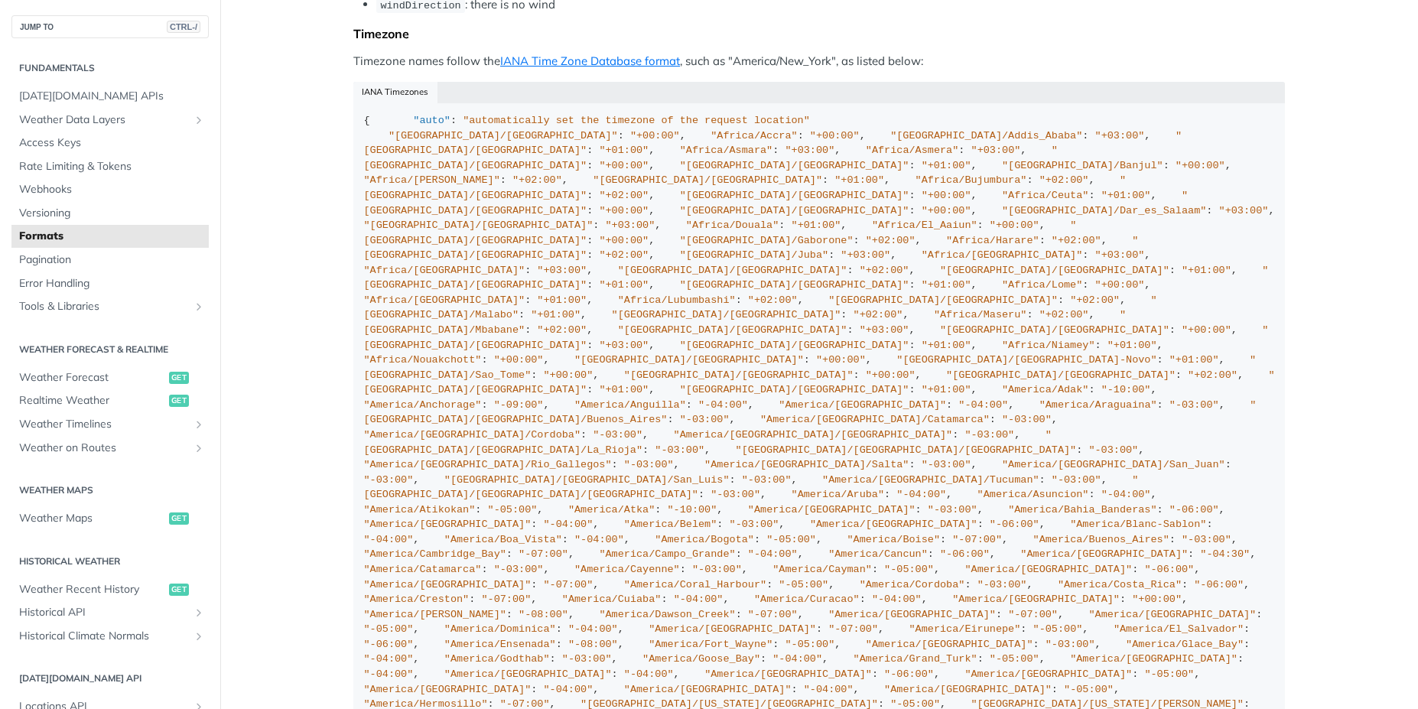
drag, startPoint x: 349, startPoint y: 284, endPoint x: 517, endPoint y: 296, distance: 167.9
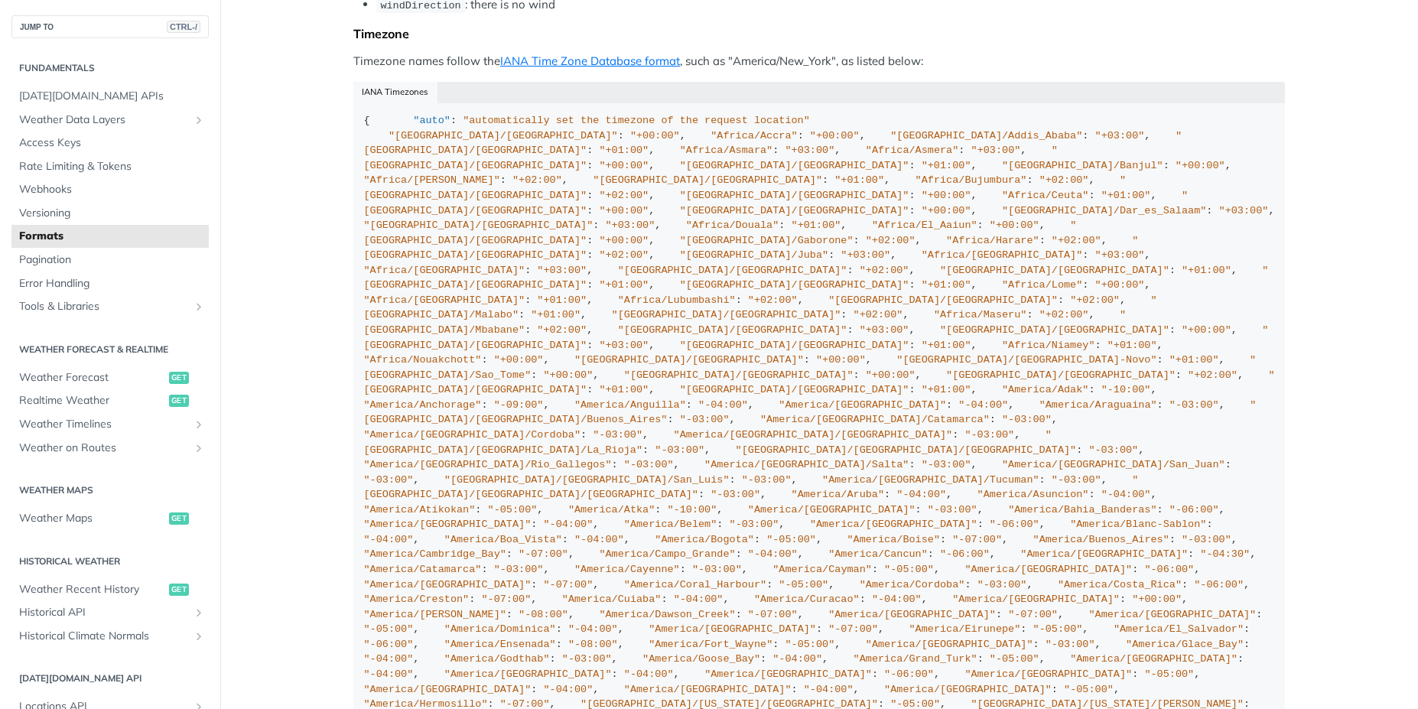
drag, startPoint x: 427, startPoint y: 340, endPoint x: 905, endPoint y: 339, distance: 477.2
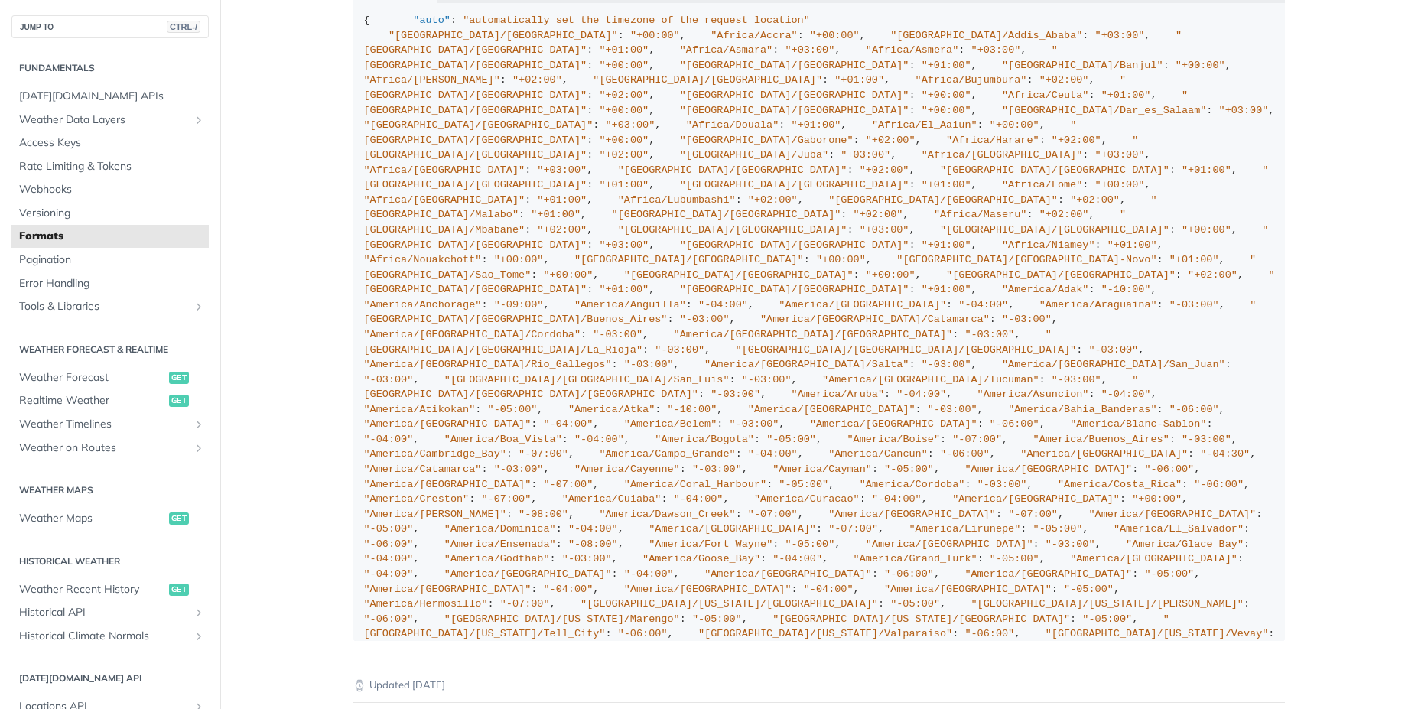
scroll to position [1376, 0]
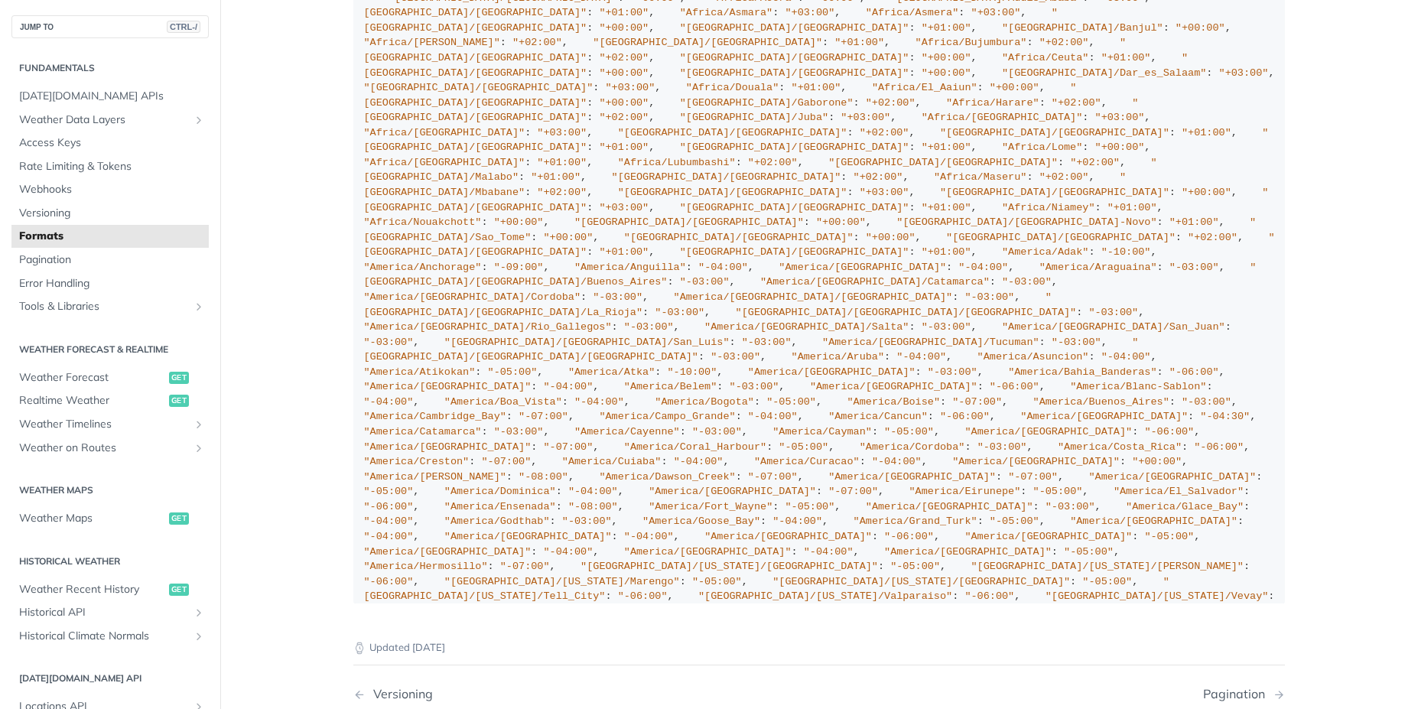
drag, startPoint x: 320, startPoint y: 261, endPoint x: 846, endPoint y: 259, distance: 525.4
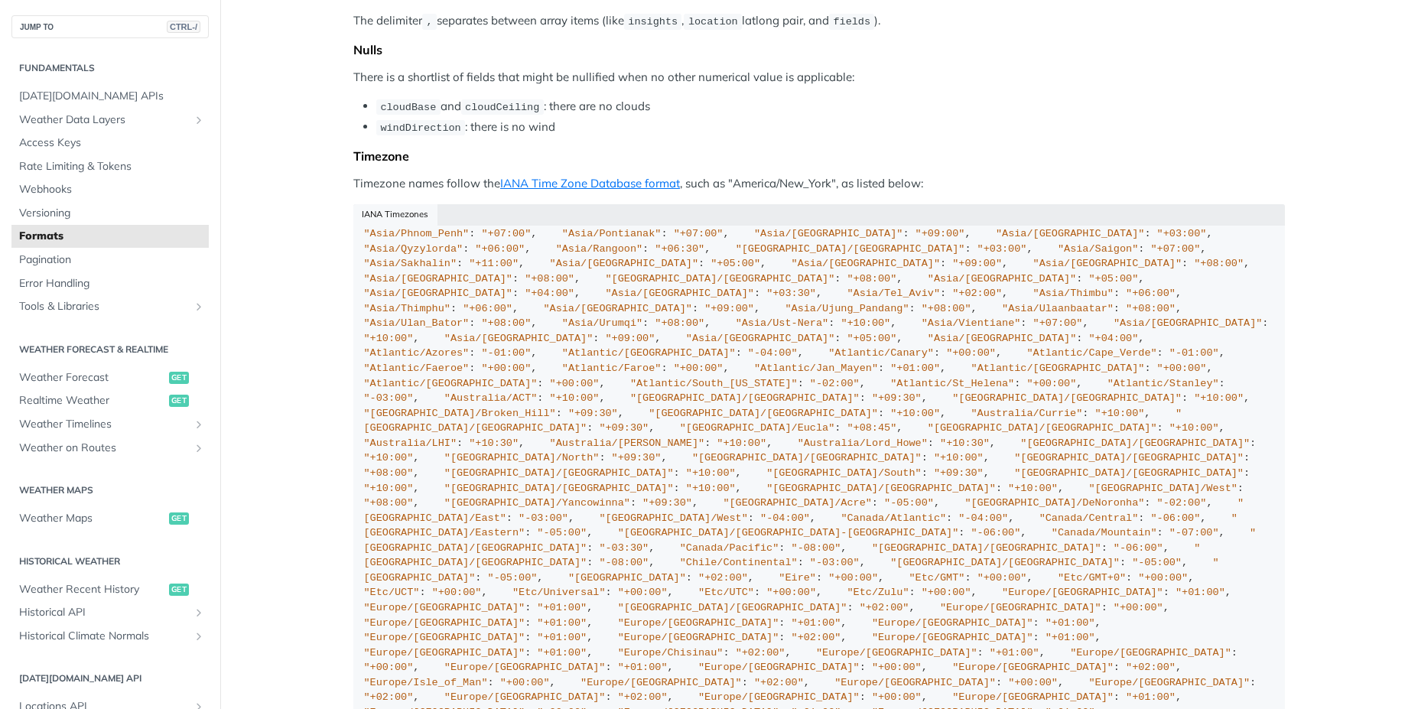
scroll to position [1113, 0]
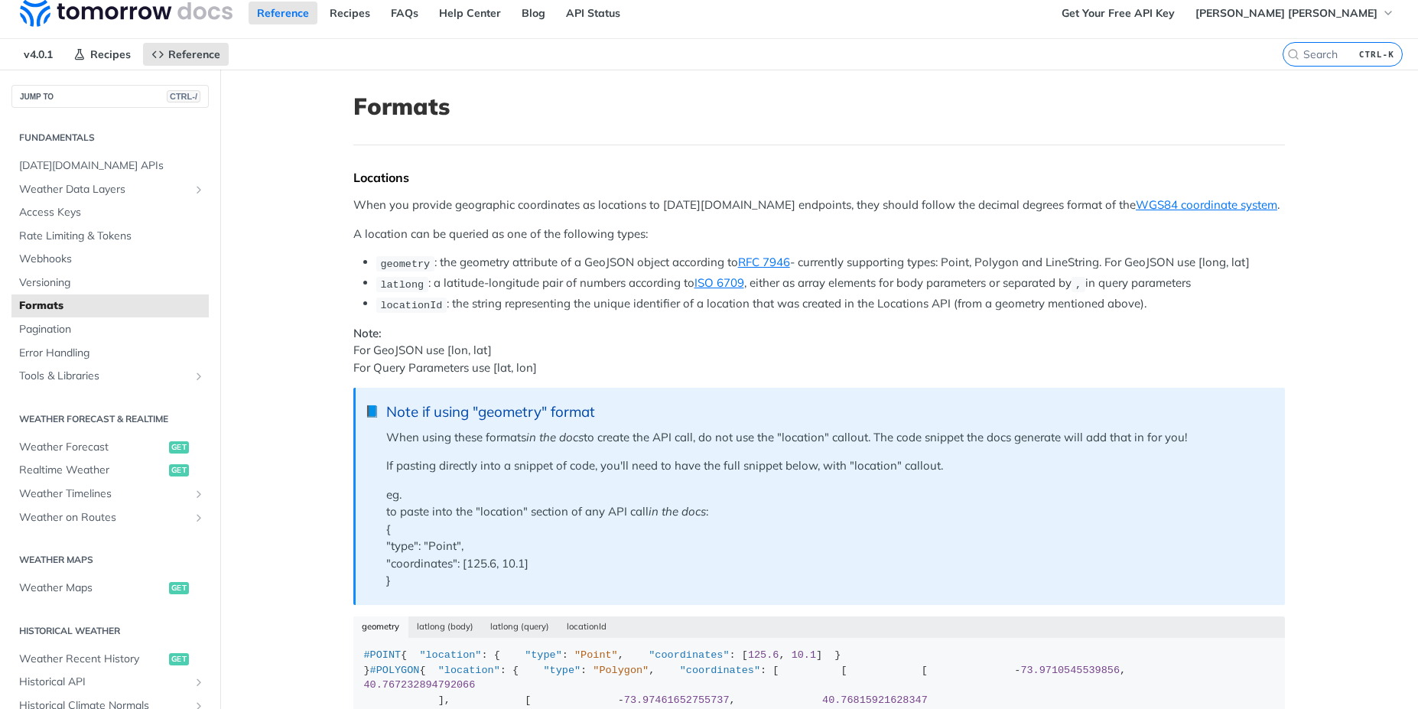
scroll to position [0, 0]
